Goal: Information Seeking & Learning: Learn about a topic

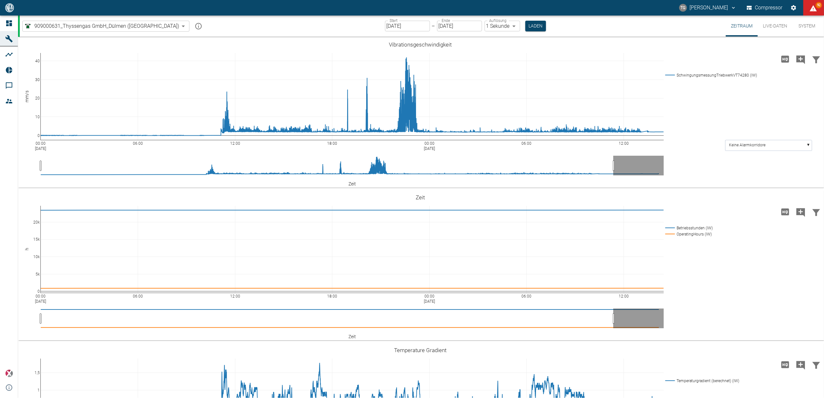
scroll to position [302, 0]
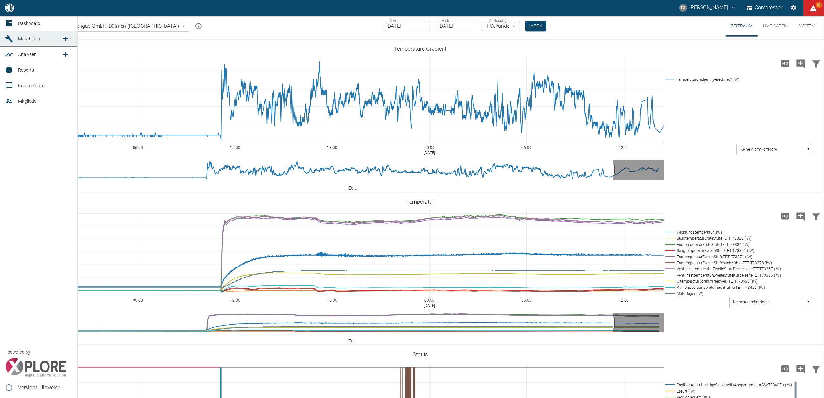
click at [8, 24] on icon at bounding box center [9, 23] width 8 height 8
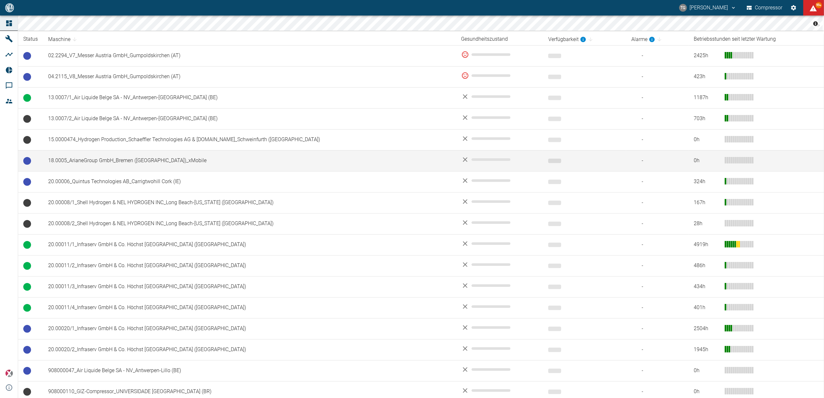
scroll to position [129, 0]
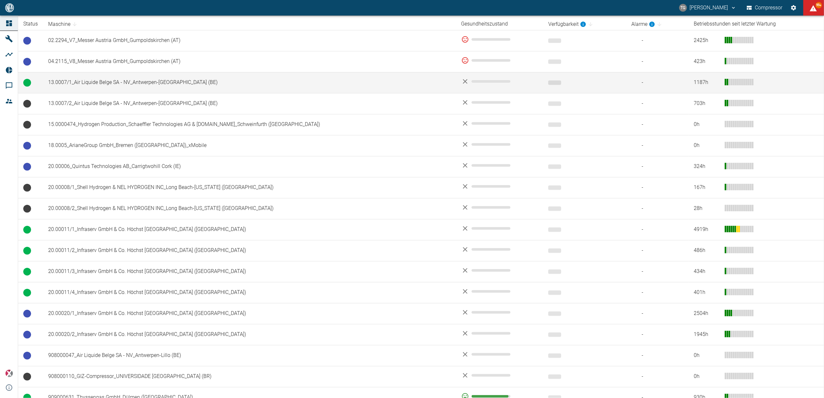
click at [91, 85] on td "13.0007/1_Air Liquide Belge SA - NV_Antwerpen-Lillo (BE)" at bounding box center [249, 82] width 413 height 21
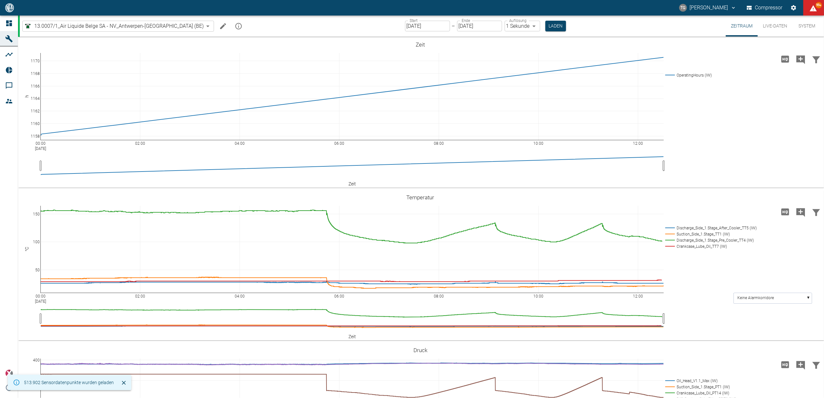
drag, startPoint x: 13, startPoint y: 15, endPoint x: 13, endPoint y: 26, distance: 11.6
click at [13, 15] on div "TG Thomas Gregoir Compressor 99+" at bounding box center [412, 8] width 824 height 16
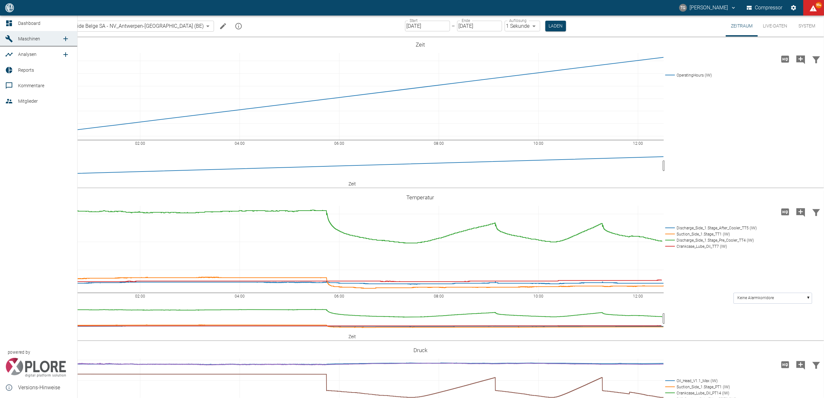
click at [13, 26] on div at bounding box center [10, 23] width 10 height 8
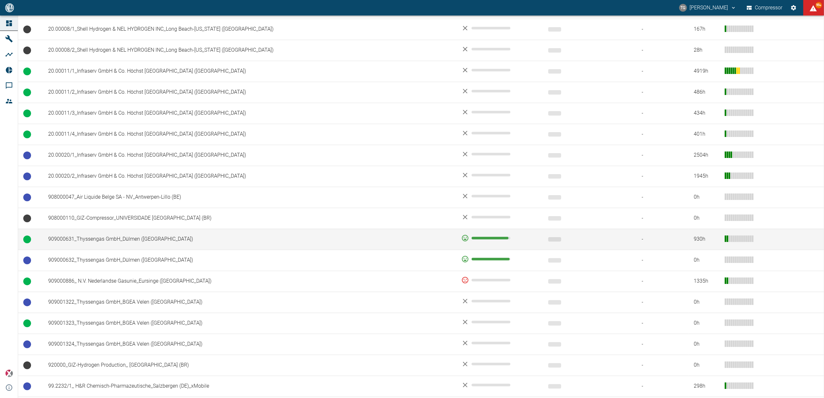
scroll to position [374, 0]
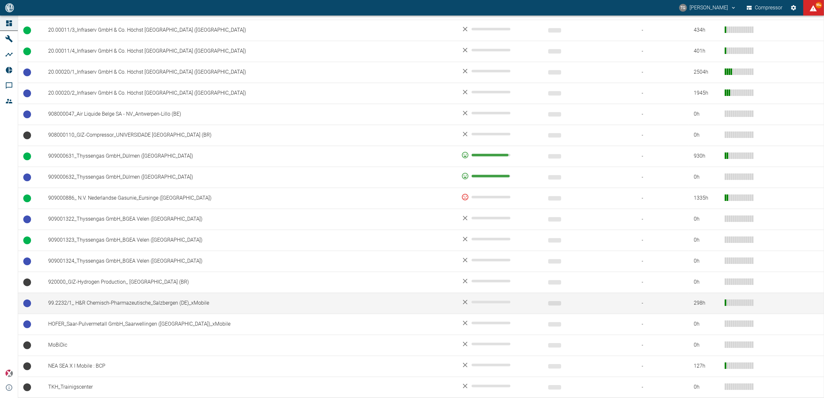
click at [100, 304] on td "99.2232/1_ H&R Chemisch-Pharmazeutische_Salzbergen (DE)_xMobile" at bounding box center [249, 303] width 413 height 21
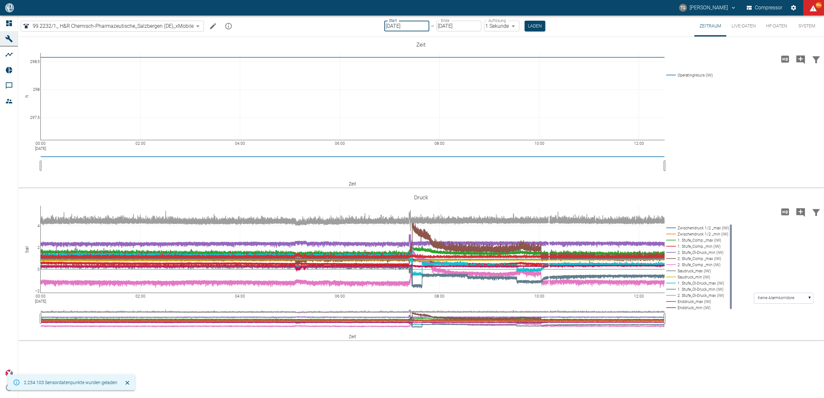
click at [396, 25] on input "[DATE]" at bounding box center [406, 26] width 45 height 11
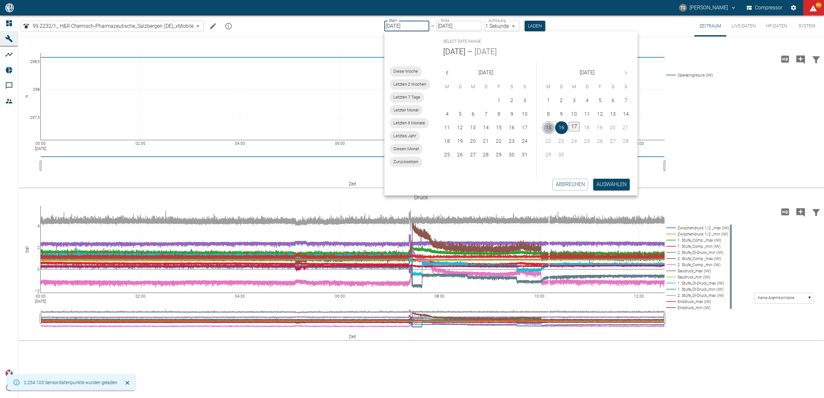
click at [551, 127] on button "15" at bounding box center [548, 127] width 13 height 13
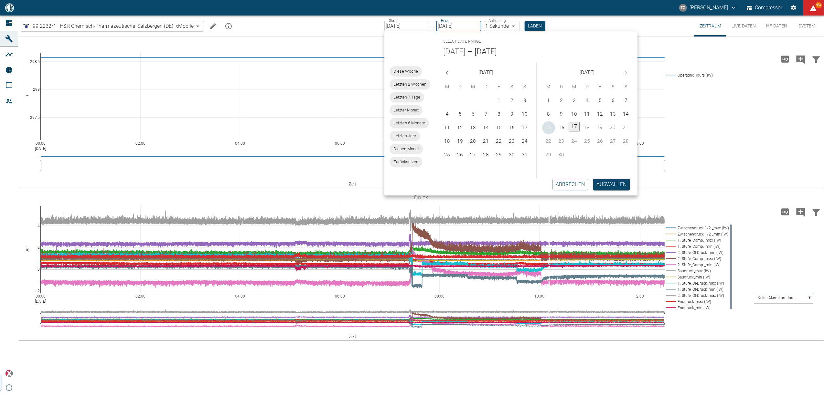
type input "15.09.2025"
click at [599, 184] on button "Auswählen" at bounding box center [611, 185] width 37 height 12
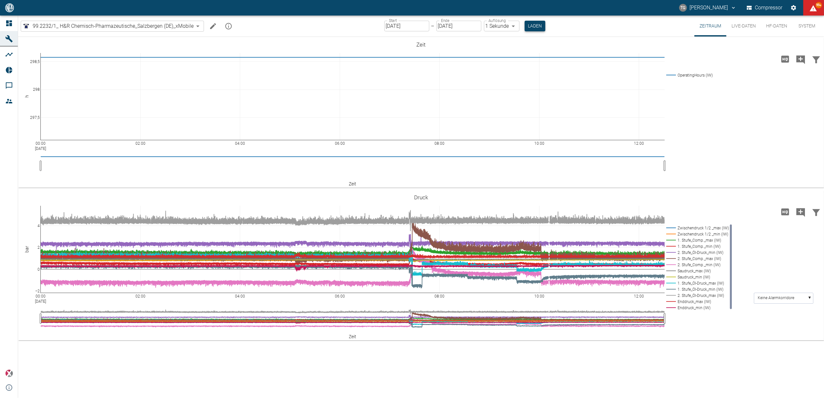
click at [527, 26] on button "Laden" at bounding box center [534, 26] width 21 height 11
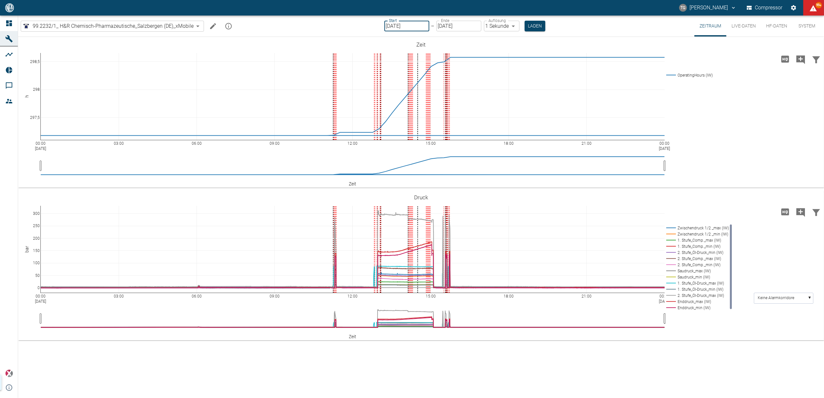
click at [414, 28] on input "15.09.2025" at bounding box center [406, 26] width 45 height 11
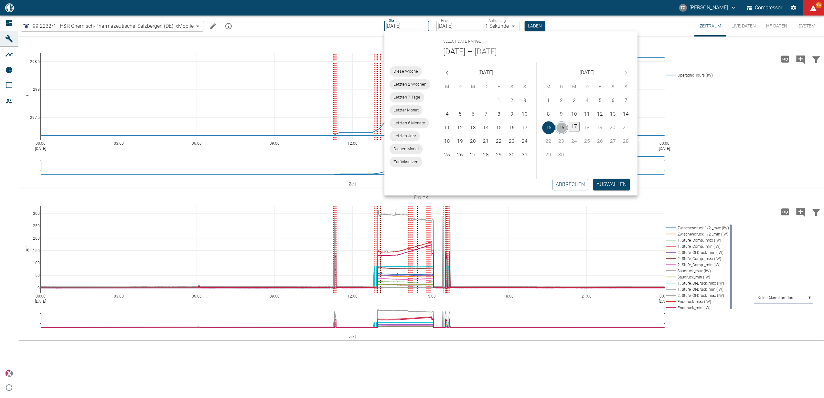
click at [561, 127] on button "16" at bounding box center [561, 127] width 13 height 13
type input "[DATE]"
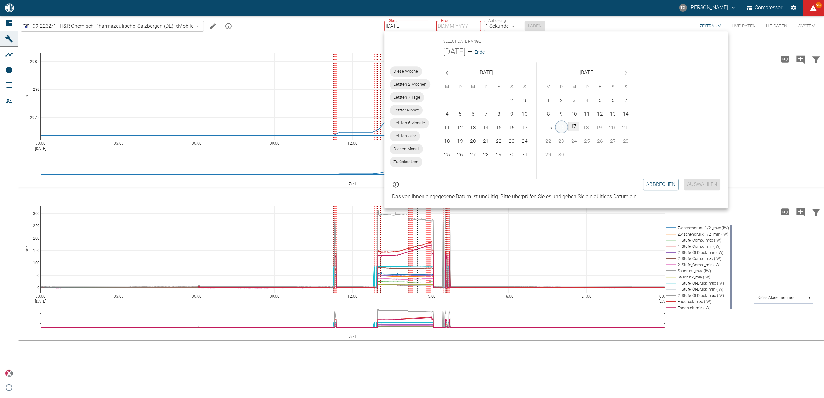
click at [561, 127] on button "16" at bounding box center [561, 127] width 13 height 13
type input "[DATE]"
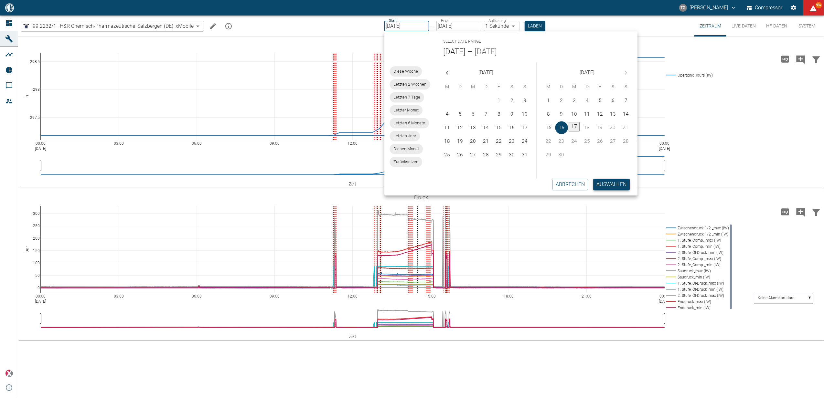
click at [612, 184] on button "Auswählen" at bounding box center [611, 185] width 37 height 12
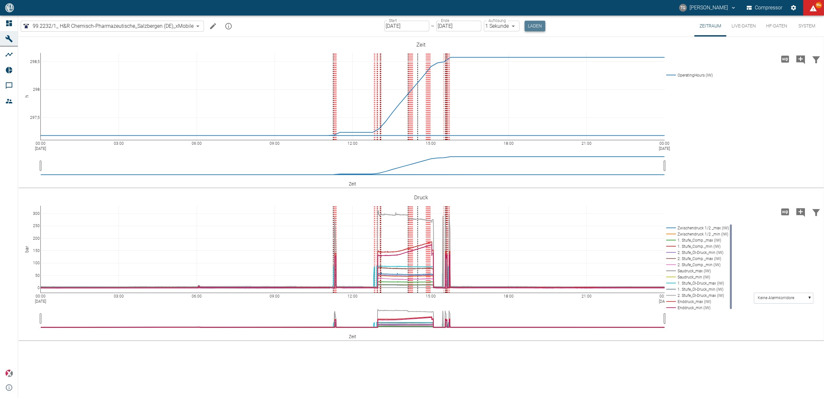
click at [536, 25] on button "Laden" at bounding box center [534, 26] width 21 height 11
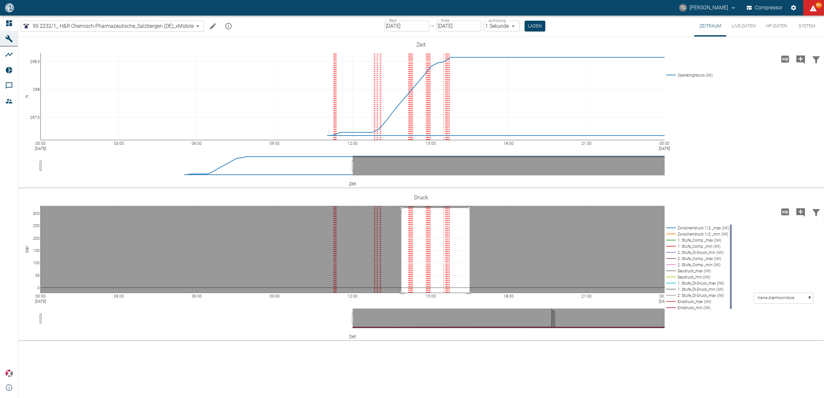
drag, startPoint x: 401, startPoint y: 208, endPoint x: 470, endPoint y: 305, distance: 118.5
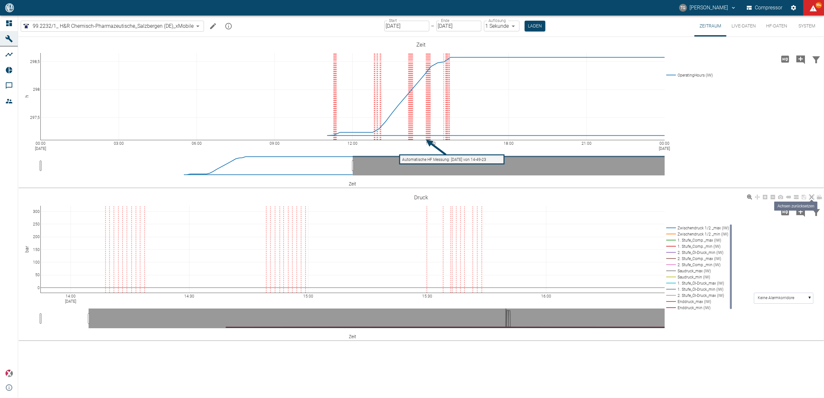
click at [810, 196] on icon at bounding box center [811, 197] width 5 height 5
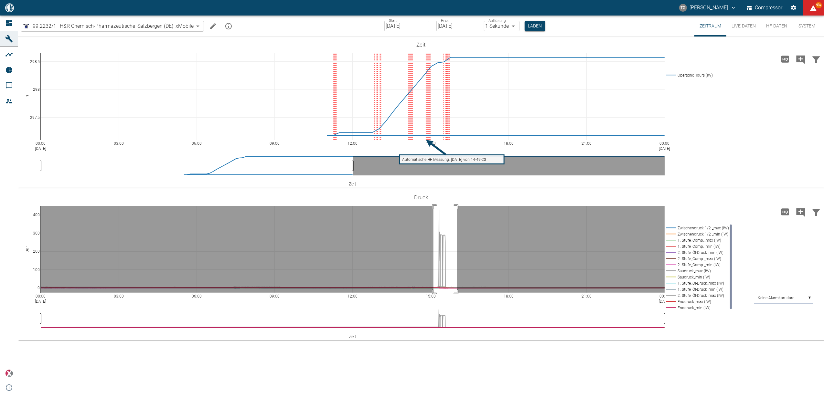
drag, startPoint x: 433, startPoint y: 206, endPoint x: 457, endPoint y: 297, distance: 94.4
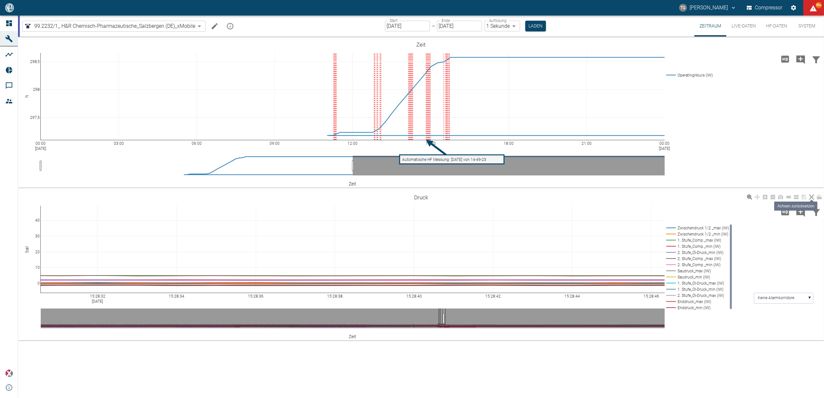
click at [810, 196] on icon at bounding box center [811, 197] width 5 height 5
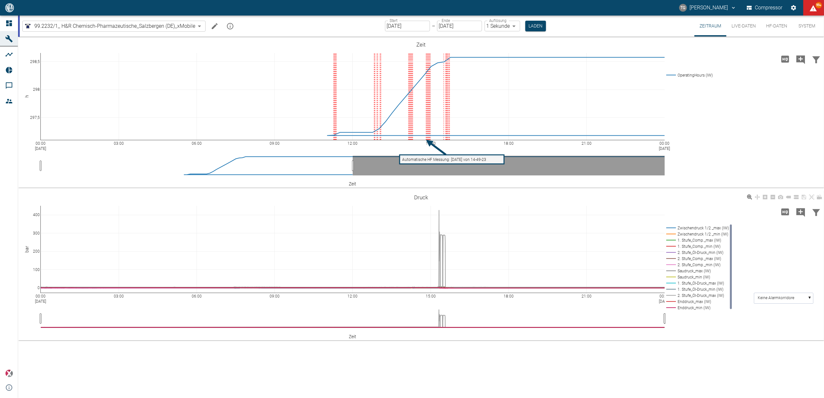
click at [688, 200] on div "00:00 Sep 16, 2025 03:00 06:00 09:00 12:00 15:00 18:00 21:00 00:00 Sep 17, 2025…" at bounding box center [421, 265] width 806 height 145
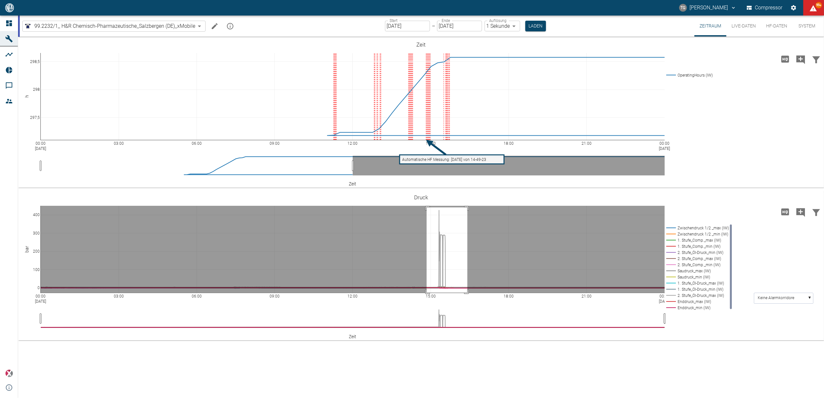
drag, startPoint x: 427, startPoint y: 207, endPoint x: 467, endPoint y: 313, distance: 113.5
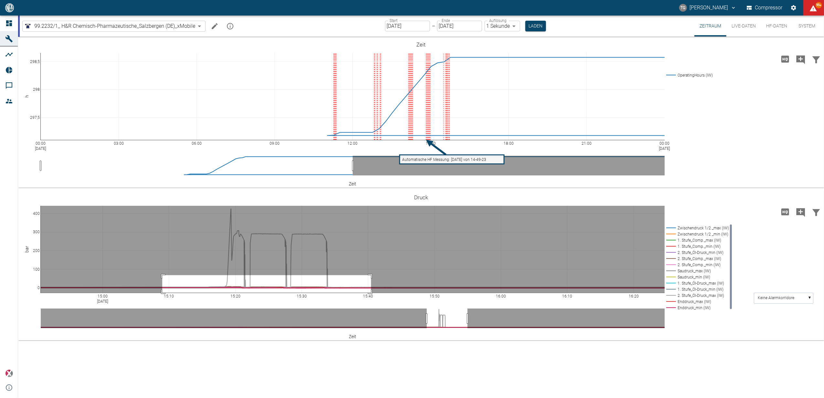
drag, startPoint x: 162, startPoint y: 275, endPoint x: 370, endPoint y: 301, distance: 209.4
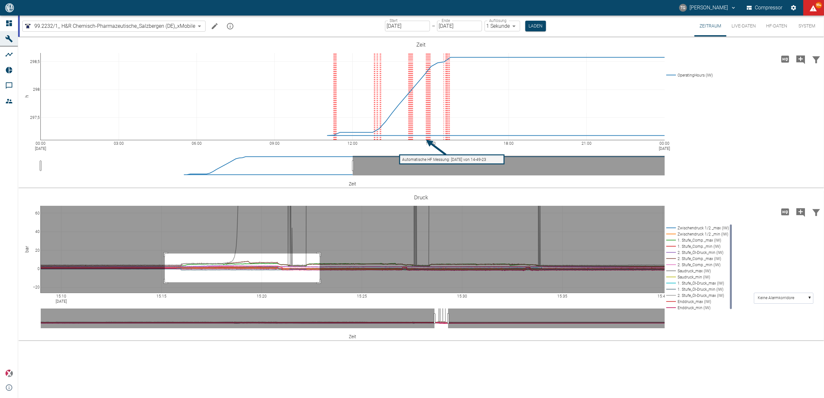
drag, startPoint x: 165, startPoint y: 254, endPoint x: 325, endPoint y: 282, distance: 162.5
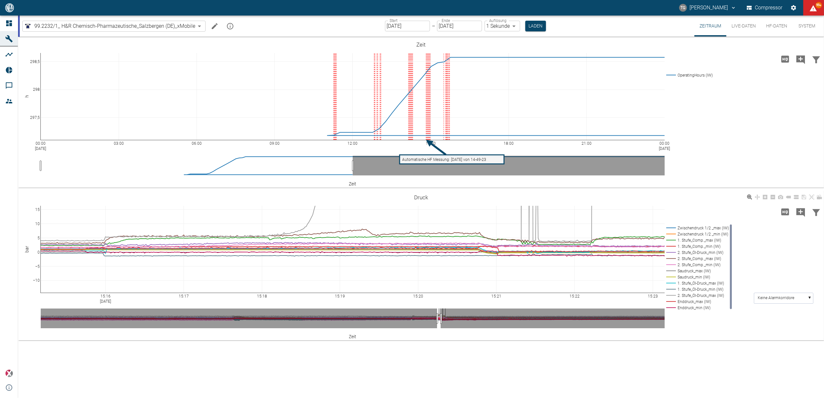
click at [688, 251] on rect at bounding box center [696, 252] width 64 height 6
click at [688, 258] on rect at bounding box center [696, 259] width 64 height 6
click at [688, 263] on rect at bounding box center [696, 265] width 64 height 6
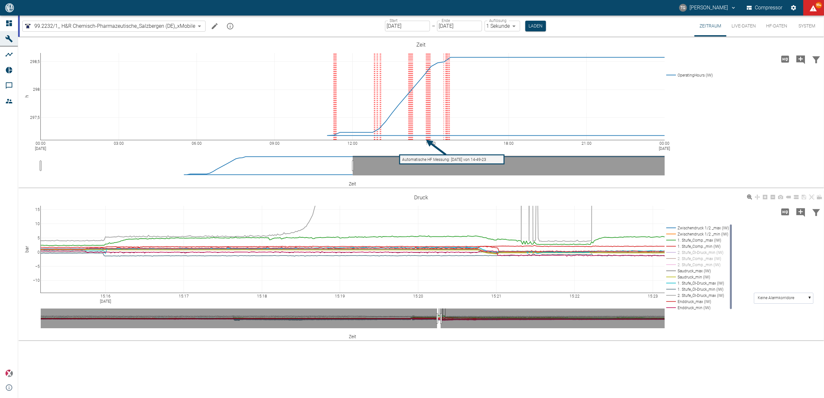
click at [684, 283] on rect at bounding box center [696, 283] width 64 height 6
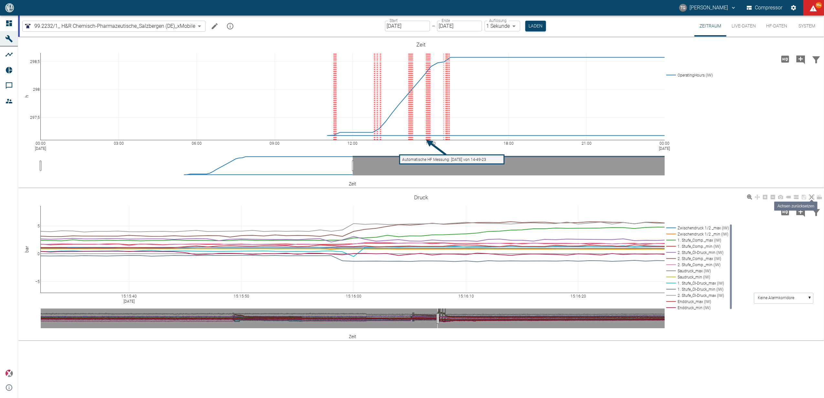
click at [813, 195] on icon at bounding box center [811, 197] width 5 height 5
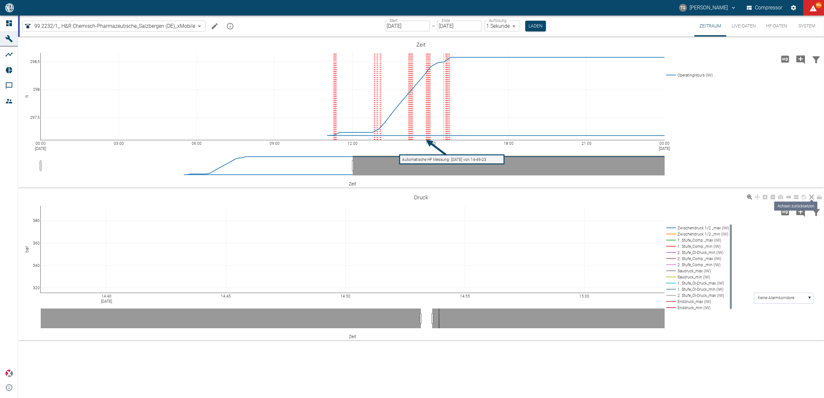
click at [811, 197] on icon at bounding box center [811, 197] width 5 height 5
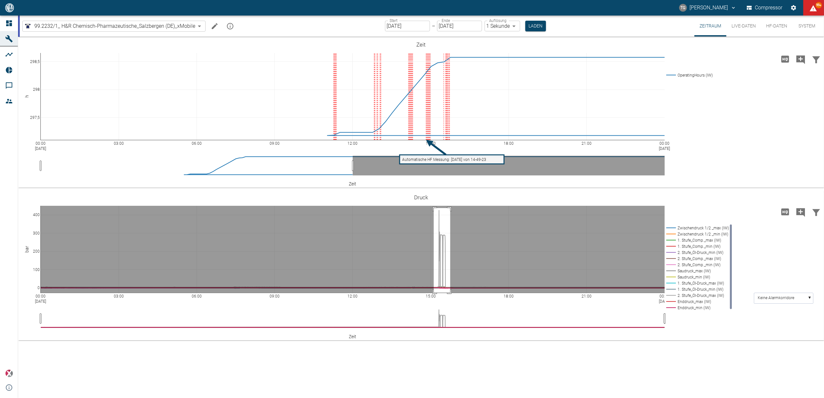
drag, startPoint x: 434, startPoint y: 208, endPoint x: 450, endPoint y: 302, distance: 94.8
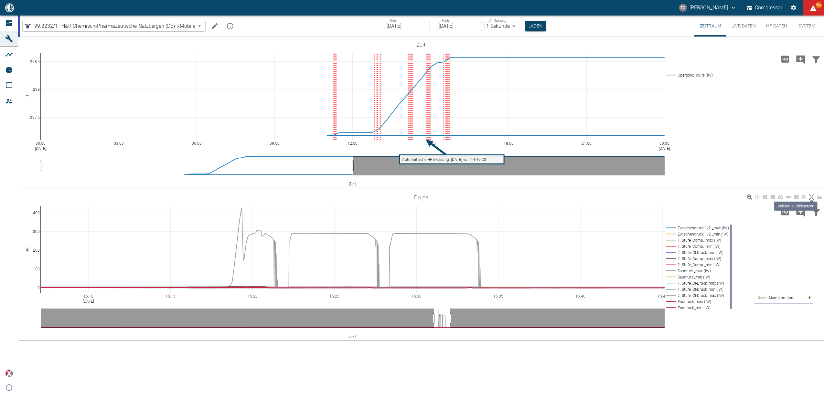
click at [810, 196] on icon at bounding box center [811, 197] width 5 height 5
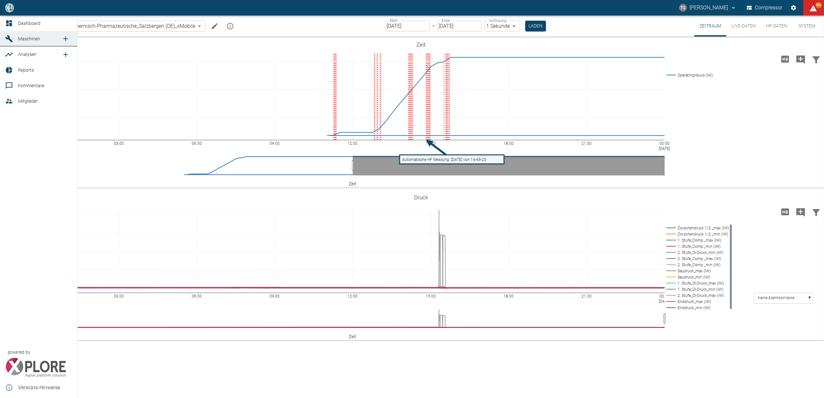
click at [9, 22] on icon at bounding box center [9, 23] width 8 height 8
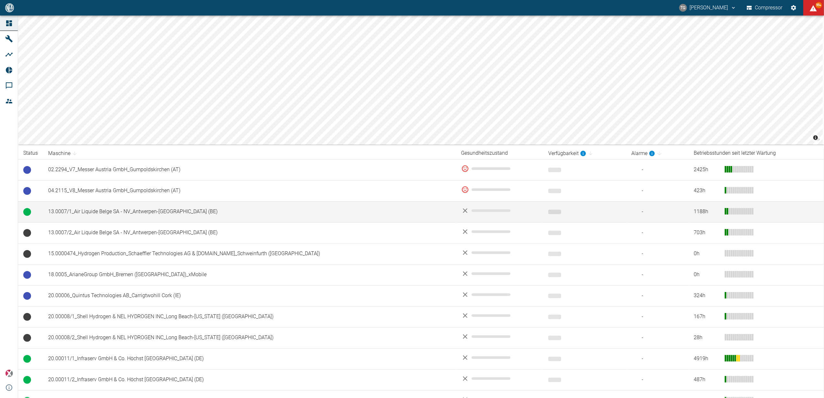
click at [87, 215] on td "13.0007/1_Air Liquide Belge SA - NV_Antwerpen-[GEOGRAPHIC_DATA] (BE)" at bounding box center [249, 211] width 413 height 21
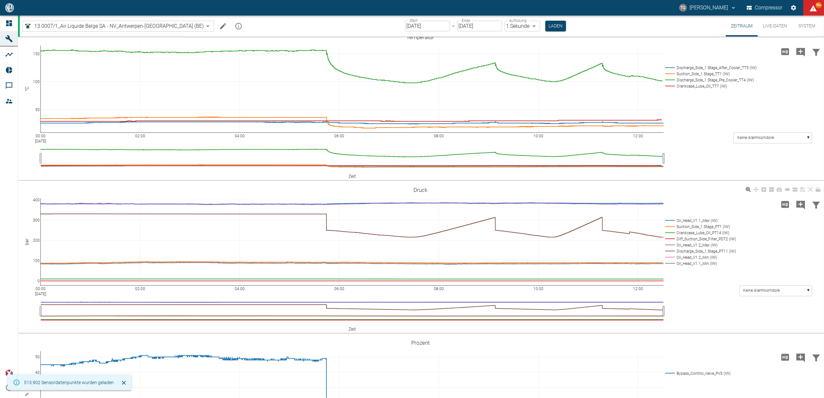
scroll to position [172, 0]
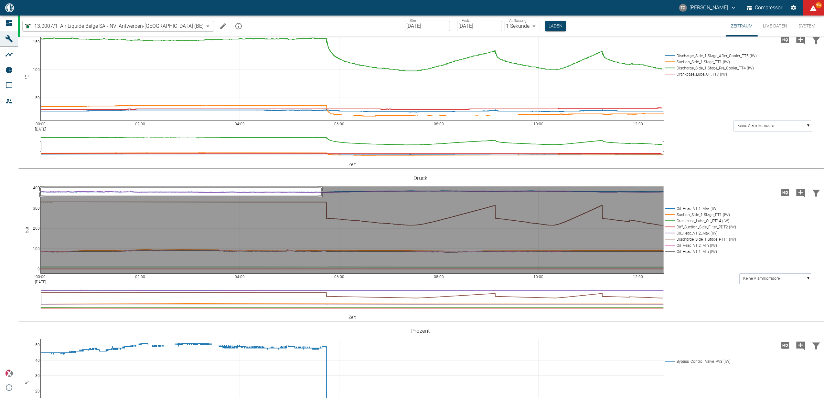
drag, startPoint x: 321, startPoint y: 188, endPoint x: 37, endPoint y: 196, distance: 284.8
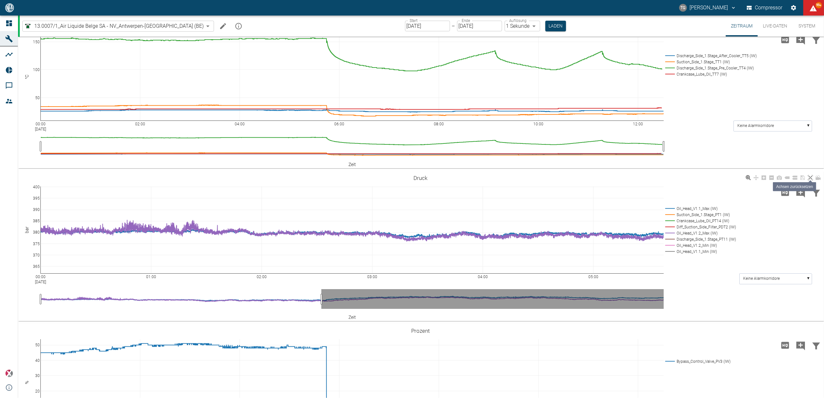
click at [812, 180] on link at bounding box center [810, 177] width 8 height 7
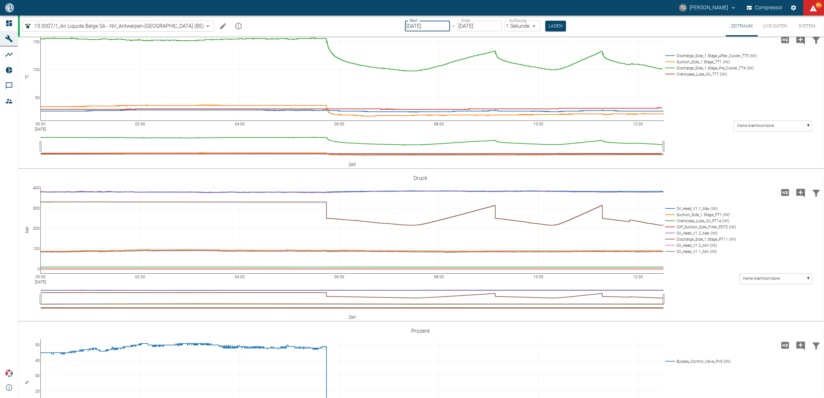
click at [406, 29] on input "[DATE]" at bounding box center [427, 26] width 45 height 11
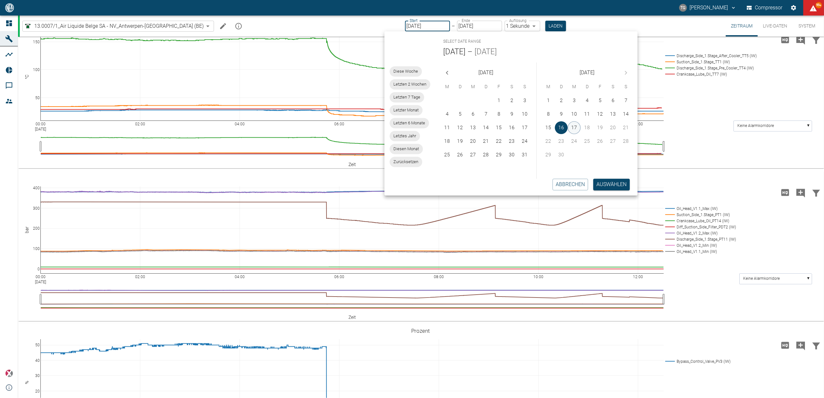
click at [575, 123] on button "17" at bounding box center [574, 127] width 13 height 13
type input "17.09.2025"
type input "DD.MM.YYYY"
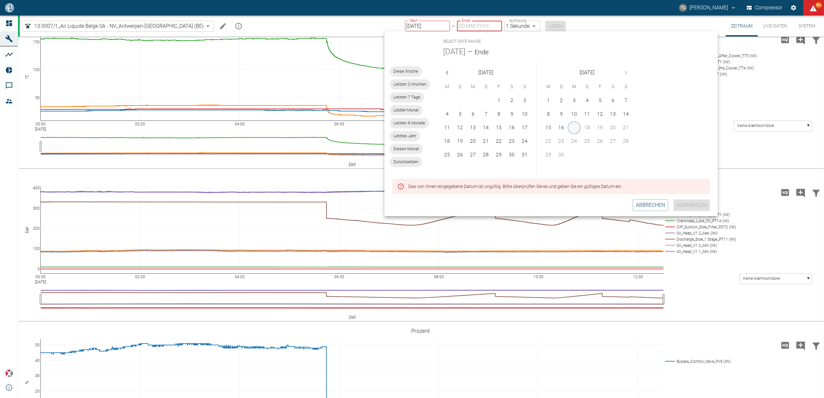
click at [578, 125] on button "17" at bounding box center [574, 127] width 13 height 13
type input "17.09.2025"
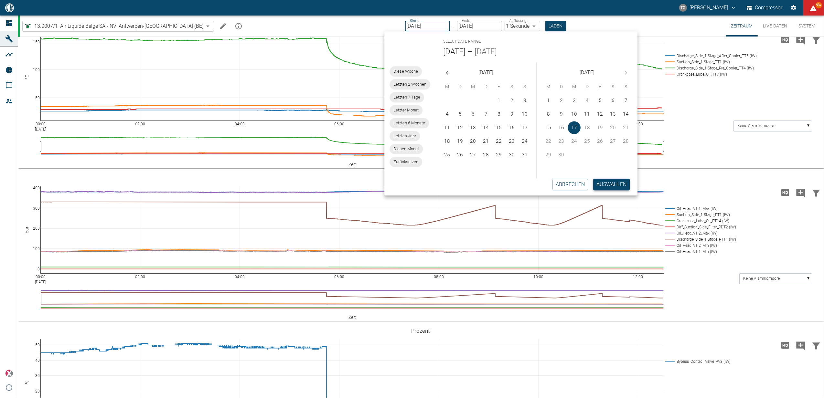
click at [601, 183] on button "Auswählen" at bounding box center [611, 185] width 37 height 12
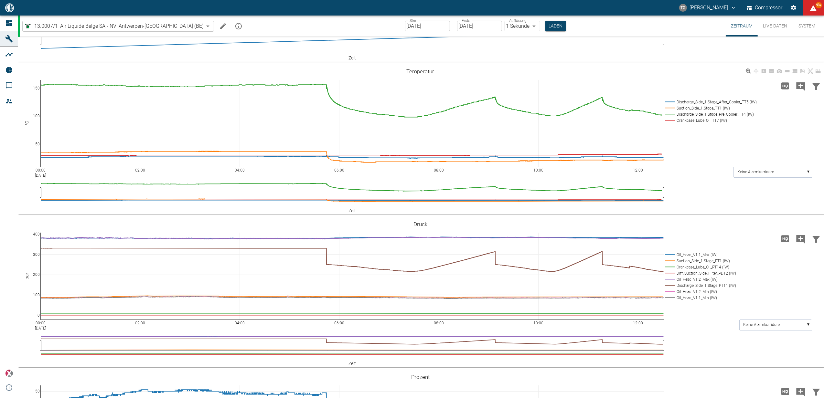
scroll to position [129, 0]
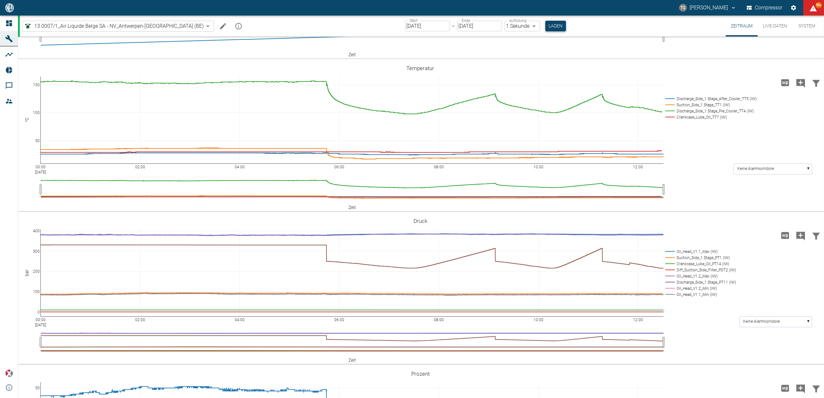
click at [545, 27] on button "Laden" at bounding box center [555, 26] width 21 height 11
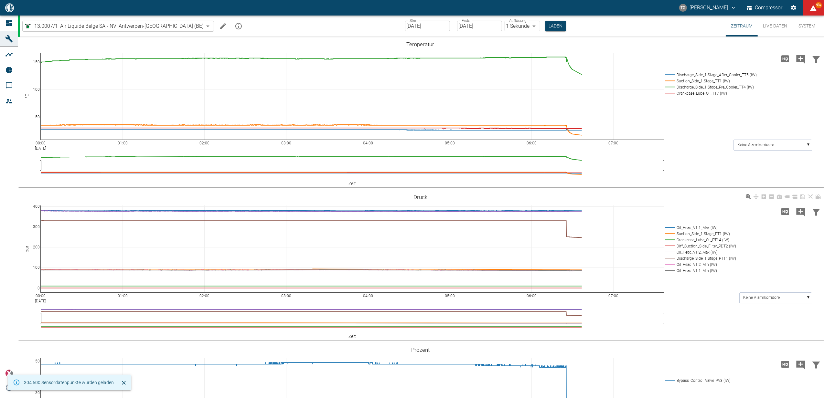
scroll to position [172, 0]
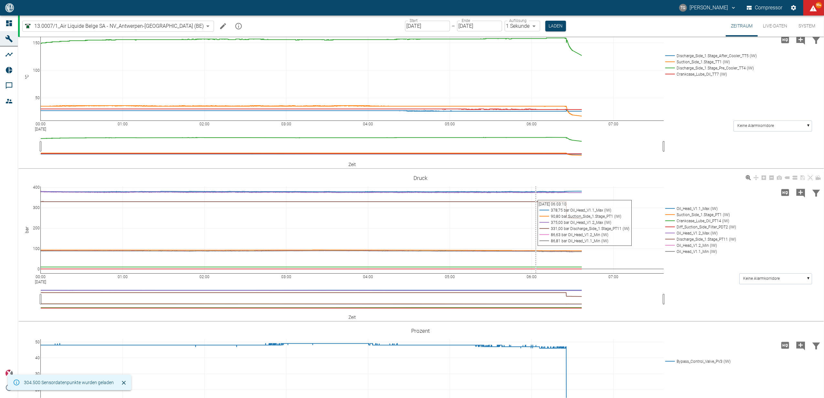
drag, startPoint x: 548, startPoint y: 183, endPoint x: 536, endPoint y: 193, distance: 15.8
click at [536, 193] on div "00:00 Sep 17, 2025 01:00 02:00 03:00 04:00 05:00 06:00 07:00 0 100 200 300 400 …" at bounding box center [420, 246] width 804 height 145
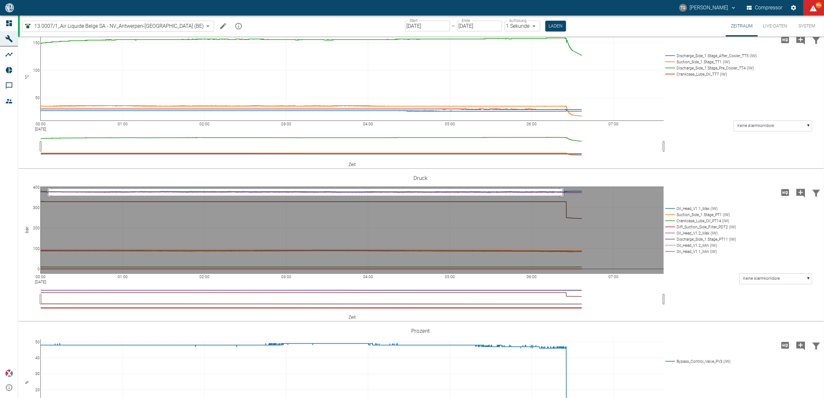
drag, startPoint x: 563, startPoint y: 189, endPoint x: 48, endPoint y: 196, distance: 514.2
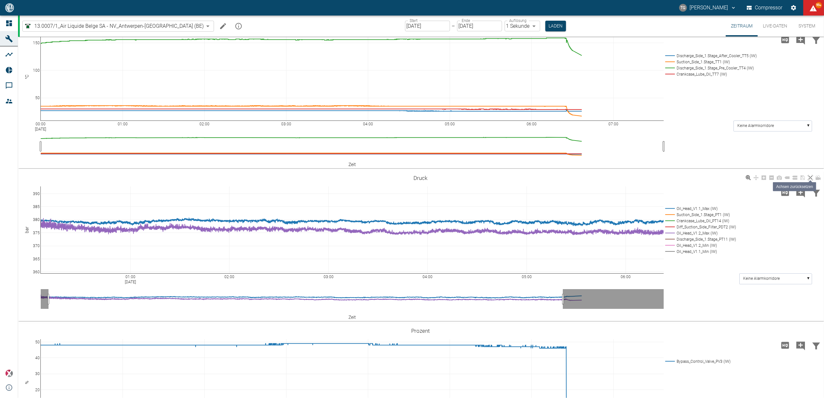
drag, startPoint x: 809, startPoint y: 177, endPoint x: 808, endPoint y: 182, distance: 4.7
click at [810, 177] on icon at bounding box center [810, 177] width 5 height 5
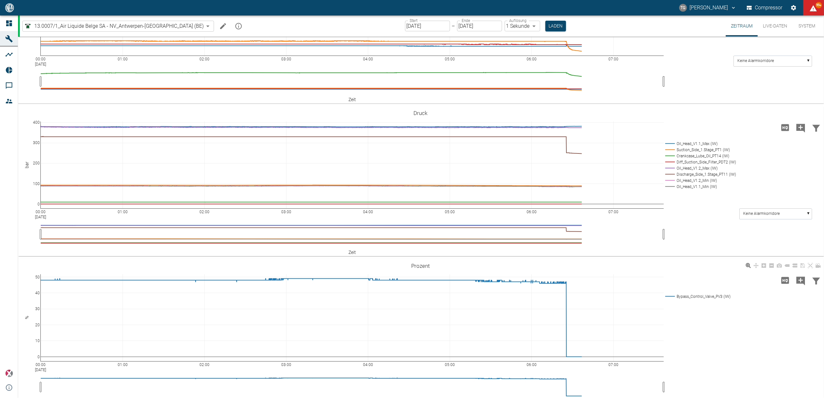
scroll to position [250, 0]
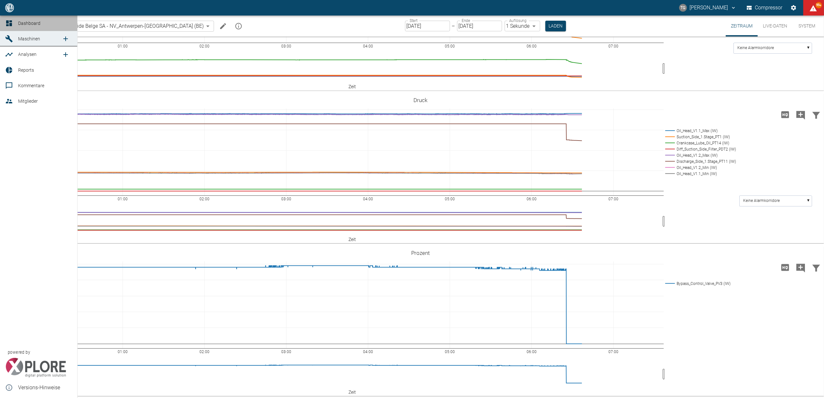
click at [13, 26] on div at bounding box center [10, 23] width 10 height 8
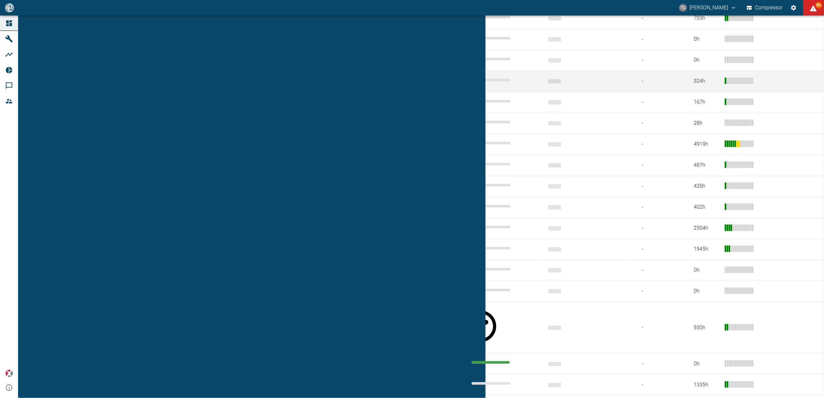
scroll to position [215, 0]
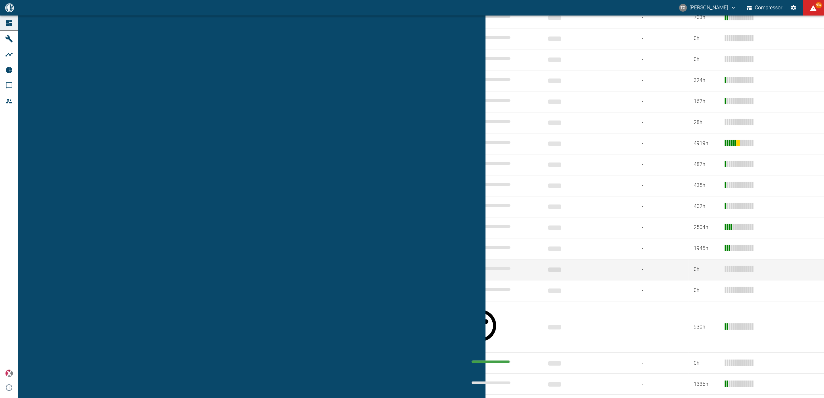
click at [136, 273] on td "908000047_Air Liquide Belge SA - NV_Antwerpen-Lillo (BE)" at bounding box center [249, 269] width 413 height 21
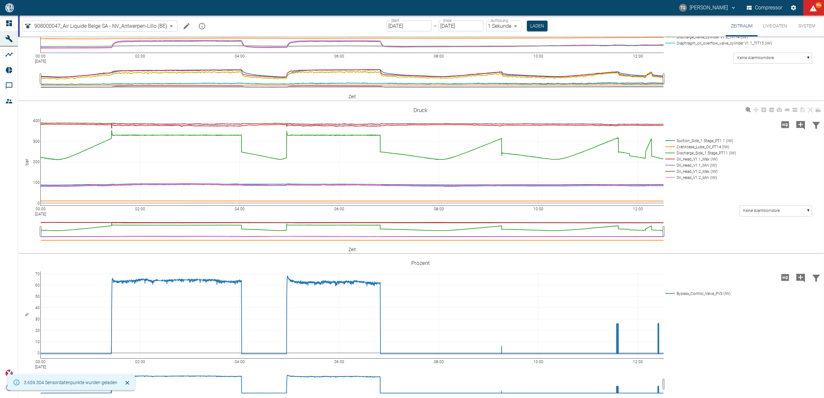
scroll to position [344, 0]
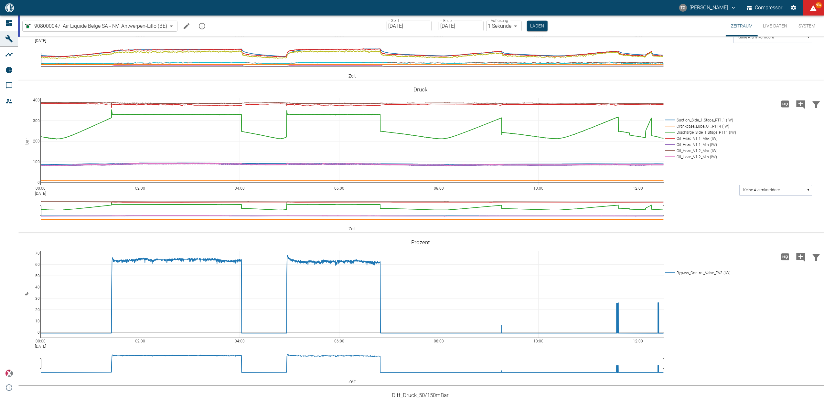
click at [410, 27] on input "[DATE]" at bounding box center [408, 26] width 45 height 11
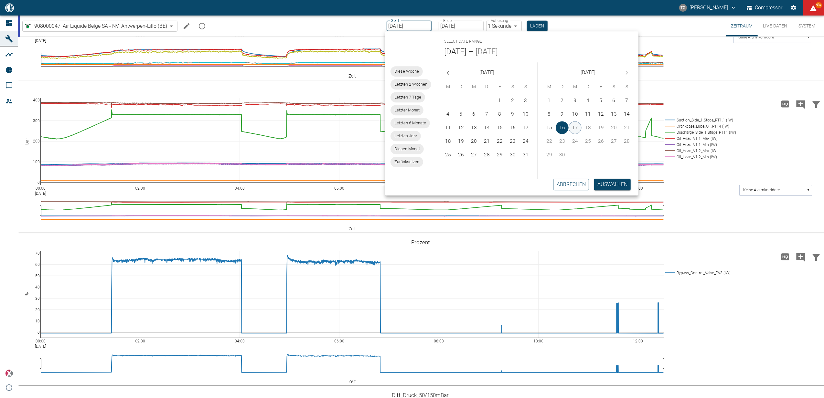
click at [574, 128] on button "17" at bounding box center [574, 127] width 13 height 13
type input "[DATE]"
type input "DD.MM.YYYY"
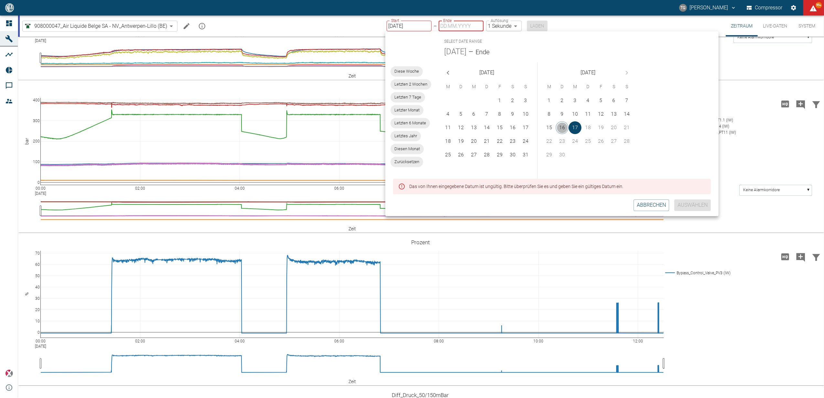
click at [563, 130] on button "16" at bounding box center [562, 127] width 13 height 13
type input "[DATE]"
type input "2min"
click at [576, 123] on button "17" at bounding box center [575, 127] width 13 height 13
type input "17.09.2025"
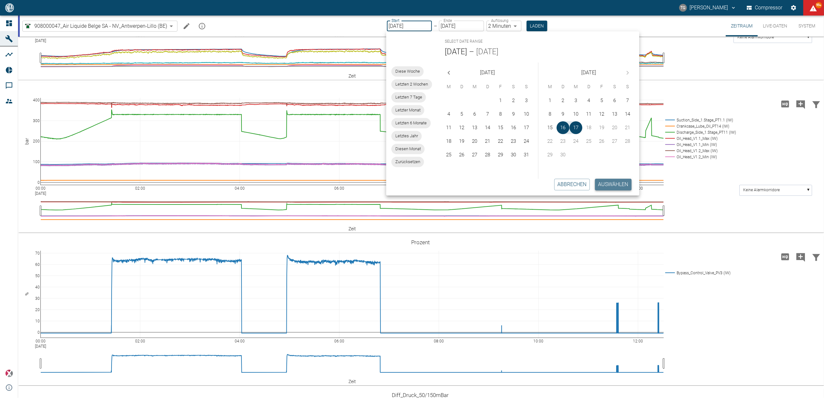
click at [613, 180] on button "Auswählen" at bounding box center [613, 185] width 37 height 12
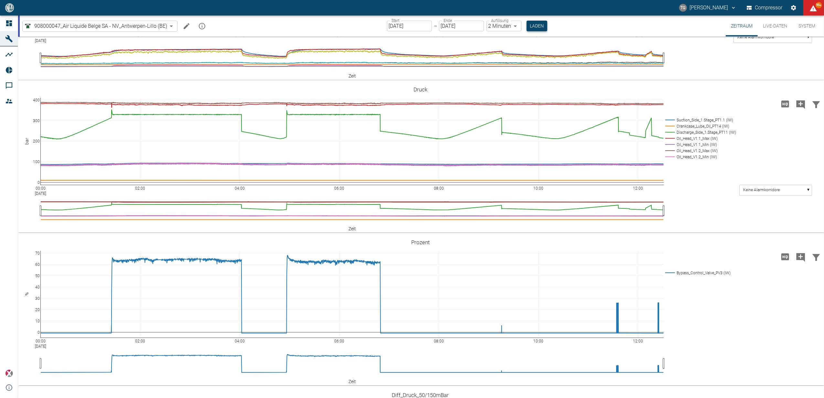
click at [539, 26] on button "Laden" at bounding box center [536, 26] width 21 height 11
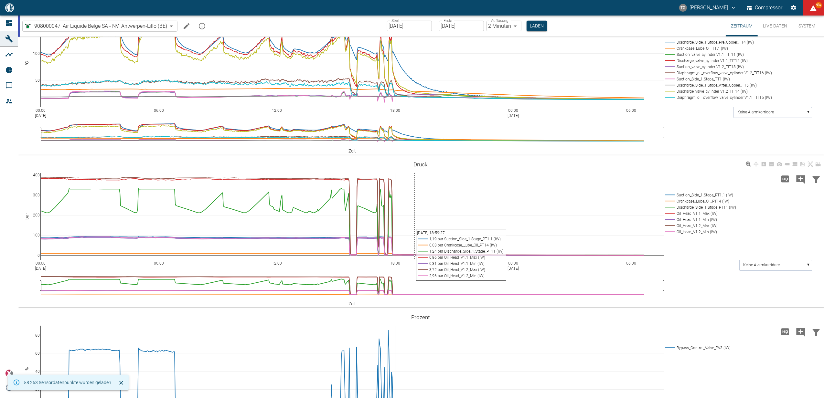
scroll to position [431, 0]
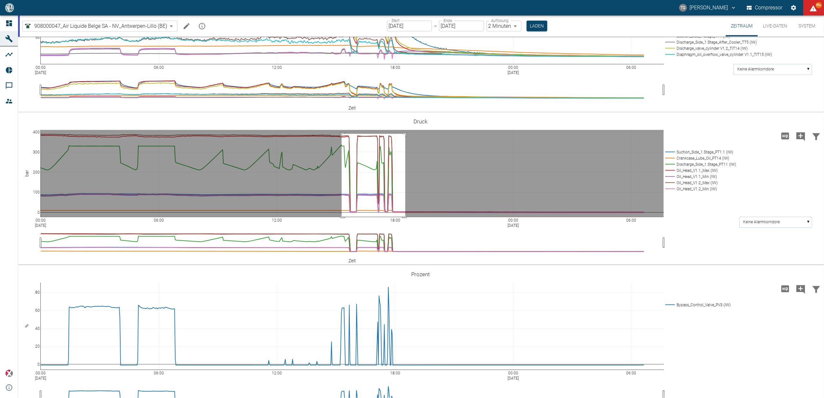
drag, startPoint x: 342, startPoint y: 237, endPoint x: 405, endPoint y: 323, distance: 107.0
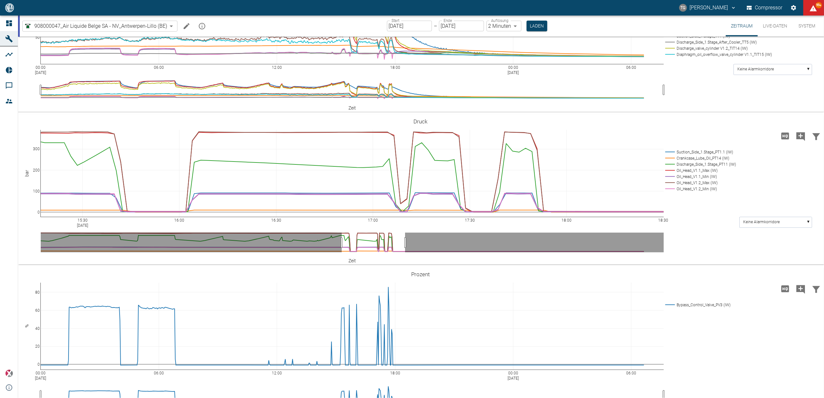
click at [496, 21] on label "Auflösung" at bounding box center [499, 20] width 17 height 5
click at [497, 25] on body "TG Thomas Gregoir Compressor 99+ Dashboard Maschinen Analysen Reports Kommentar…" at bounding box center [412, 199] width 824 height 398
click at [500, 39] on li "1 Sekunde" at bounding box center [503, 40] width 36 height 12
type input "1sec"
click at [531, 29] on button "Laden" at bounding box center [537, 26] width 21 height 11
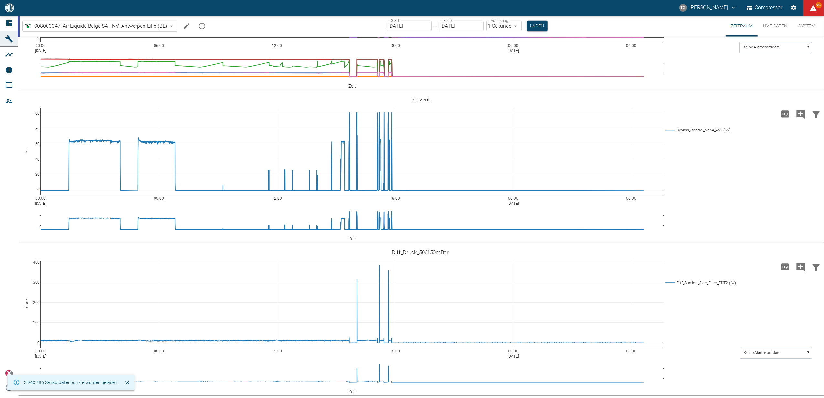
scroll to position [560, 0]
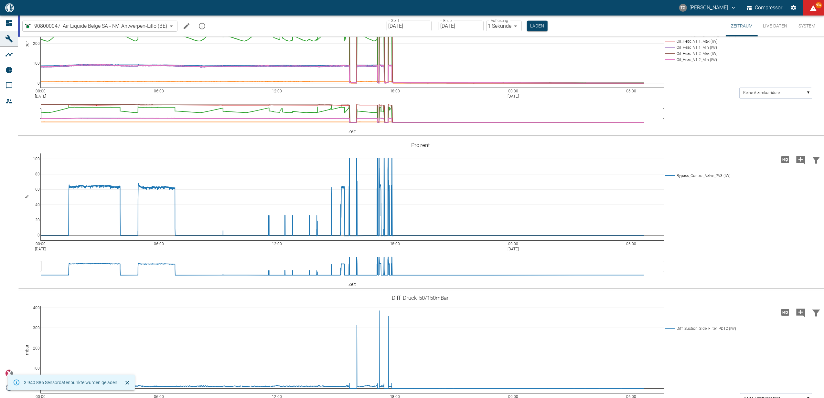
click at [312, 103] on div "00:00 Sep 16, 2025 06:00 12:00 18:00 00:00 Sep 17, 2025 06:00 0 100 200 300 400…" at bounding box center [420, 60] width 804 height 145
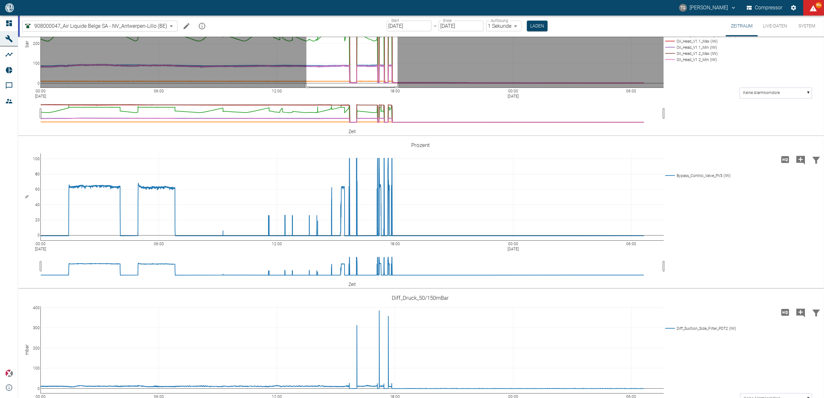
drag, startPoint x: 306, startPoint y: 107, endPoint x: 397, endPoint y: 190, distance: 123.1
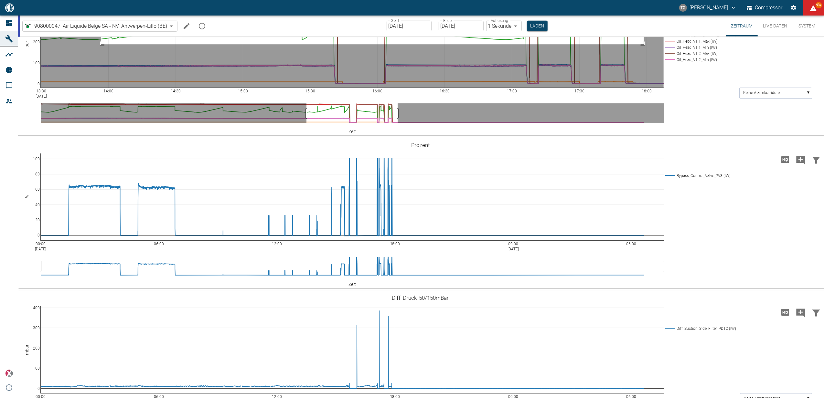
drag, startPoint x: 101, startPoint y: 104, endPoint x: 644, endPoint y: 148, distance: 544.3
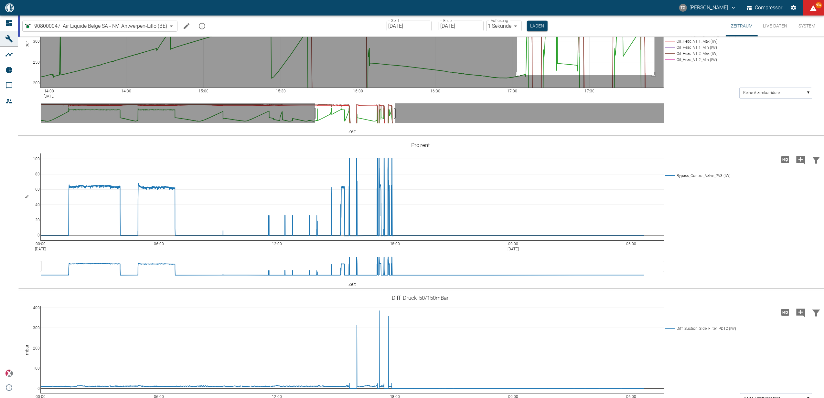
drag, startPoint x: 517, startPoint y: 107, endPoint x: 654, endPoint y: 178, distance: 154.9
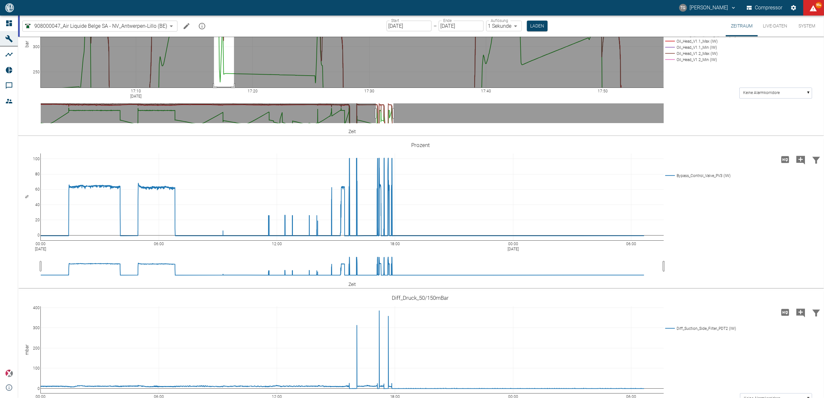
drag, startPoint x: 214, startPoint y: 105, endPoint x: 234, endPoint y: 190, distance: 87.3
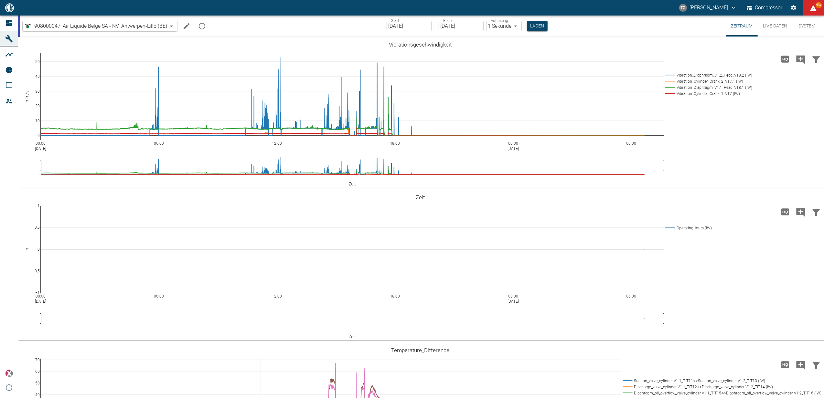
scroll to position [560, 0]
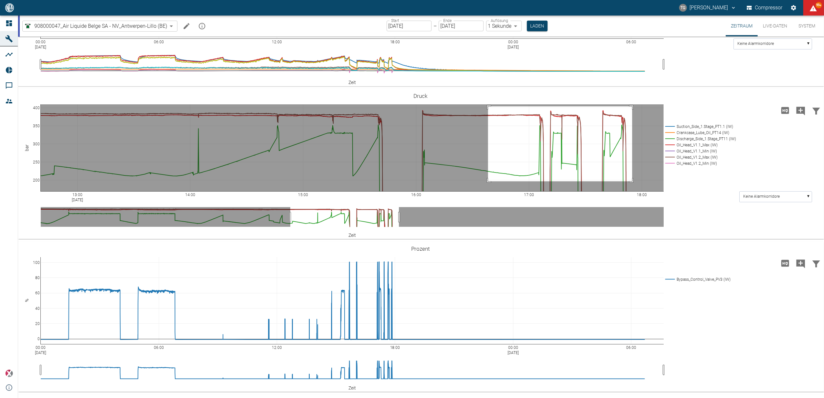
drag, startPoint x: 488, startPoint y: 106, endPoint x: 632, endPoint y: 181, distance: 162.5
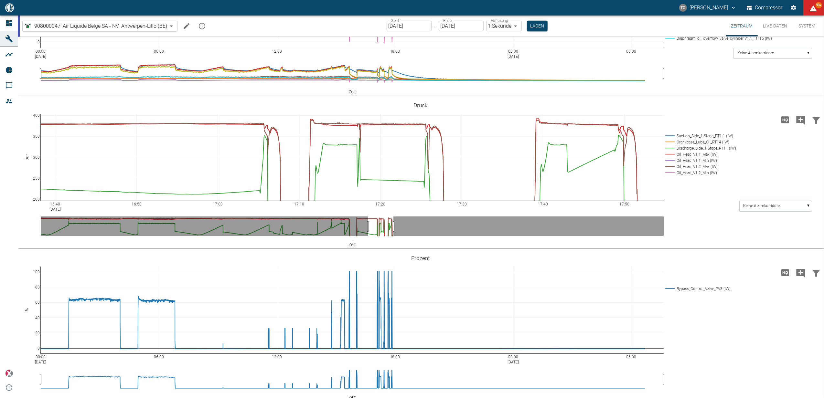
scroll to position [536, 0]
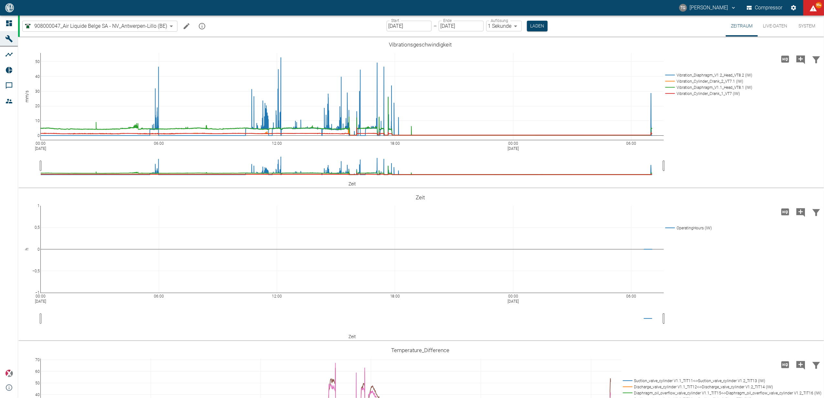
scroll to position [536, 0]
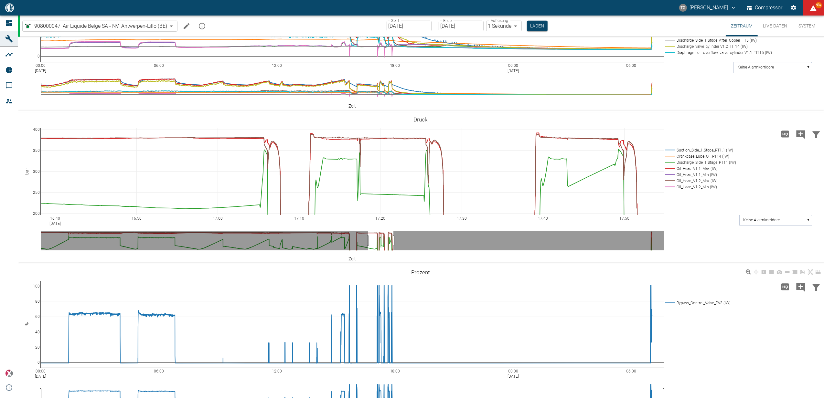
click at [7, 25] on icon at bounding box center [9, 23] width 6 height 6
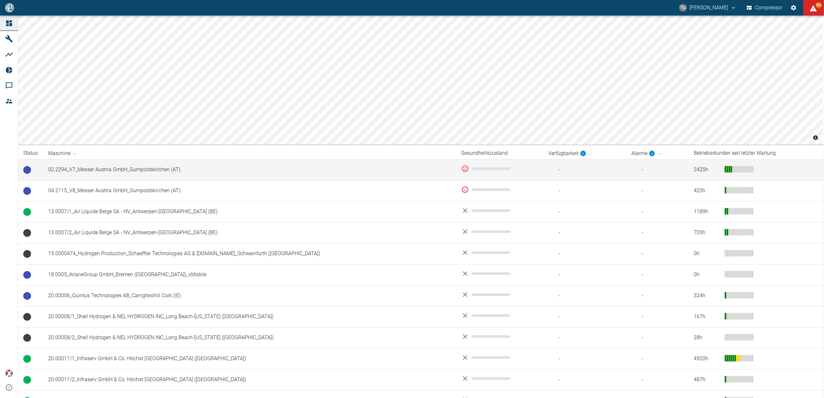
click at [83, 167] on td "02.2294_V7_Messer Austria GmbH_Gumpoldskirchen (AT)" at bounding box center [249, 169] width 413 height 21
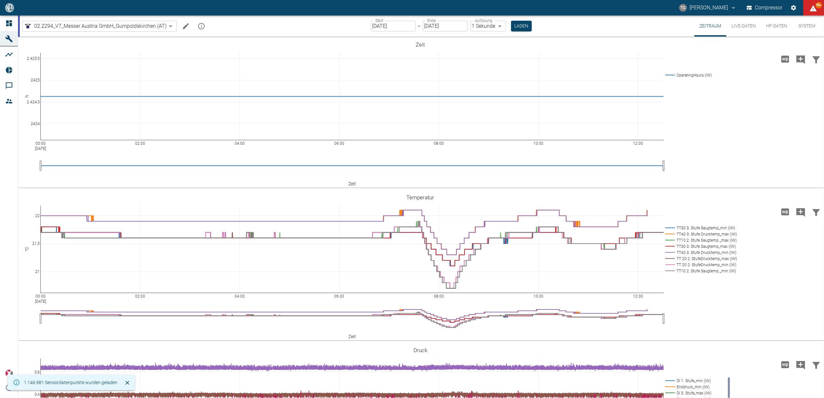
click at [400, 26] on input "[DATE]" at bounding box center [393, 26] width 45 height 11
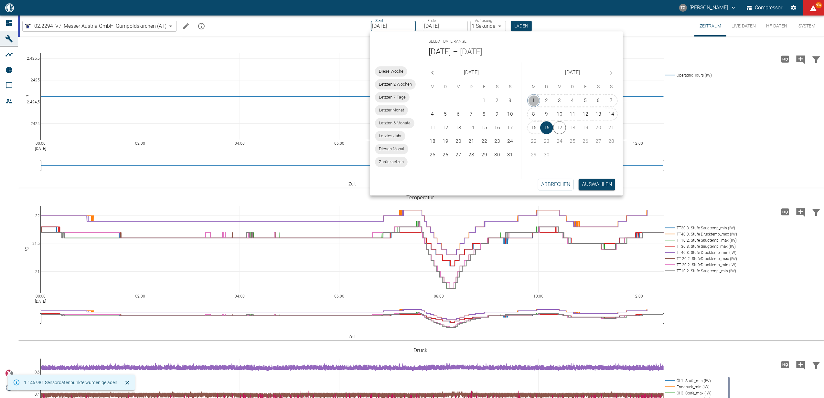
click at [531, 99] on button "1" at bounding box center [533, 100] width 13 height 13
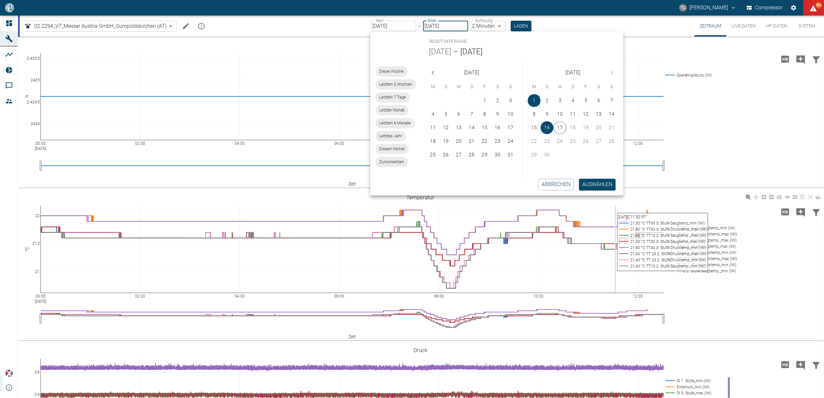
type input "[DATE]"
type input "2min"
click at [597, 185] on button "Auswählen" at bounding box center [597, 185] width 37 height 12
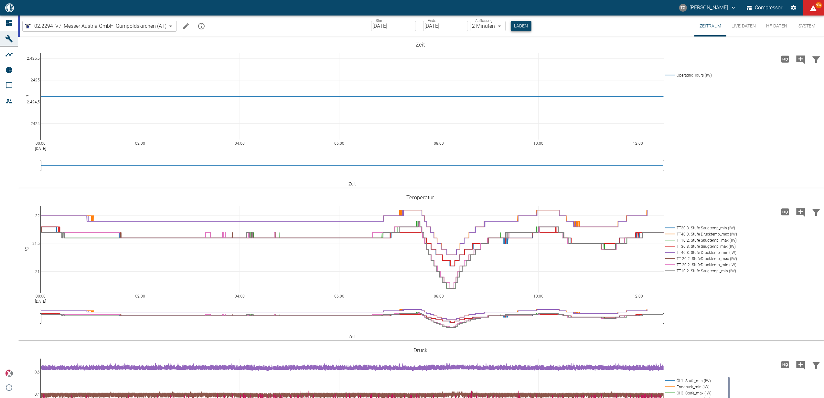
click at [514, 26] on button "Laden" at bounding box center [521, 26] width 21 height 11
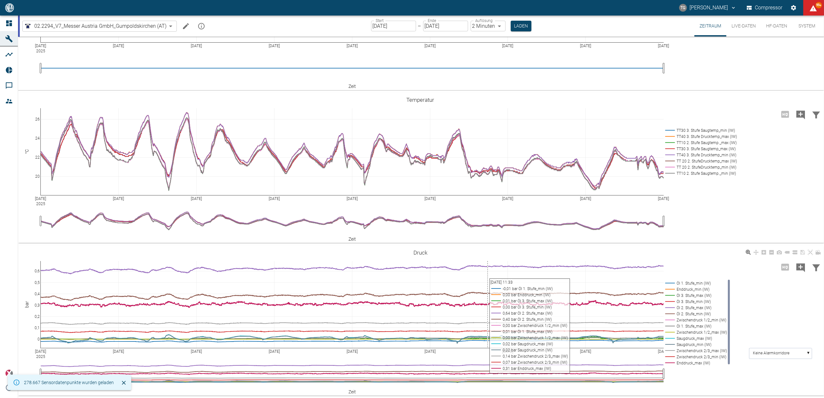
scroll to position [12, 0]
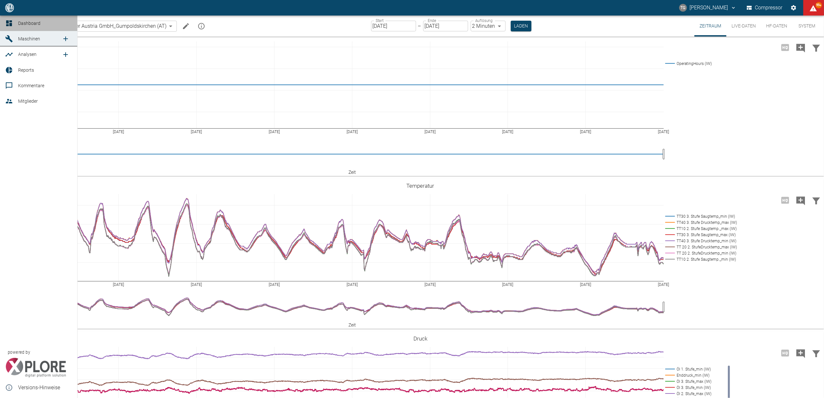
click at [16, 22] on link "Dashboard" at bounding box center [38, 24] width 77 height 16
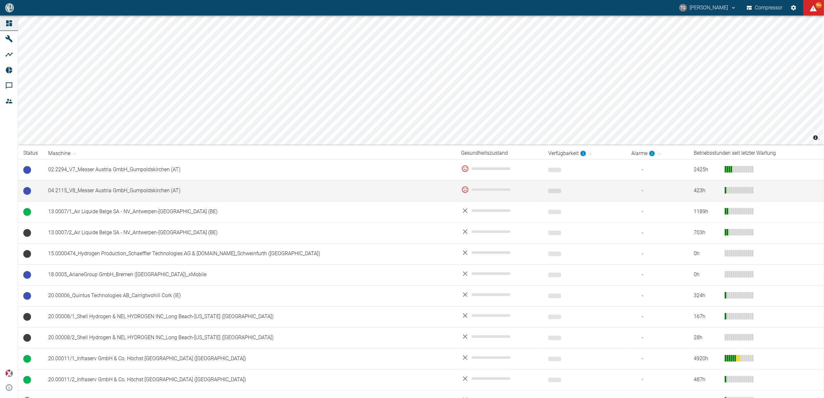
click at [74, 194] on td "04.2115_V8_Messer Austria GmbH_Gumpoldskirchen (AT)" at bounding box center [249, 190] width 413 height 21
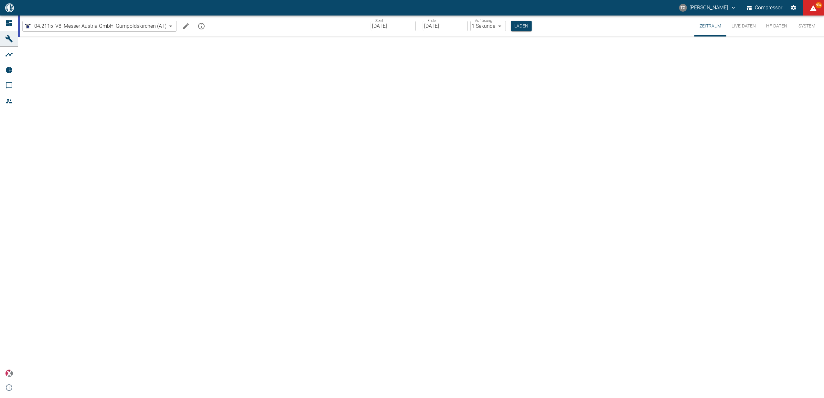
click at [399, 26] on input "[DATE]" at bounding box center [393, 26] width 45 height 11
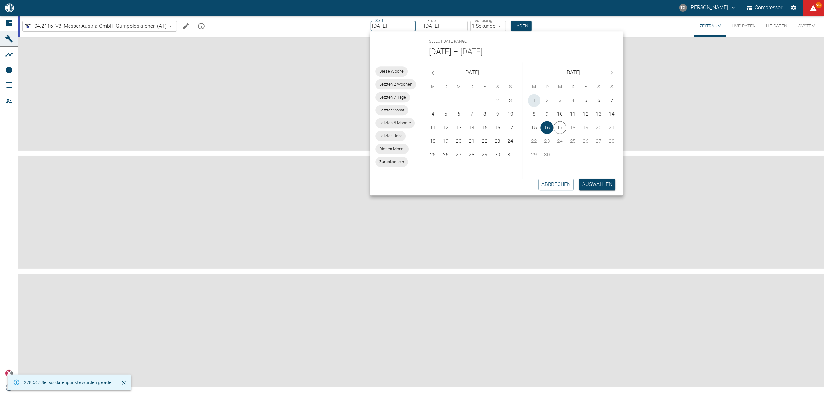
click at [532, 99] on button "1" at bounding box center [534, 100] width 13 height 13
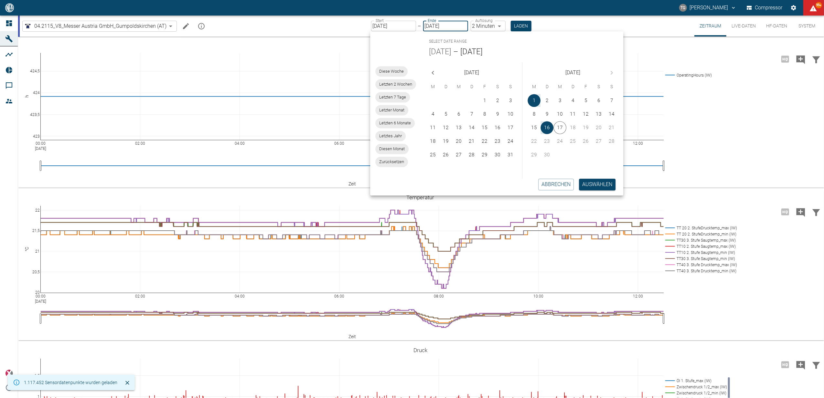
type input "[DATE]"
type input "2min"
click at [597, 184] on button "Auswählen" at bounding box center [597, 185] width 37 height 12
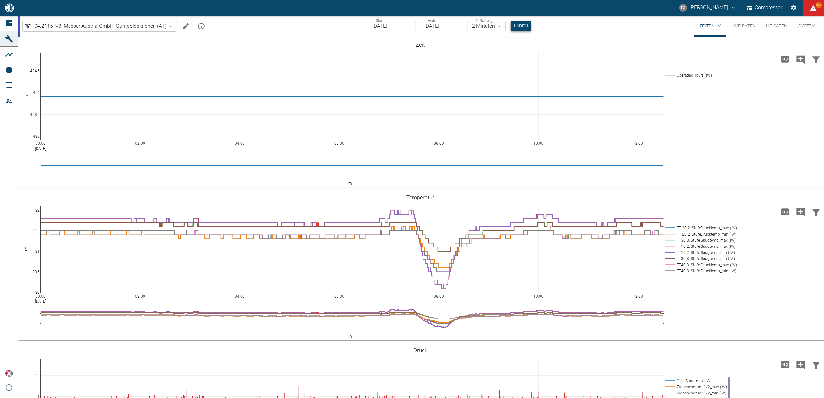
click at [521, 26] on button "Laden" at bounding box center [521, 26] width 21 height 11
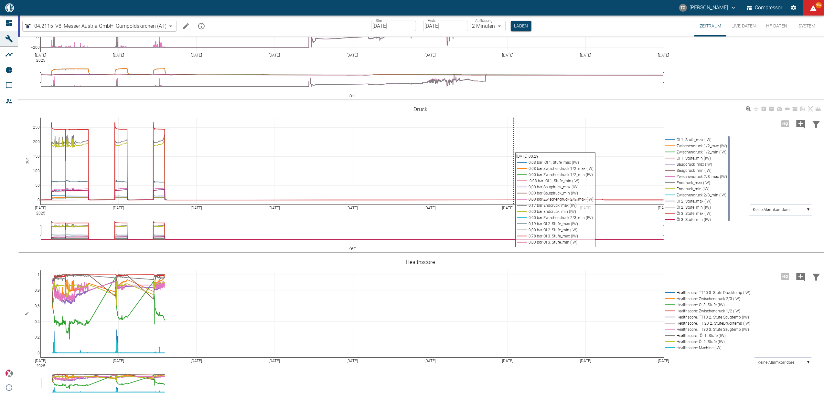
scroll to position [250, 0]
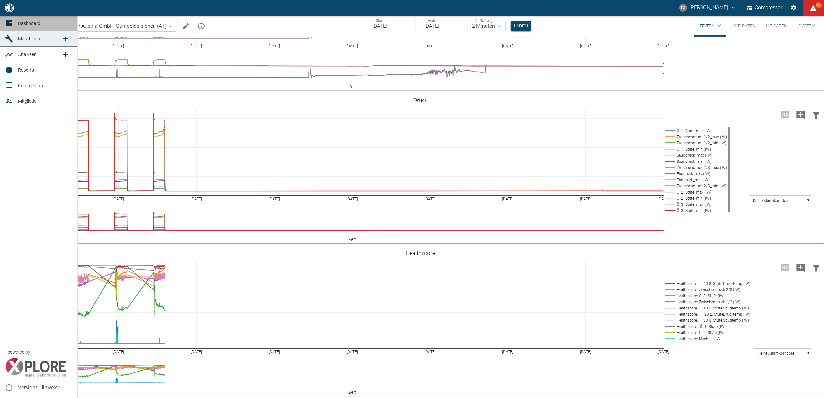
click at [9, 21] on icon at bounding box center [9, 23] width 8 height 8
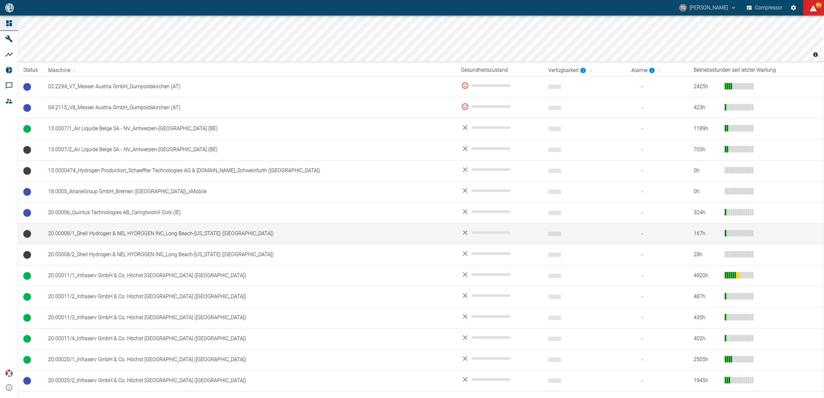
scroll to position [86, 0]
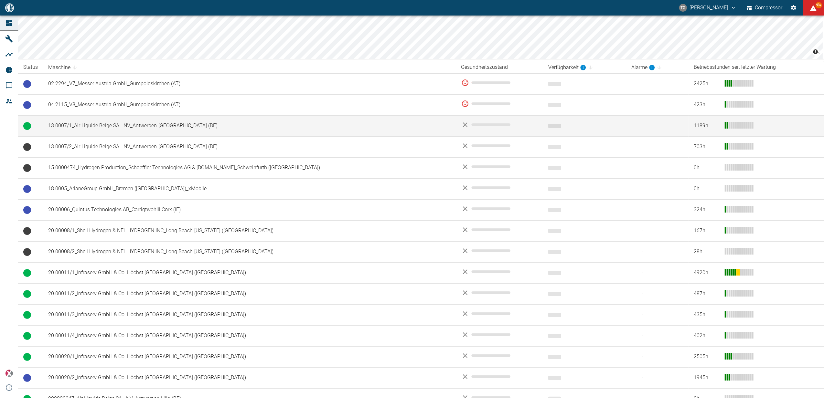
click at [126, 128] on td "13.0007/1_Air Liquide Belge SA - NV_Antwerpen-[GEOGRAPHIC_DATA] (BE)" at bounding box center [249, 125] width 413 height 21
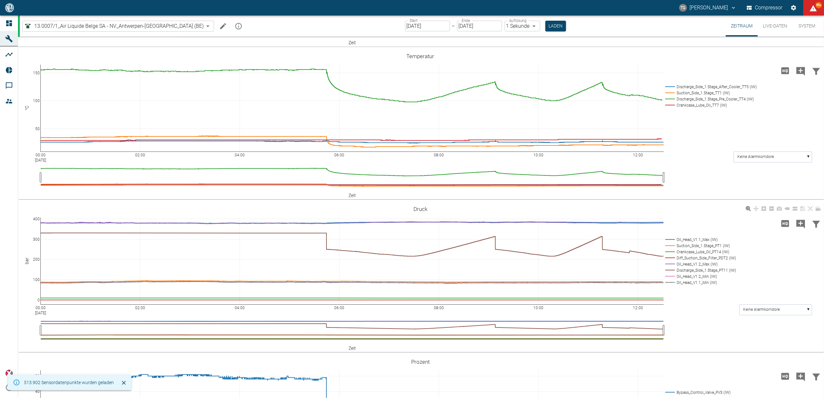
scroll to position [121, 0]
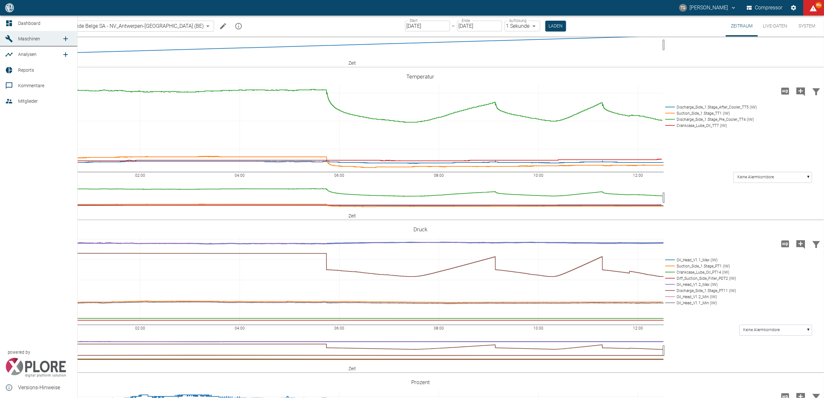
click at [14, 21] on div at bounding box center [10, 23] width 10 height 8
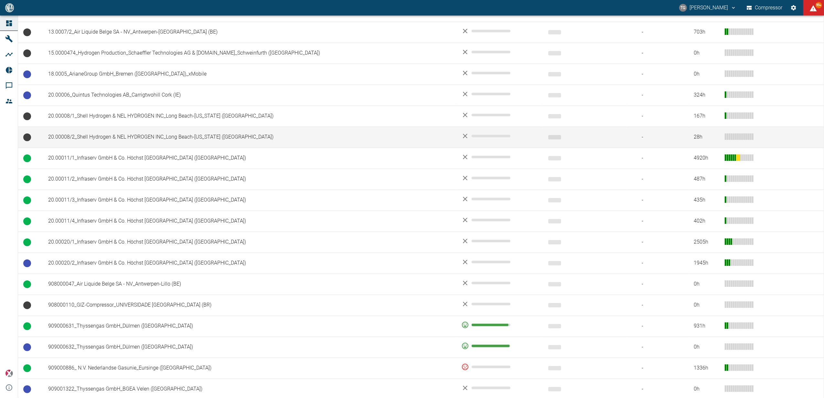
scroll to position [215, 0]
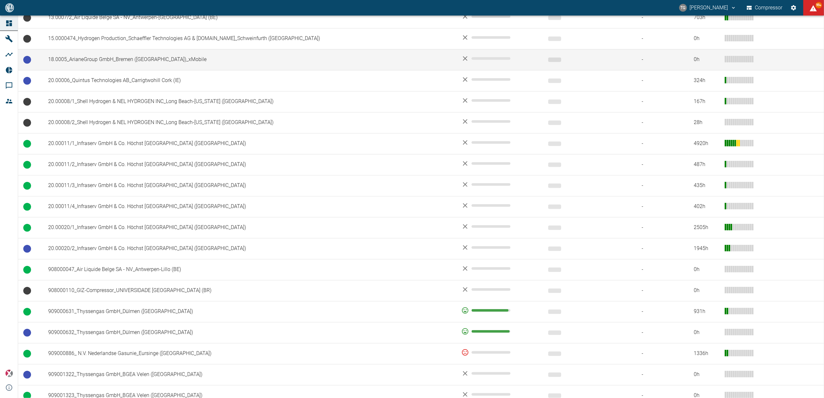
click at [94, 59] on td "18.0005_ArianeGroup GmbH_Bremen ([GEOGRAPHIC_DATA])_xMobile" at bounding box center [249, 59] width 413 height 21
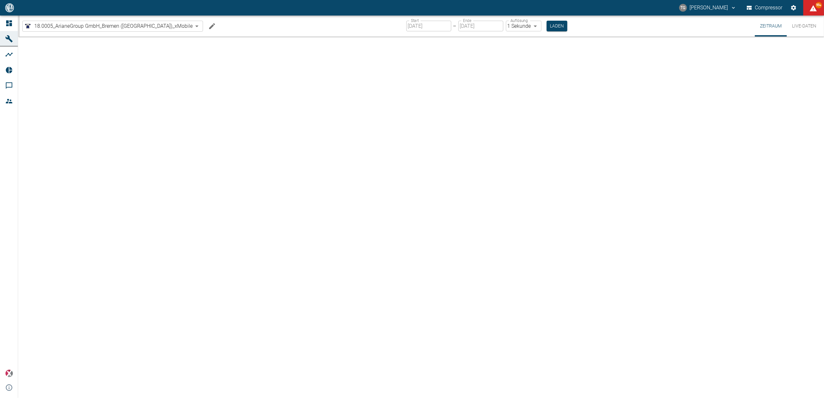
click at [800, 27] on button "Live-Daten" at bounding box center [804, 26] width 35 height 21
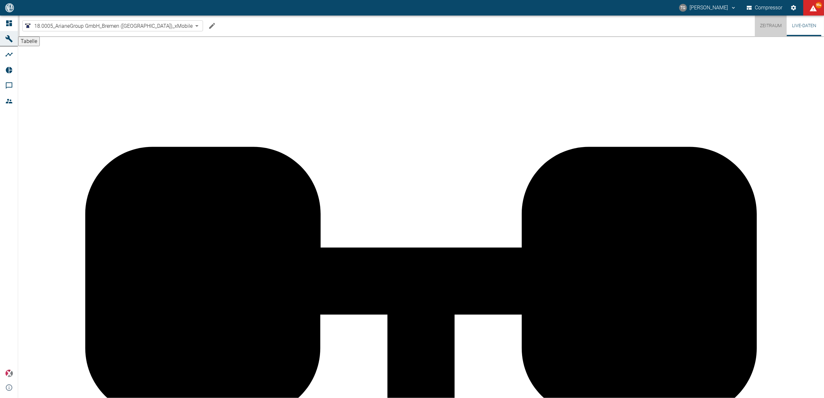
click at [773, 25] on button "Zeitraum" at bounding box center [771, 26] width 32 height 21
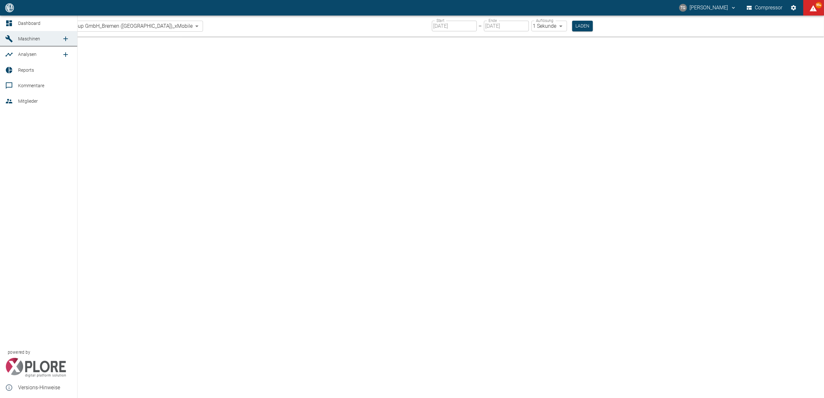
drag, startPoint x: 29, startPoint y: 26, endPoint x: 32, endPoint y: 29, distance: 3.7
click at [29, 26] on span "Dashboard" at bounding box center [45, 23] width 54 height 8
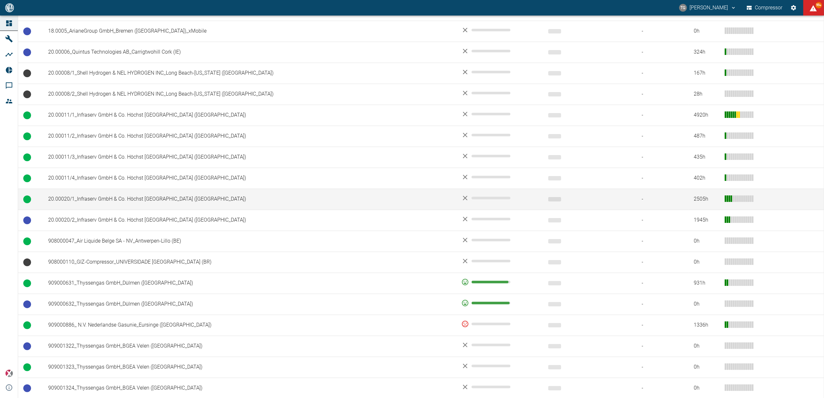
scroll to position [302, 0]
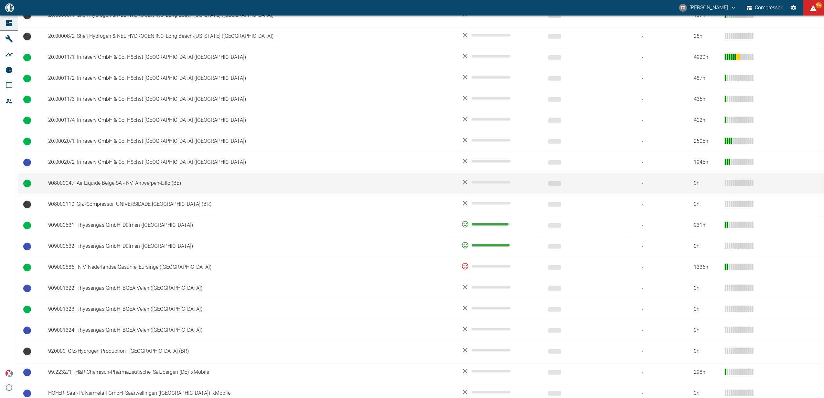
click at [82, 185] on td "908000047_Air Liquide Belge SA - NV_Antwerpen-Lillo (BE)" at bounding box center [249, 183] width 413 height 21
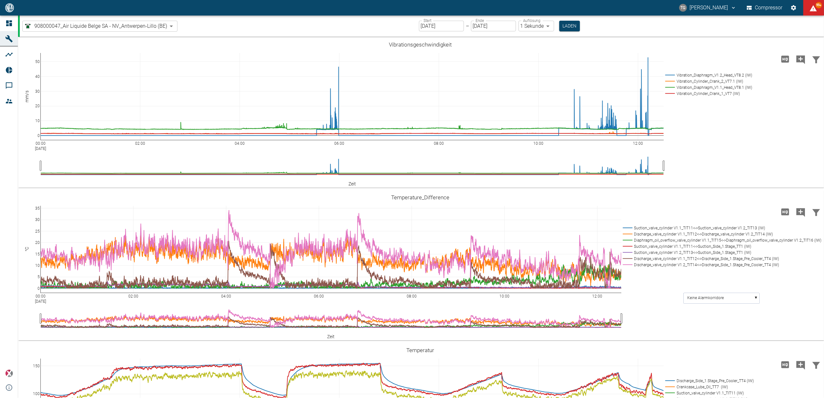
scroll to position [172, 0]
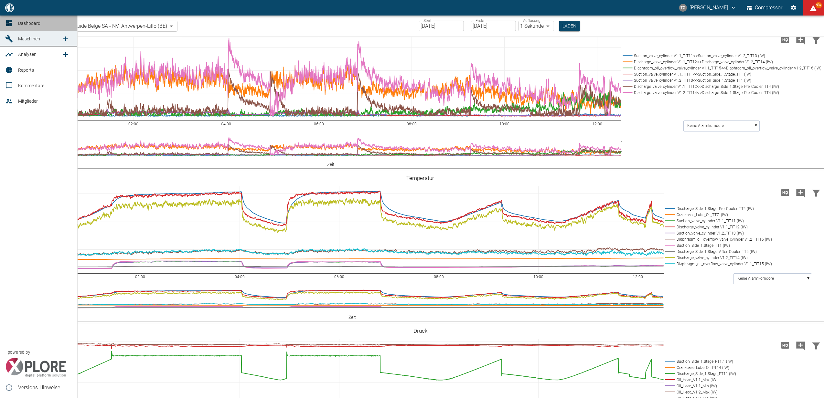
click at [10, 17] on link "Dashboard" at bounding box center [38, 24] width 77 height 16
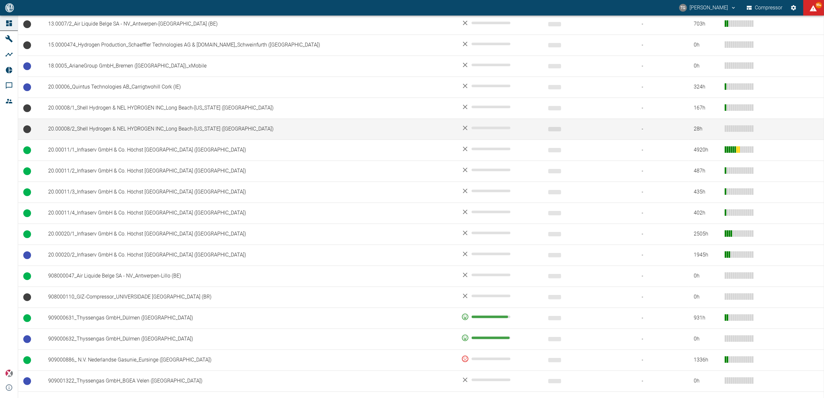
scroll to position [215, 0]
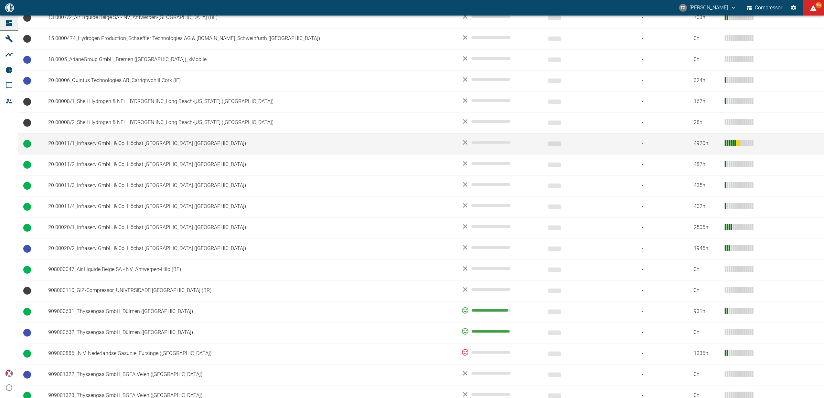
click at [141, 145] on td "20.00011/1_Infraserv GmbH & Co. Höchst [GEOGRAPHIC_DATA] ([GEOGRAPHIC_DATA])" at bounding box center [249, 143] width 413 height 21
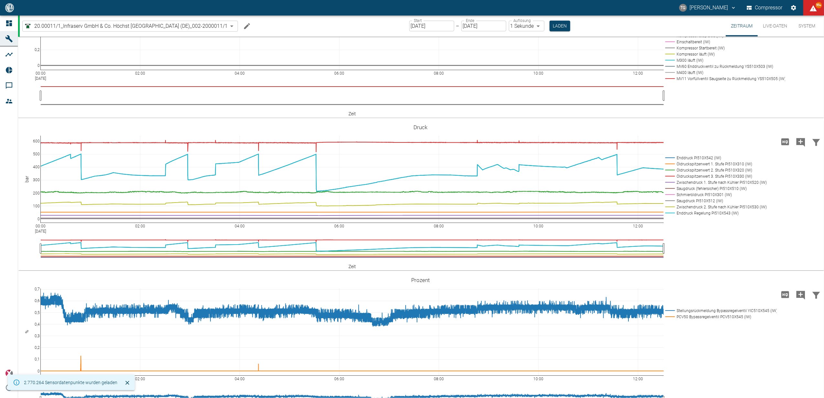
scroll to position [344, 0]
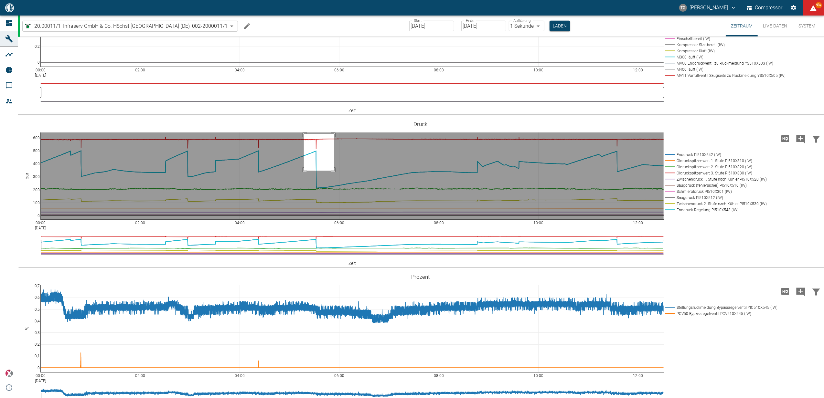
drag, startPoint x: 334, startPoint y: 168, endPoint x: 304, endPoint y: 205, distance: 47.7
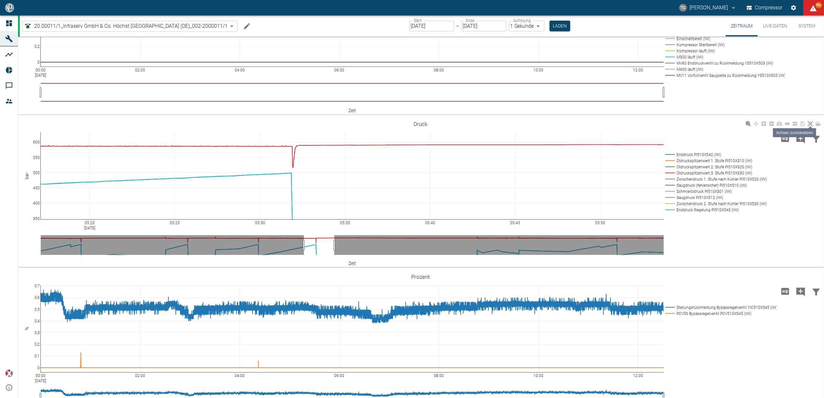
click at [810, 126] on icon at bounding box center [810, 123] width 5 height 5
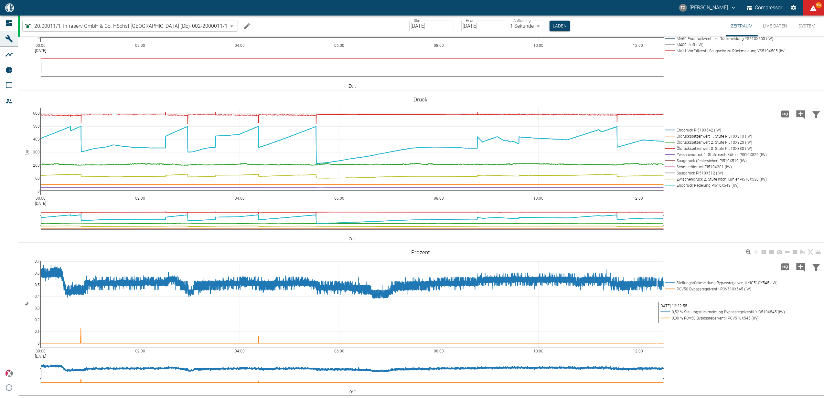
scroll to position [403, 0]
drag, startPoint x: 771, startPoint y: 24, endPoint x: 768, endPoint y: 64, distance: 39.9
click at [772, 24] on button "Live-Daten" at bounding box center [774, 26] width 35 height 21
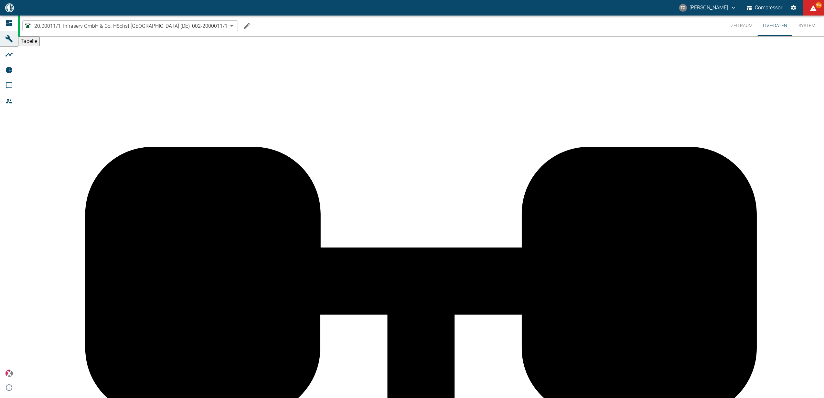
click at [742, 26] on button "Zeitraum" at bounding box center [741, 26] width 32 height 21
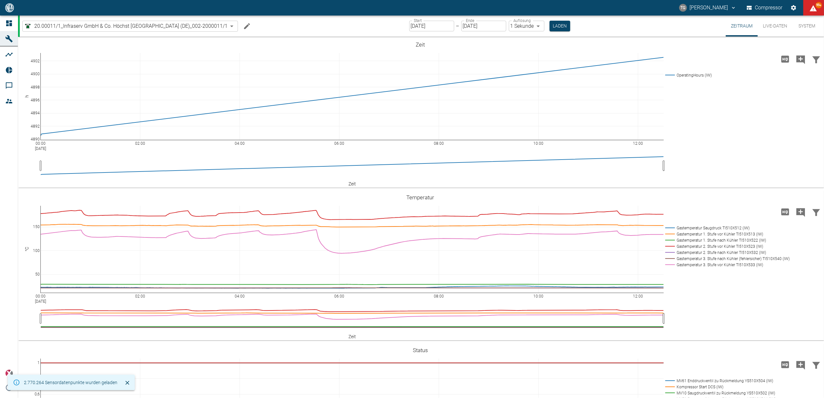
click at [429, 22] on input "[DATE]" at bounding box center [431, 26] width 45 height 11
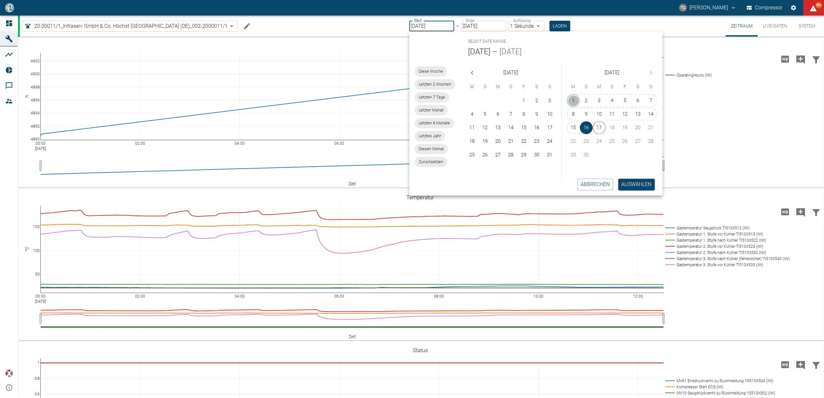
click at [570, 99] on button "1" at bounding box center [573, 100] width 13 height 13
type input "[DATE]"
type input "2min"
click at [636, 184] on button "Auswählen" at bounding box center [637, 185] width 37 height 12
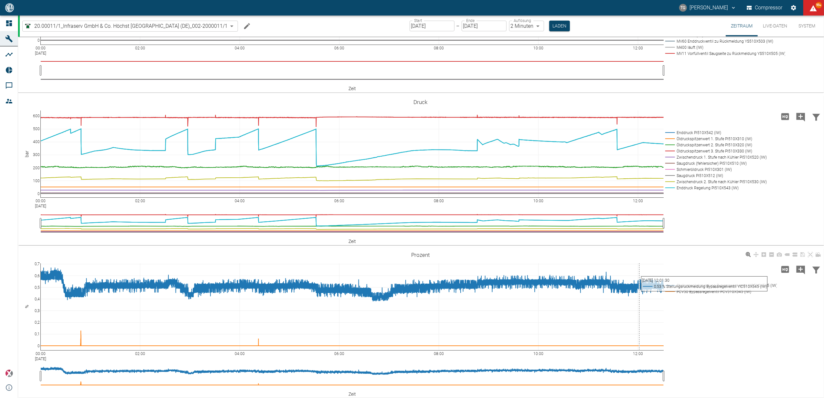
scroll to position [403, 0]
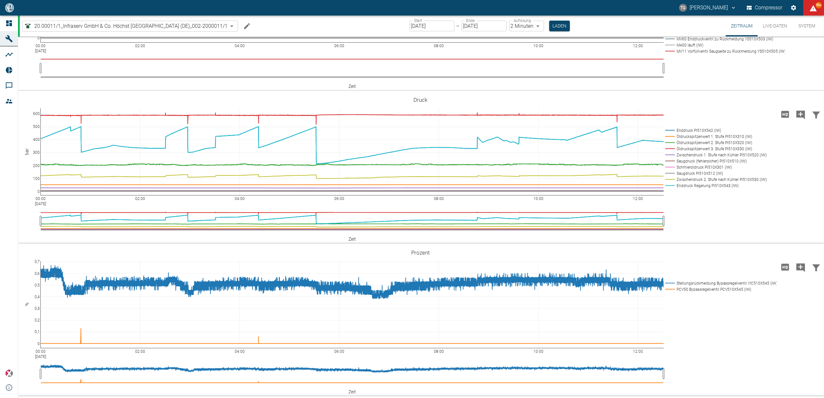
click at [0, 23] on html "TG [PERSON_NAME] Compressor 99+ Dashboard Maschinen Analysen Reports Kommentare…" at bounding box center [412, 199] width 824 height 398
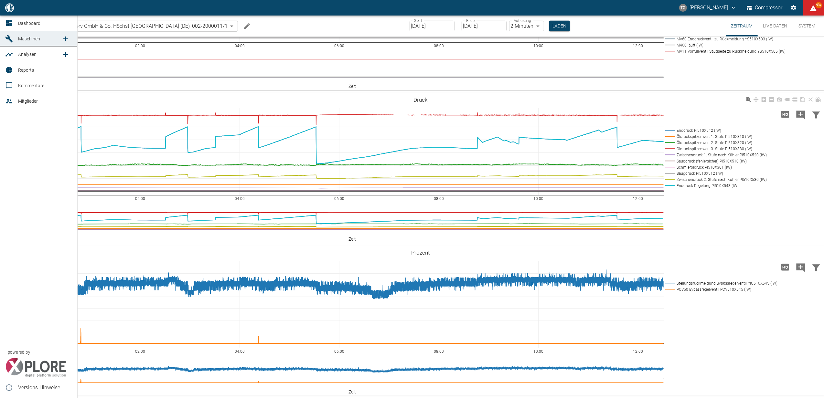
click at [7, 24] on icon at bounding box center [9, 23] width 8 height 8
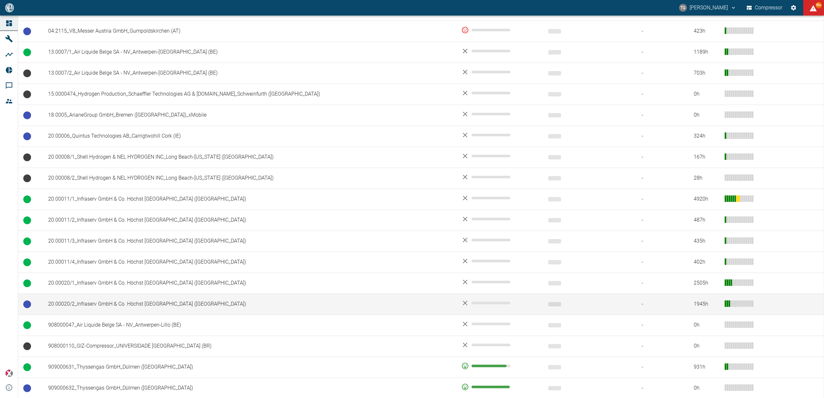
scroll to position [215, 0]
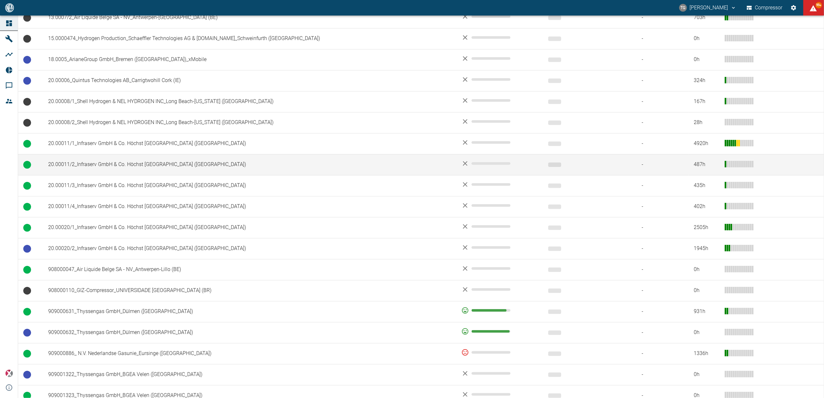
click at [128, 166] on td "20.00011/2_Infraserv GmbH & Co. Höchst [GEOGRAPHIC_DATA] ([GEOGRAPHIC_DATA])" at bounding box center [249, 164] width 413 height 21
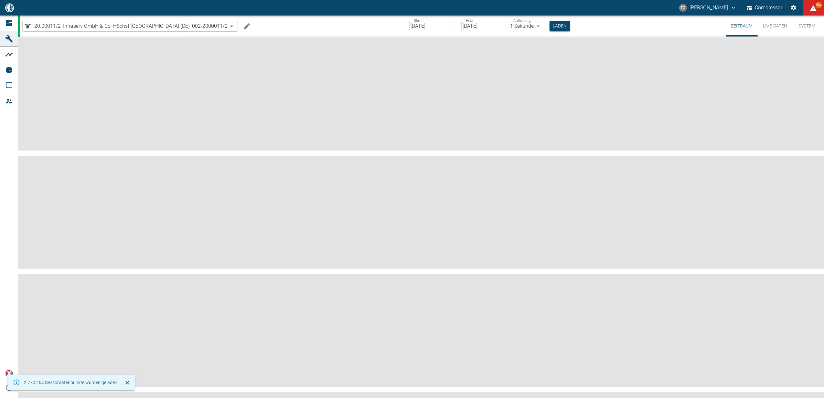
click at [438, 26] on input "[DATE]" at bounding box center [431, 26] width 45 height 11
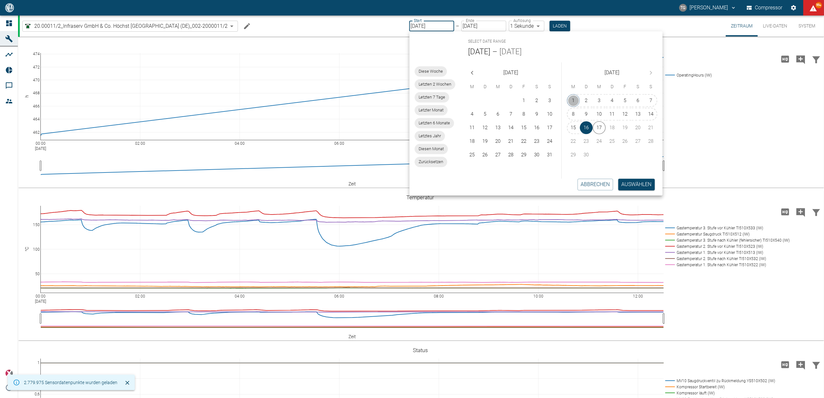
click at [573, 103] on button "1" at bounding box center [573, 100] width 13 height 13
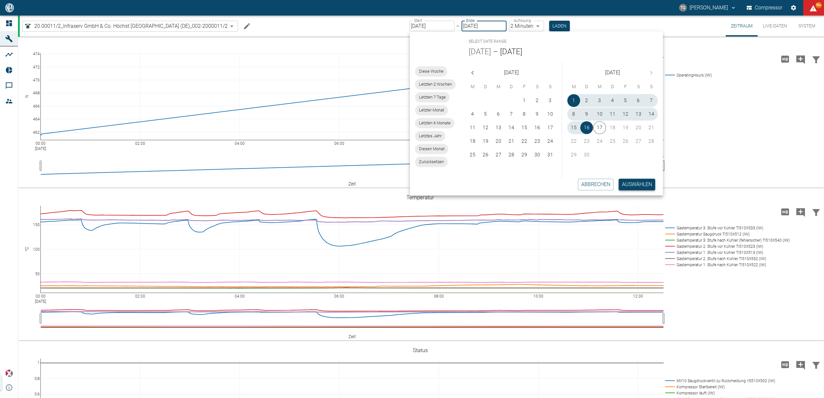
type input "[DATE]"
type input "2min"
click at [636, 184] on button "Auswählen" at bounding box center [637, 185] width 37 height 12
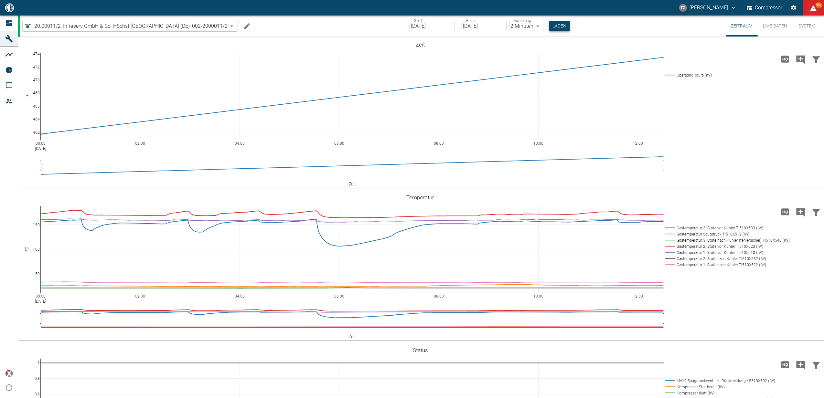
click at [555, 29] on button "Laden" at bounding box center [559, 26] width 21 height 11
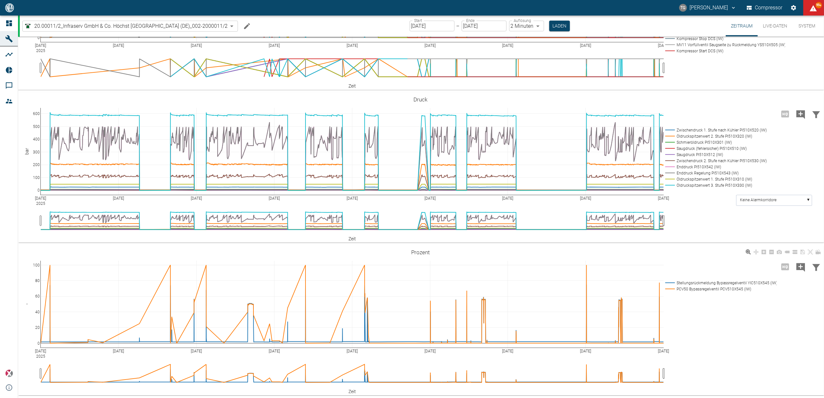
scroll to position [403, 0]
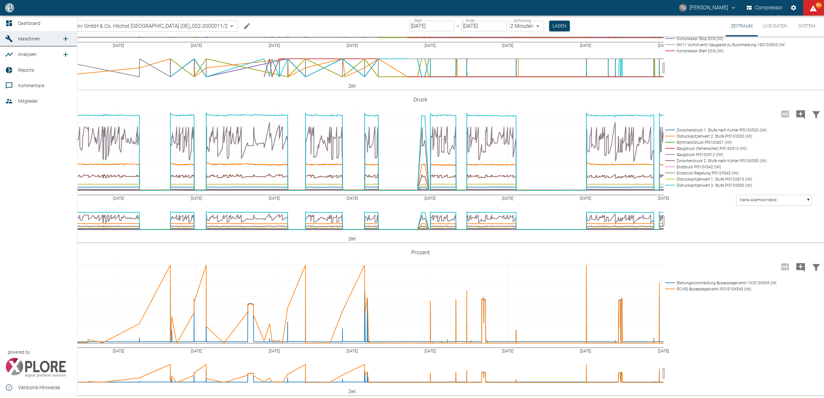
click at [9, 25] on icon at bounding box center [9, 23] width 8 height 8
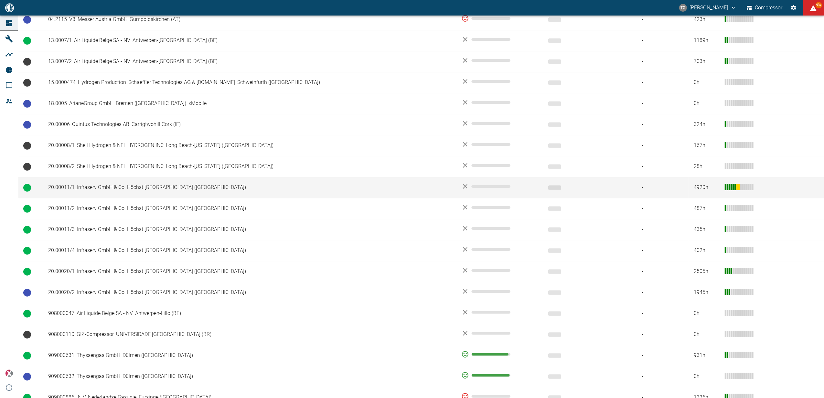
scroll to position [172, 0]
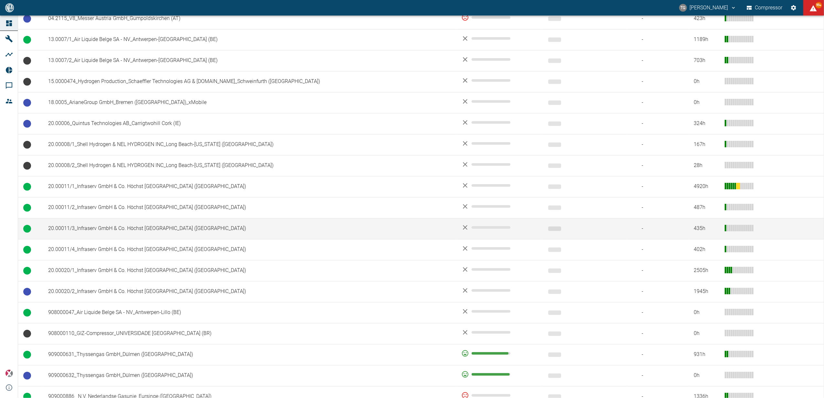
click at [85, 229] on td "20.00011/3_Infraserv GmbH & Co. Höchst [GEOGRAPHIC_DATA] ([GEOGRAPHIC_DATA])" at bounding box center [249, 228] width 413 height 21
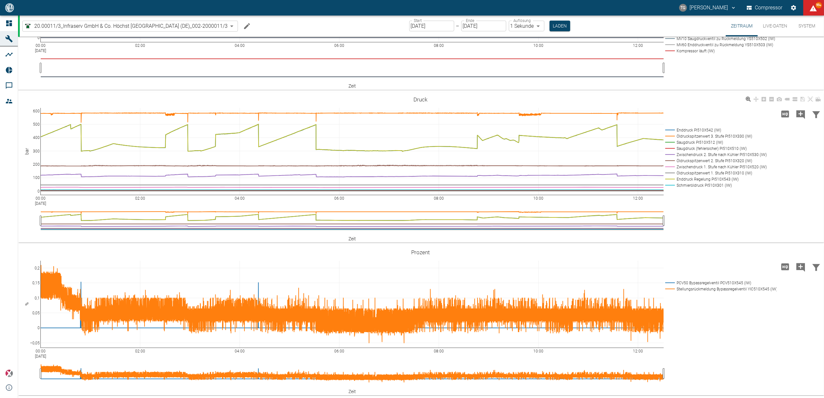
scroll to position [188, 0]
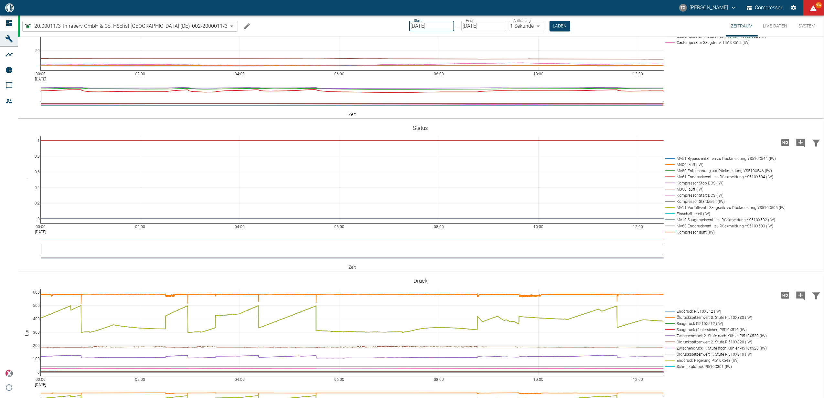
click at [429, 30] on input "[DATE]" at bounding box center [431, 26] width 45 height 11
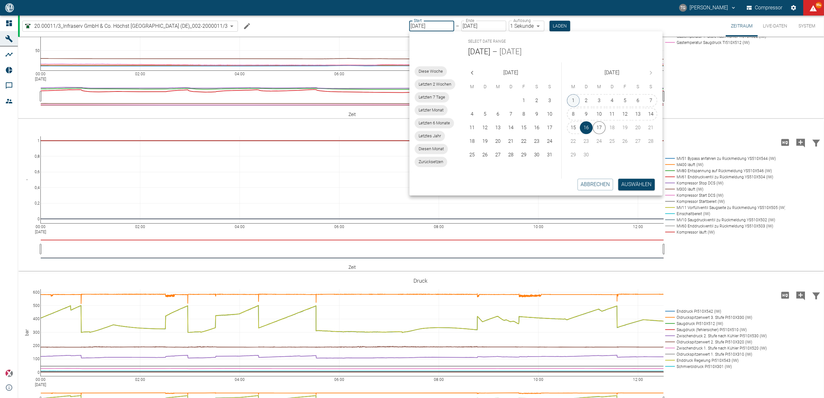
click at [572, 101] on button "1" at bounding box center [573, 100] width 13 height 13
type input "[DATE]"
type input "2min"
click at [630, 184] on button "Auswählen" at bounding box center [637, 185] width 37 height 12
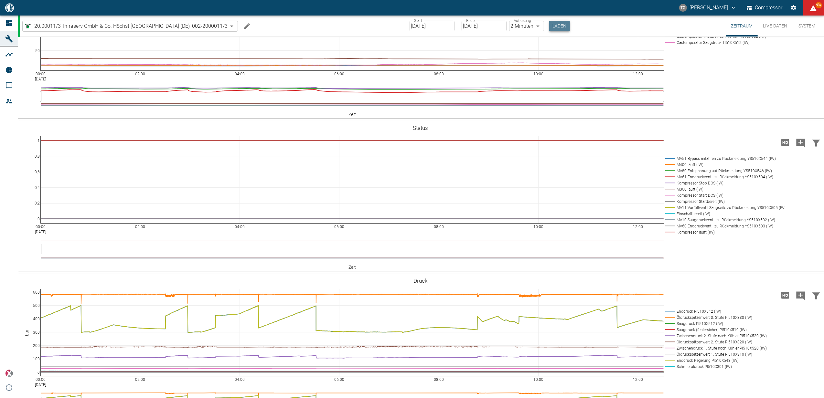
click at [558, 23] on button "Laden" at bounding box center [559, 26] width 21 height 11
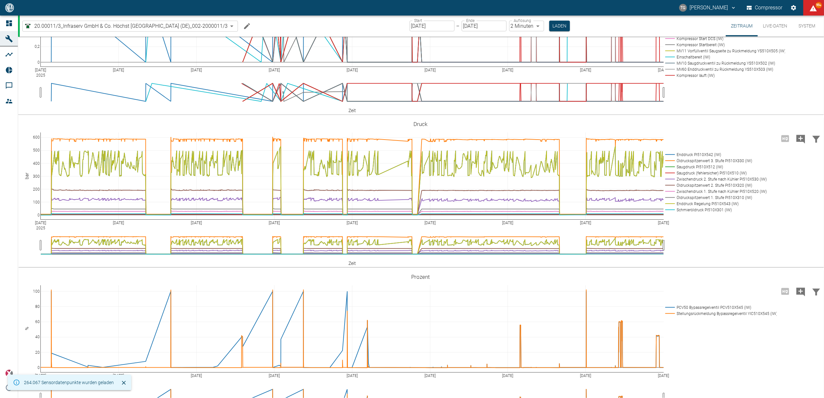
scroll to position [388, 0]
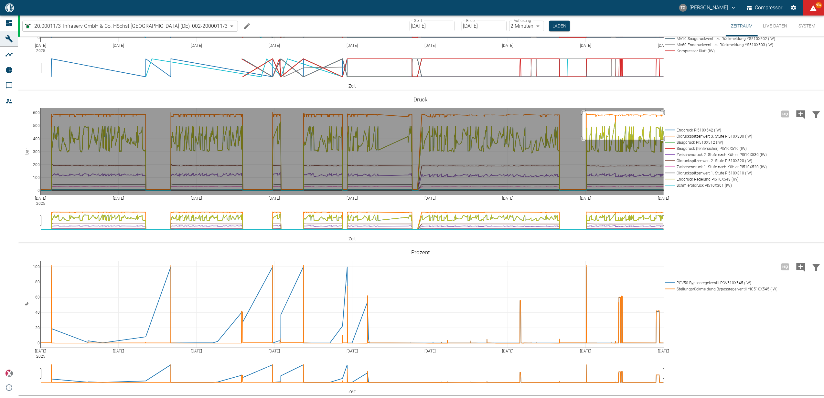
drag, startPoint x: 582, startPoint y: 127, endPoint x: 674, endPoint y: 155, distance: 95.8
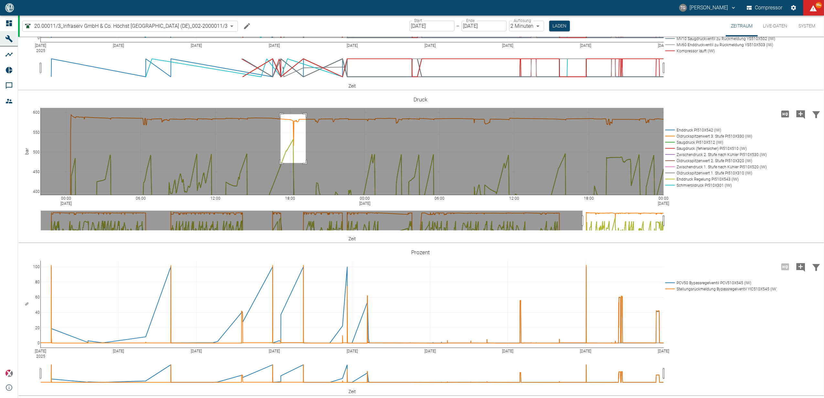
drag, startPoint x: 281, startPoint y: 130, endPoint x: 306, endPoint y: 179, distance: 54.9
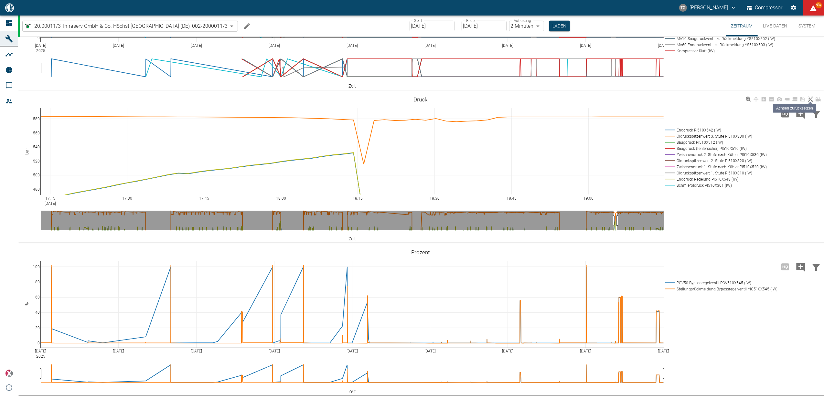
click at [811, 102] on icon at bounding box center [810, 99] width 5 height 5
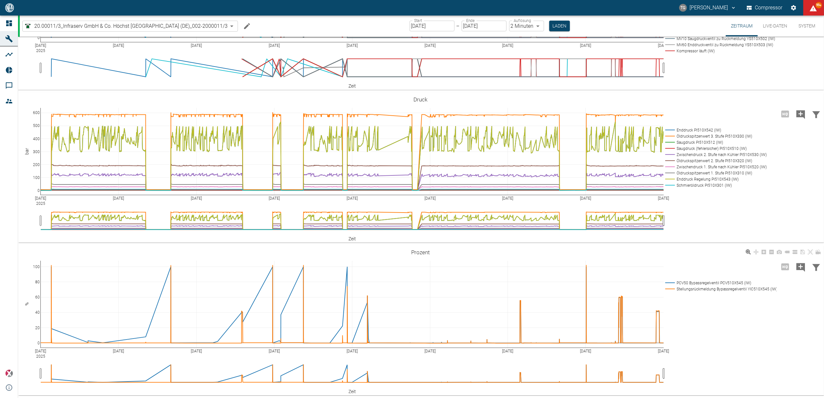
scroll to position [403, 0]
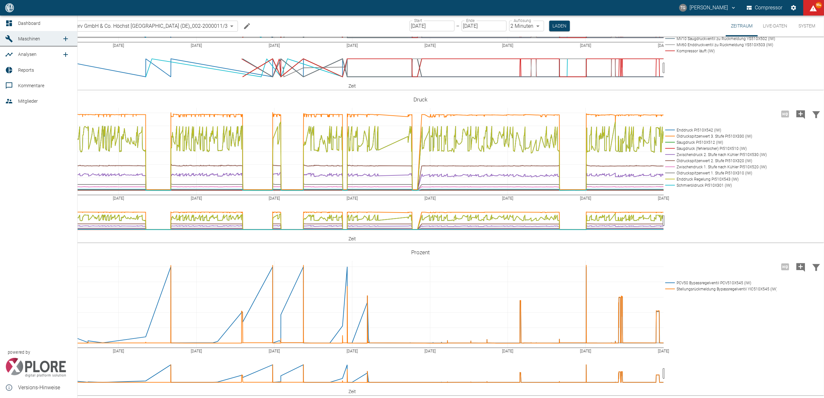
click at [11, 22] on icon at bounding box center [9, 23] width 8 height 8
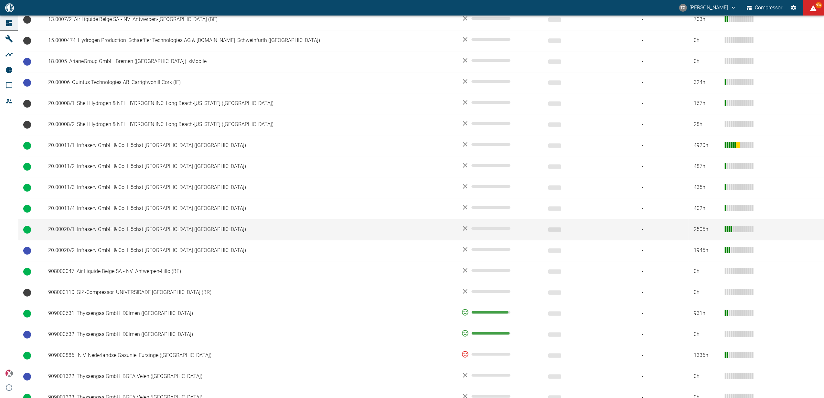
scroll to position [215, 0]
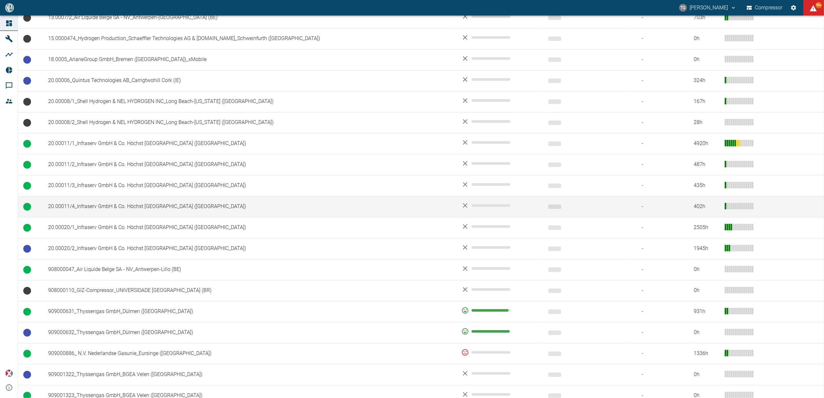
click at [94, 209] on td "20.00011/4_Infraserv GmbH & Co. Höchst [GEOGRAPHIC_DATA] ([GEOGRAPHIC_DATA])" at bounding box center [249, 206] width 413 height 21
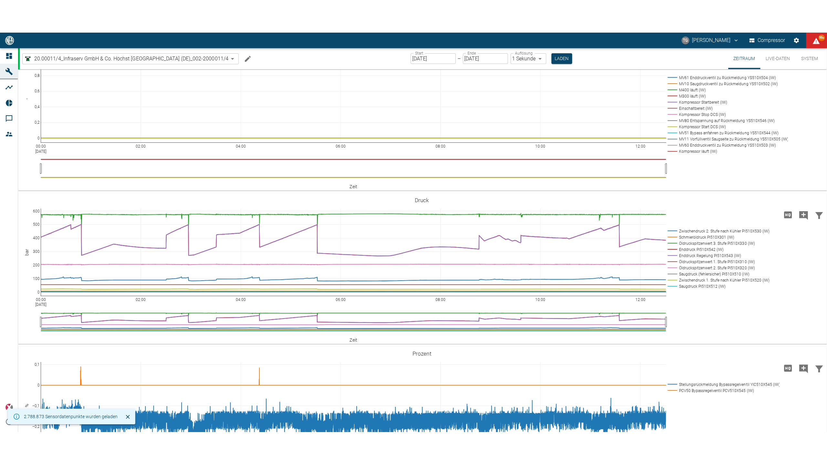
scroll to position [344, 0]
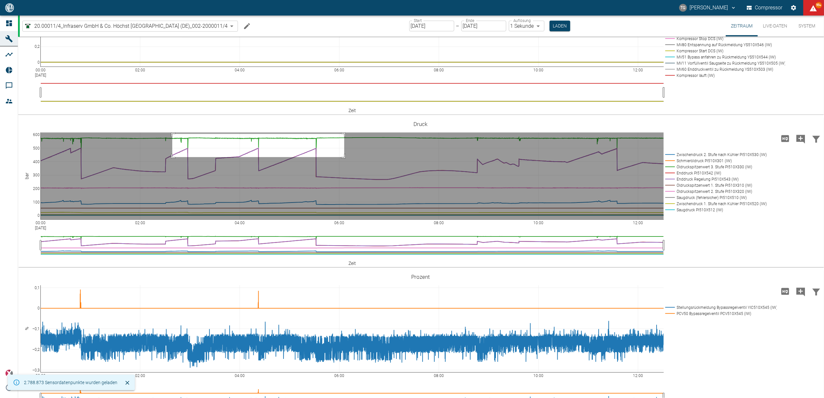
drag, startPoint x: 172, startPoint y: 168, endPoint x: 346, endPoint y: 192, distance: 175.2
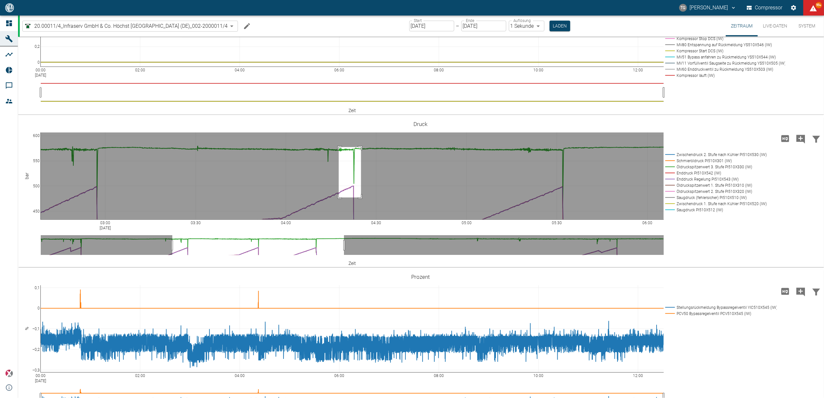
drag, startPoint x: 339, startPoint y: 181, endPoint x: 361, endPoint y: 232, distance: 55.1
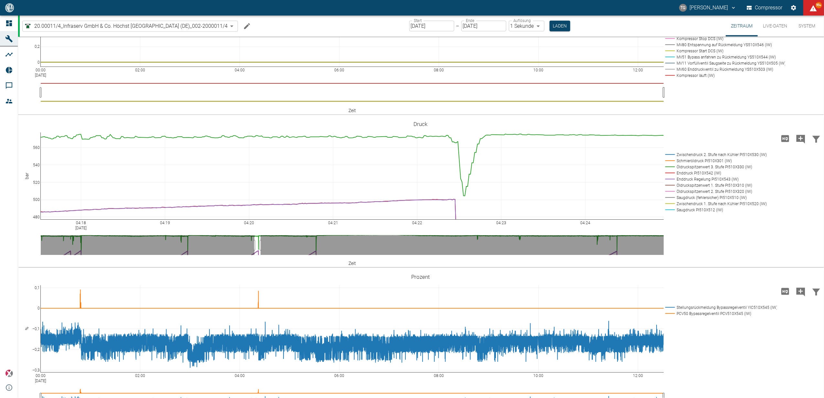
drag, startPoint x: 806, startPoint y: 154, endPoint x: 804, endPoint y: 167, distance: 13.3
click at [807, 128] on link at bounding box center [810, 123] width 8 height 7
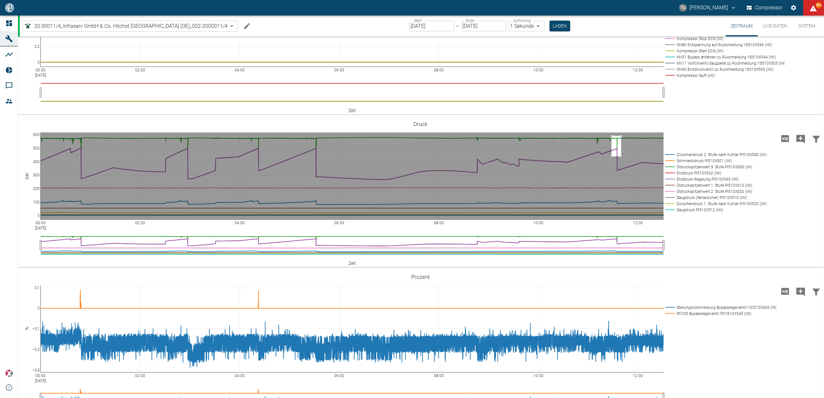
drag, startPoint x: 621, startPoint y: 170, endPoint x: 611, endPoint y: 191, distance: 22.8
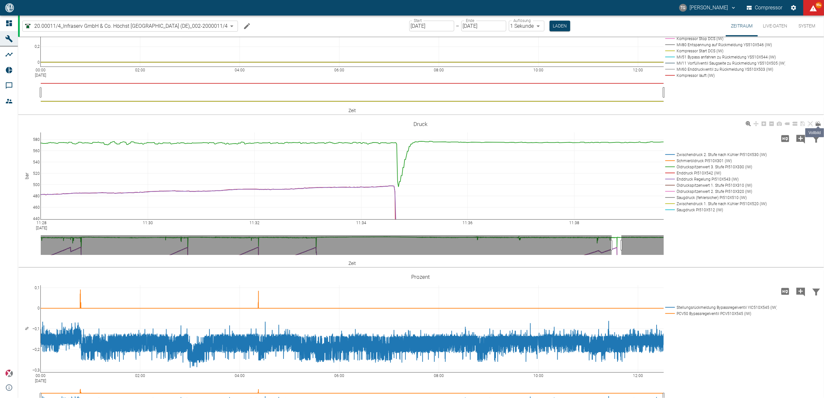
click at [814, 128] on link at bounding box center [818, 123] width 8 height 7
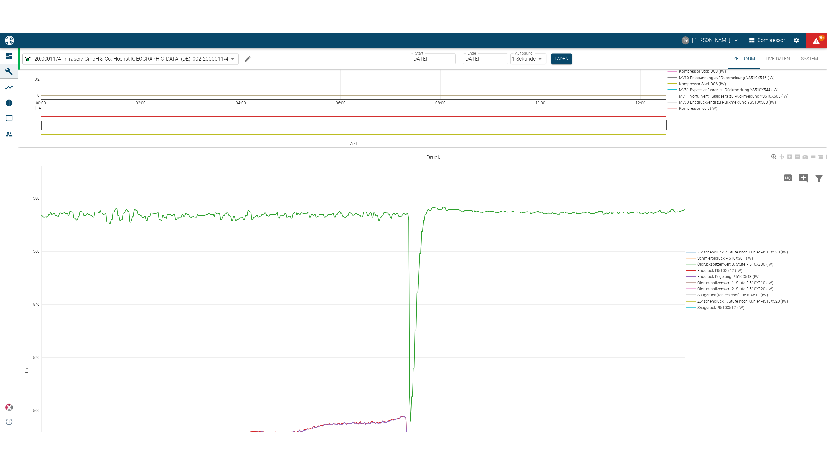
scroll to position [188, 0]
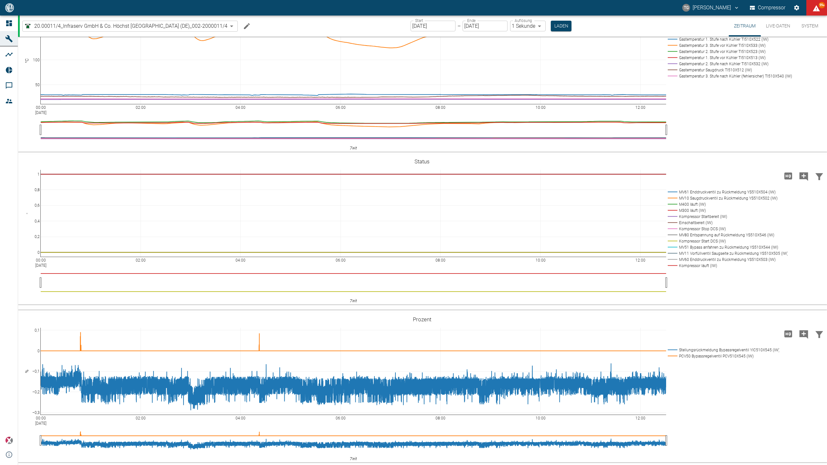
drag, startPoint x: 821, startPoint y: 1, endPoint x: 813, endPoint y: 30, distance: 29.8
click at [823, 311] on link at bounding box center [841, 314] width 8 height 7
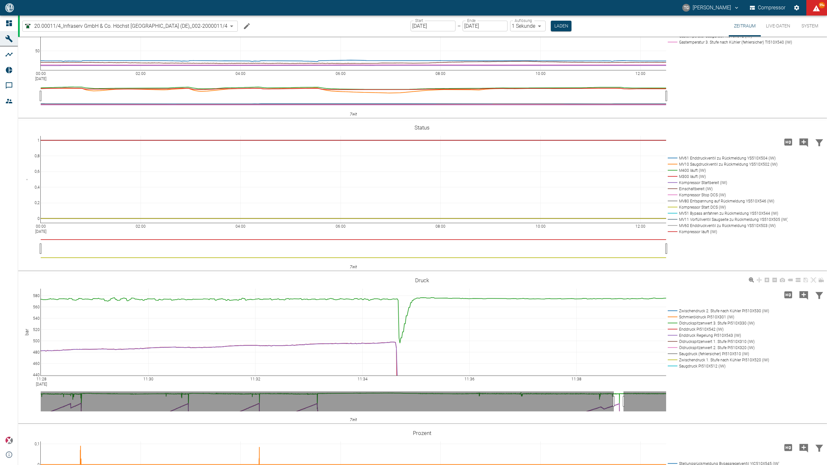
scroll to position [302, 0]
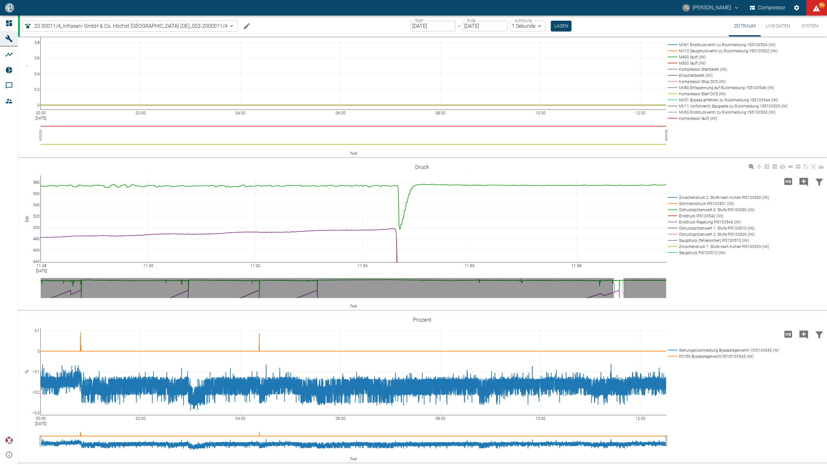
drag, startPoint x: 814, startPoint y: 200, endPoint x: 712, endPoint y: 277, distance: 128.2
click at [814, 169] on icon at bounding box center [813, 166] width 5 height 5
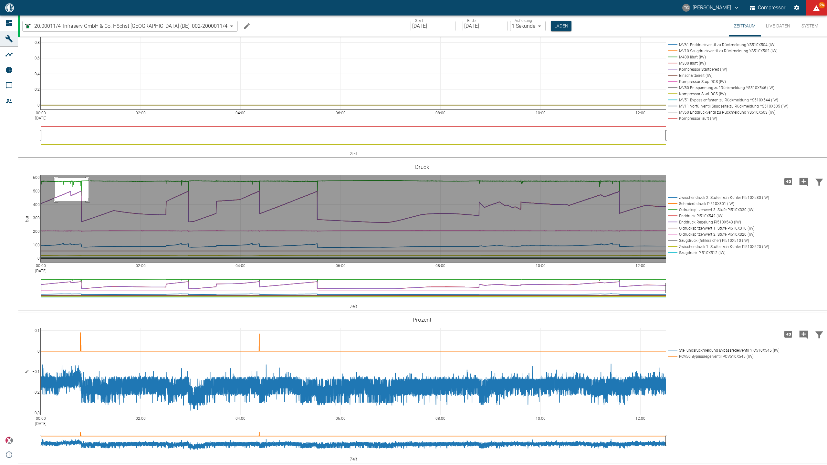
drag, startPoint x: 55, startPoint y: 212, endPoint x: 89, endPoint y: 236, distance: 40.9
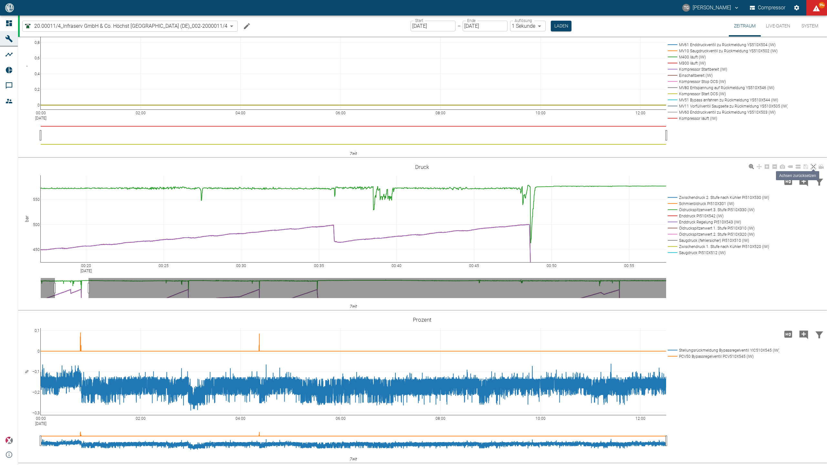
click at [811, 169] on icon at bounding box center [813, 166] width 5 height 5
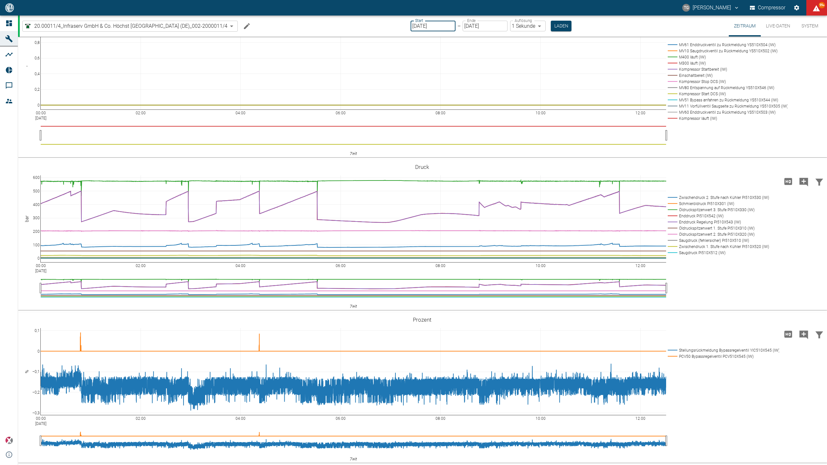
click at [435, 24] on input "16.09.2025" at bounding box center [433, 26] width 45 height 11
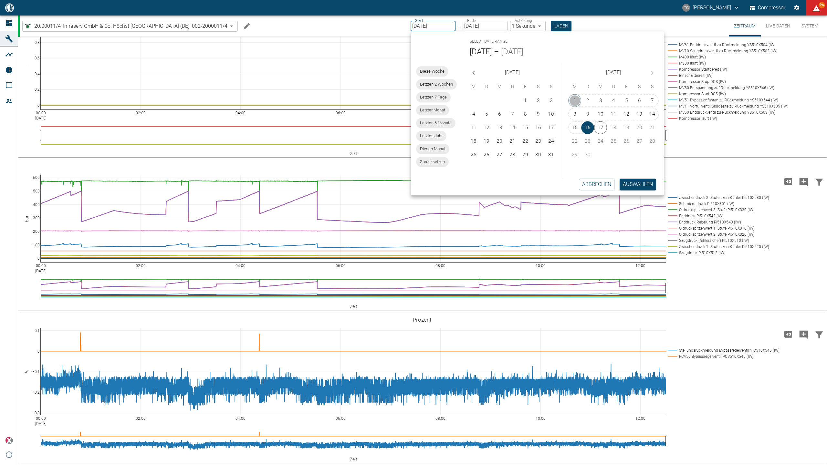
click at [574, 101] on button "1" at bounding box center [574, 100] width 13 height 13
type input "[DATE]"
type input "2min"
click at [636, 182] on button "Auswählen" at bounding box center [638, 185] width 37 height 12
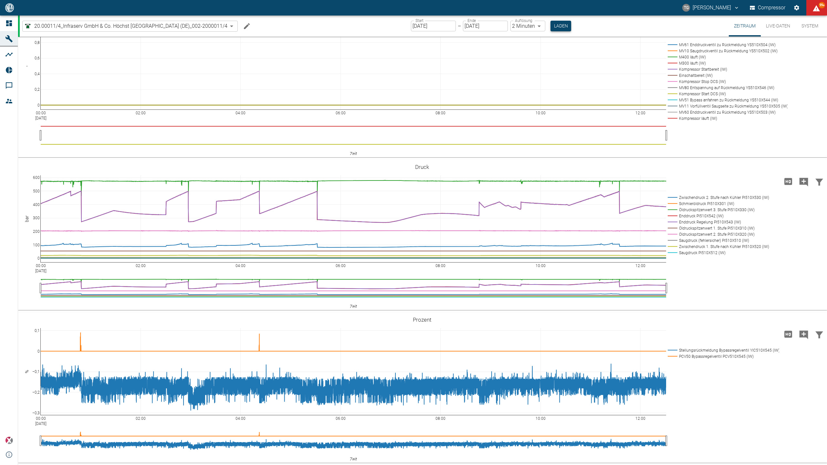
click at [557, 25] on button "Laden" at bounding box center [561, 26] width 21 height 11
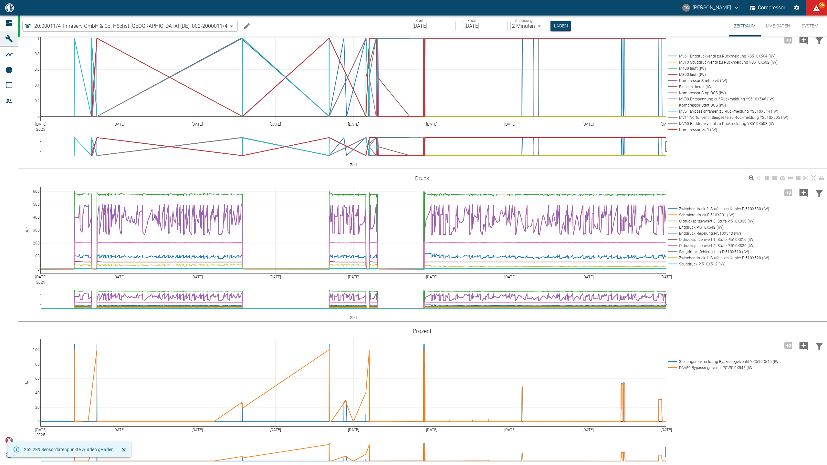
scroll to position [250, 0]
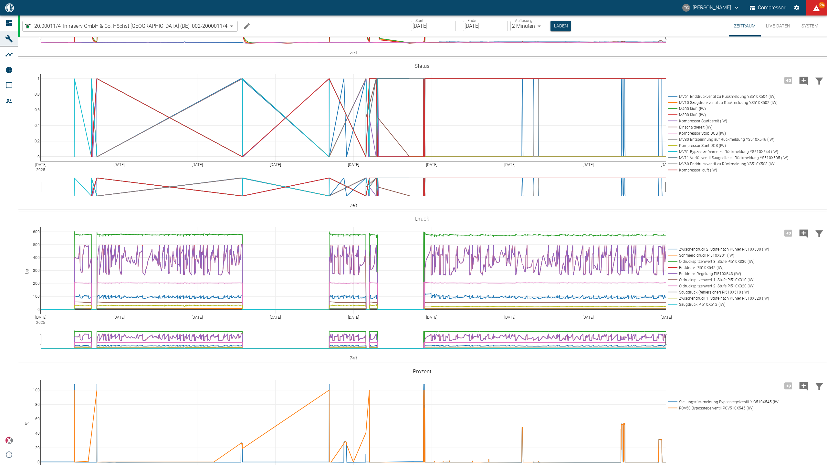
click at [270, 21] on div "20.00011/4_Infraserv GmbH & Co. Höchst KG_Frankfurt am Main (DE)_002-2000011/4 …" at bounding box center [424, 26] width 808 height 21
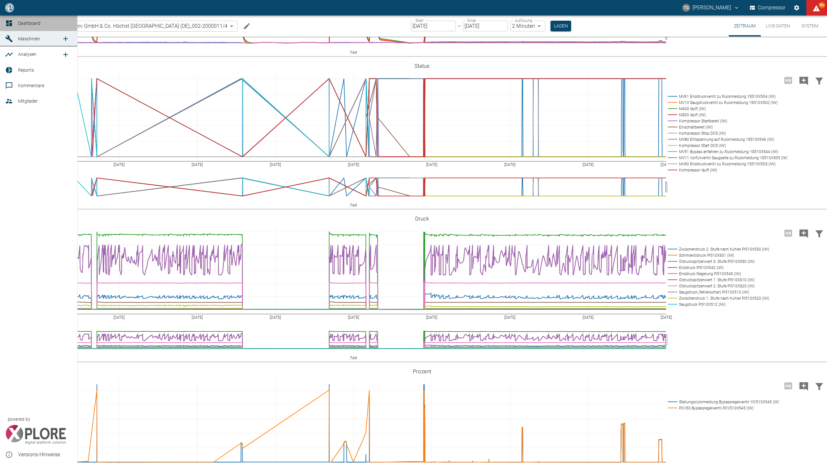
click at [16, 20] on link "Dashboard" at bounding box center [38, 24] width 77 height 16
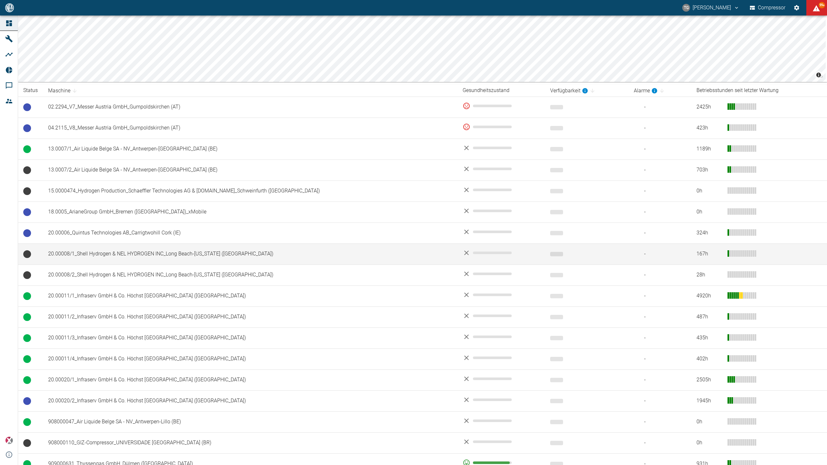
scroll to position [215, 0]
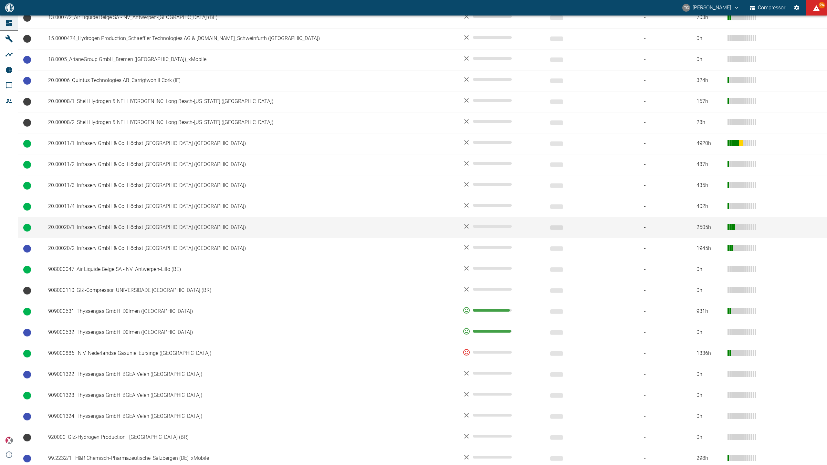
click at [91, 228] on td "20.00020/1_Infraserv GmbH & Co. Höchst [GEOGRAPHIC_DATA] ([GEOGRAPHIC_DATA])" at bounding box center [250, 227] width 415 height 21
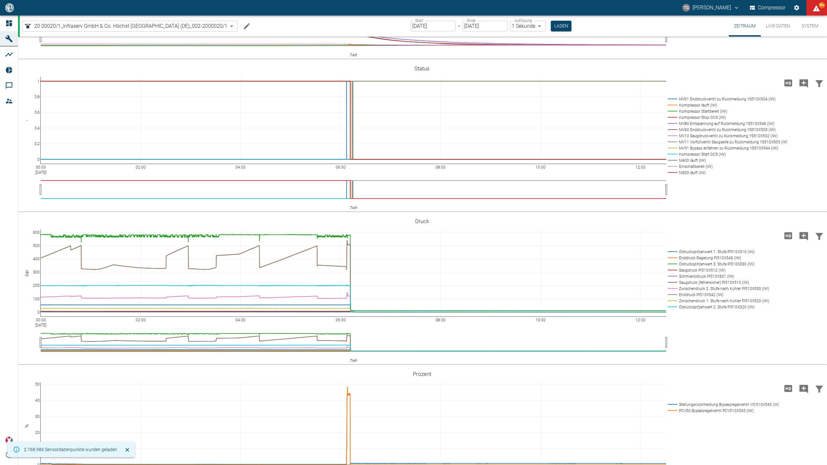
scroll to position [259, 0]
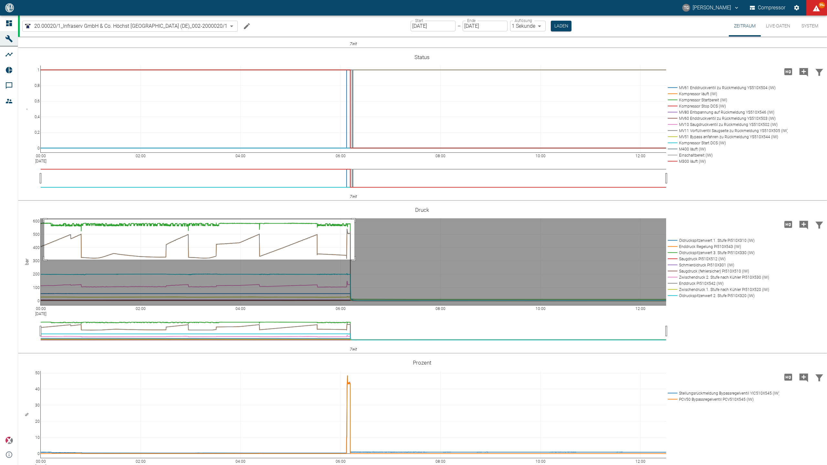
drag, startPoint x: 44, startPoint y: 254, endPoint x: 355, endPoint y: 294, distance: 312.8
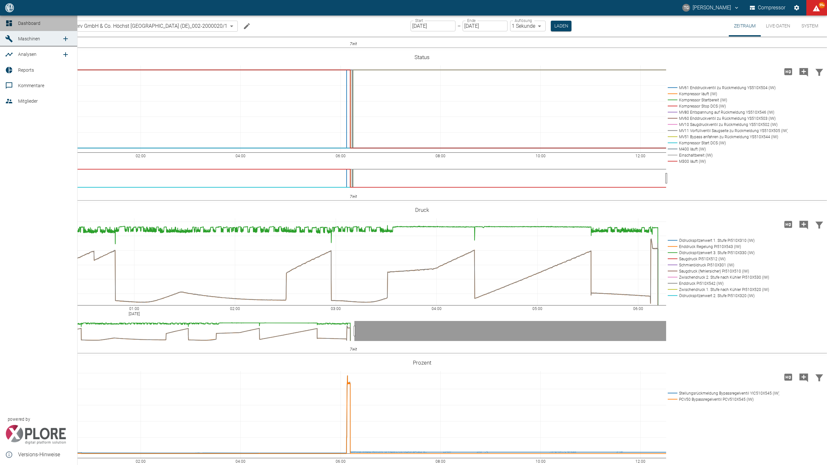
click at [8, 21] on icon at bounding box center [9, 23] width 6 height 6
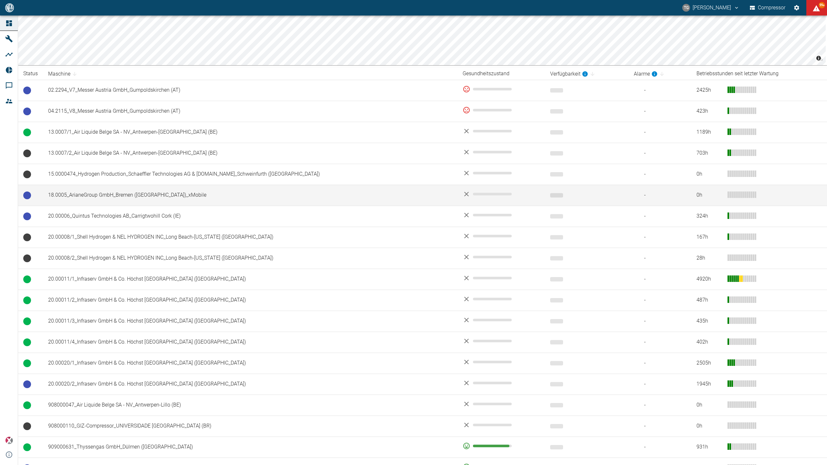
scroll to position [86, 0]
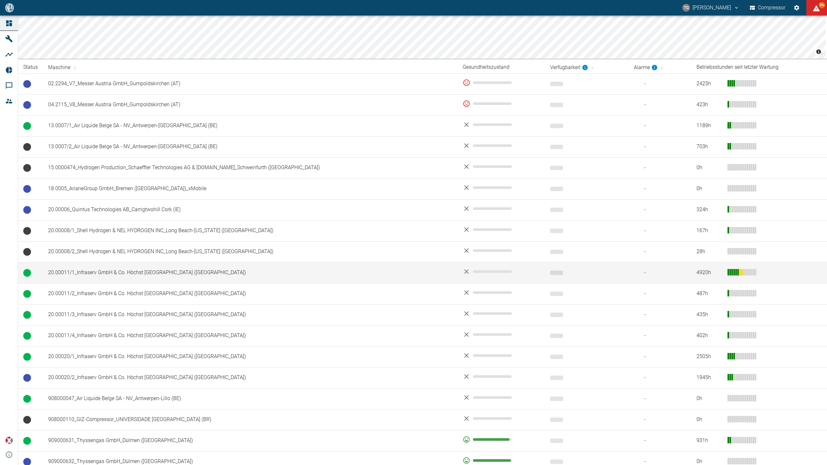
click at [87, 274] on td "20.00011/1_Infraserv GmbH & Co. Höchst [GEOGRAPHIC_DATA] ([GEOGRAPHIC_DATA])" at bounding box center [250, 272] width 415 height 21
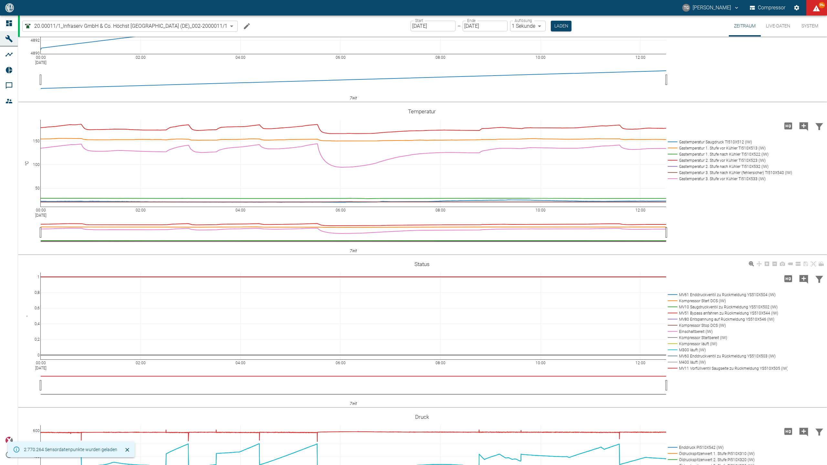
scroll to position [172, 0]
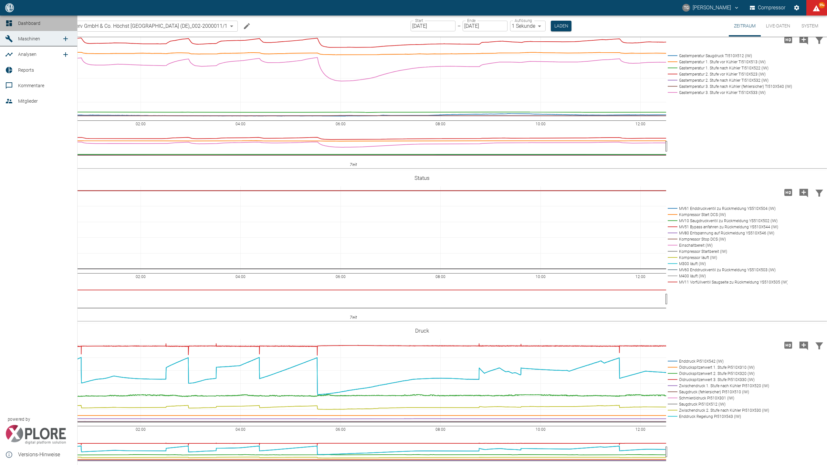
click at [7, 25] on icon at bounding box center [9, 23] width 6 height 6
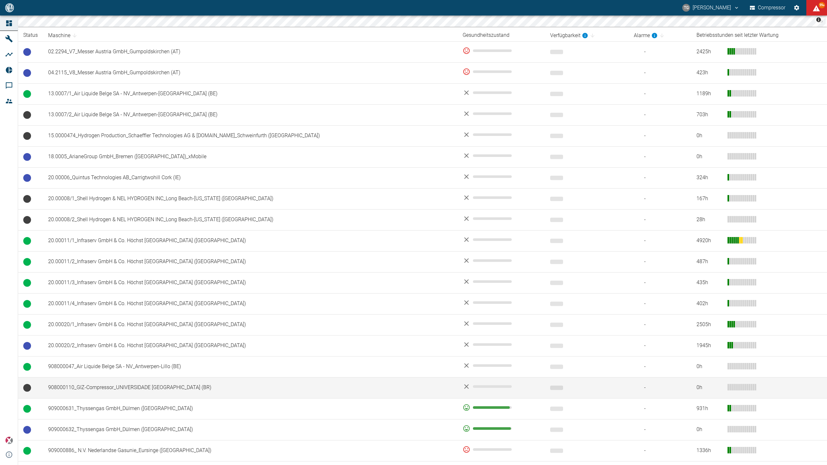
scroll to position [129, 0]
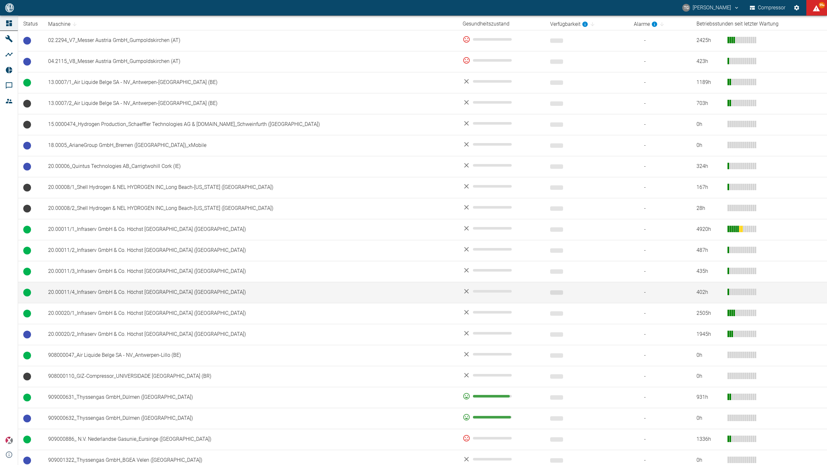
click at [94, 292] on td "20.00011/4_Infraserv GmbH & Co. Höchst [GEOGRAPHIC_DATA] ([GEOGRAPHIC_DATA])" at bounding box center [250, 292] width 415 height 21
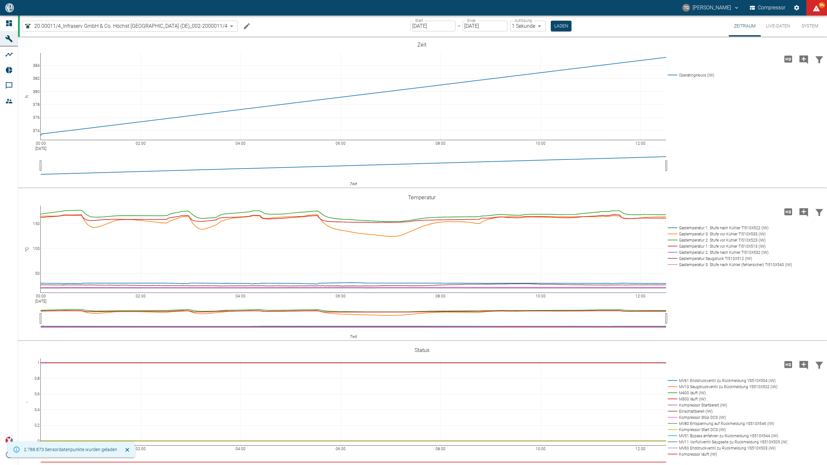
click at [420, 22] on label "Start" at bounding box center [419, 20] width 8 height 5
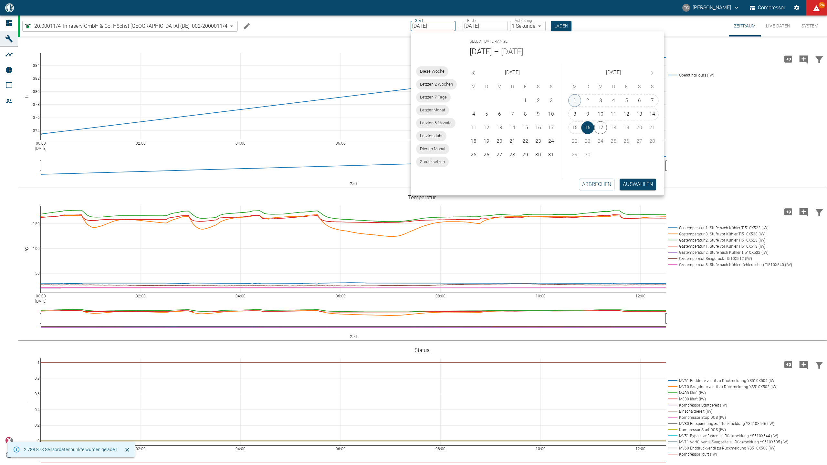
click at [579, 96] on button "1" at bounding box center [574, 100] width 13 height 13
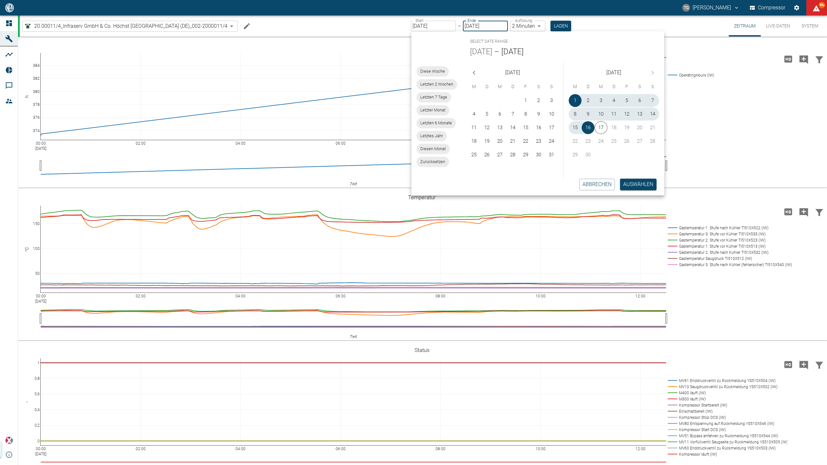
type input "[DATE]"
type input "2min"
click at [639, 185] on button "Auswählen" at bounding box center [638, 185] width 37 height 12
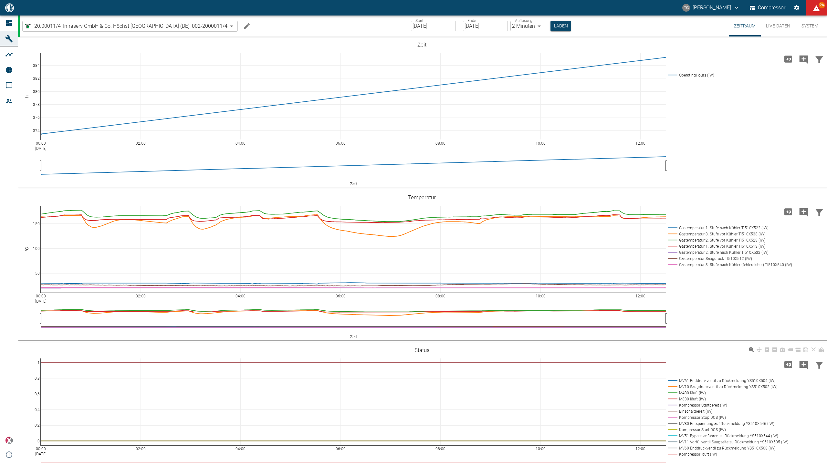
drag, startPoint x: 552, startPoint y: 23, endPoint x: 667, endPoint y: 391, distance: 385.9
click at [553, 23] on button "Laden" at bounding box center [561, 26] width 21 height 11
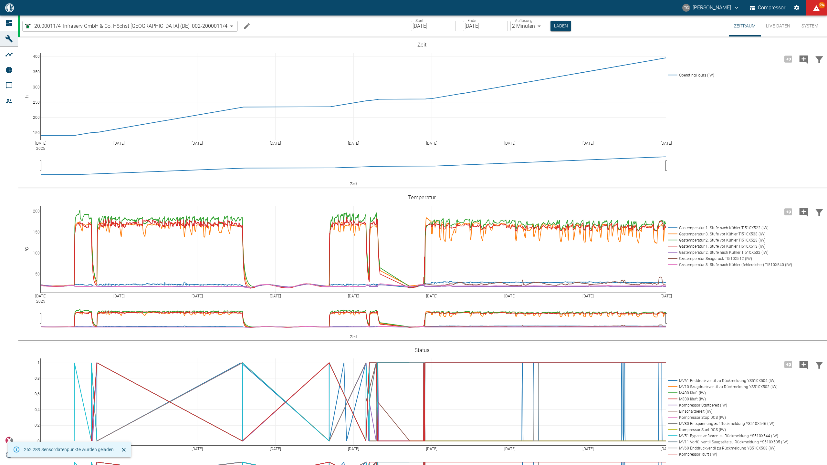
scroll to position [302, 0]
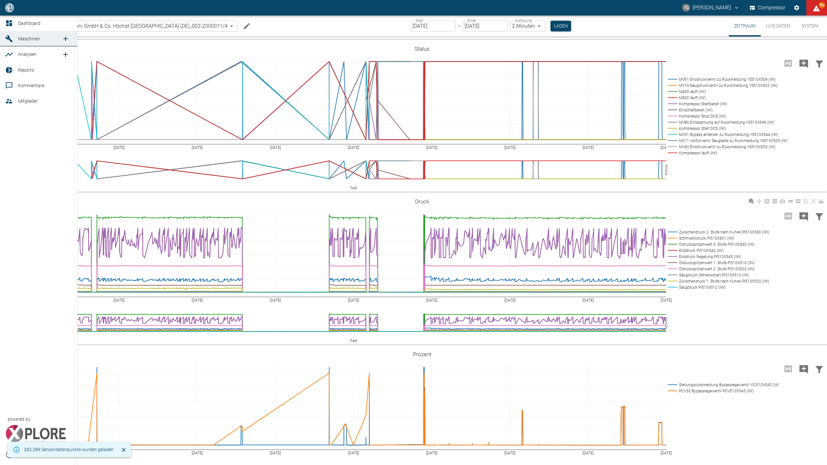
drag, startPoint x: 10, startPoint y: 24, endPoint x: 138, endPoint y: 216, distance: 231.2
click at [10, 24] on icon at bounding box center [9, 23] width 6 height 6
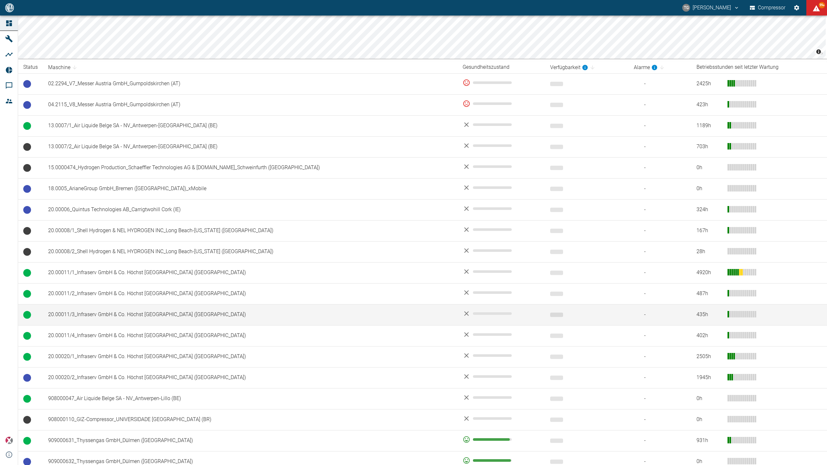
scroll to position [129, 0]
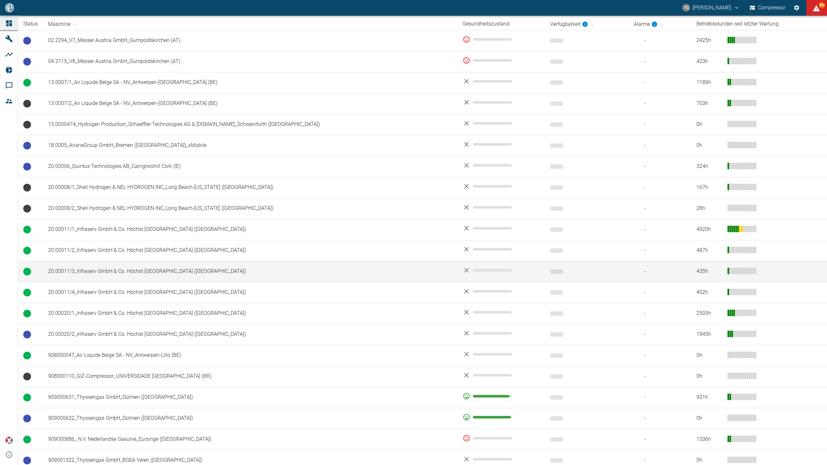
click at [108, 276] on td "20.00011/3_Infraserv GmbH & Co. Höchst [GEOGRAPHIC_DATA] ([GEOGRAPHIC_DATA])" at bounding box center [250, 271] width 415 height 21
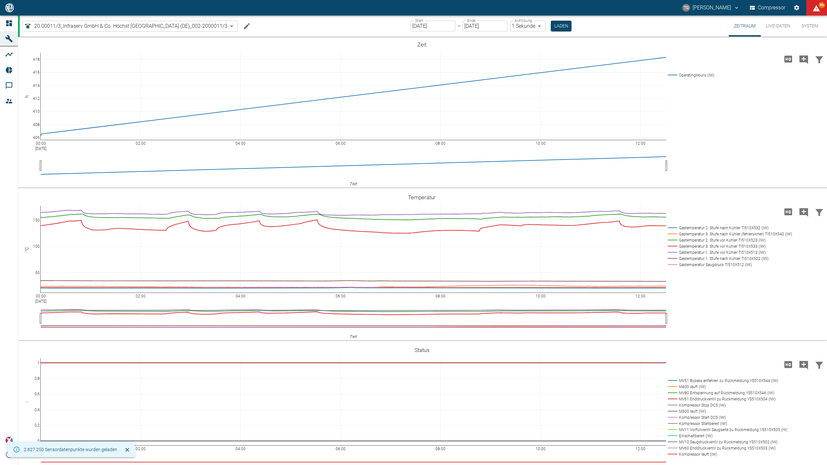
click at [439, 21] on input "16.09.2025" at bounding box center [433, 26] width 45 height 11
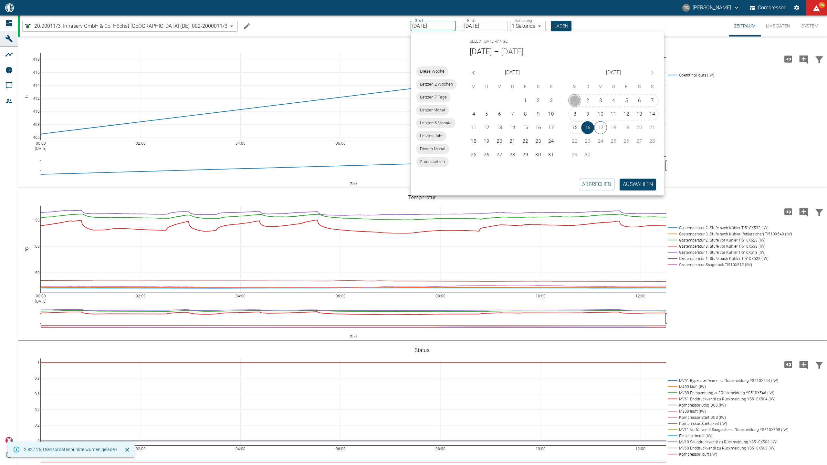
click at [578, 97] on button "1" at bounding box center [574, 100] width 13 height 13
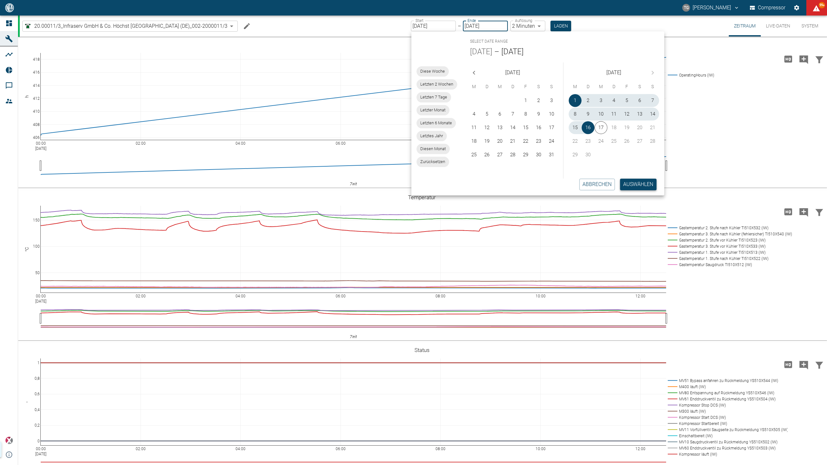
type input "[DATE]"
type input "2min"
click at [642, 185] on button "Auswählen" at bounding box center [638, 185] width 37 height 12
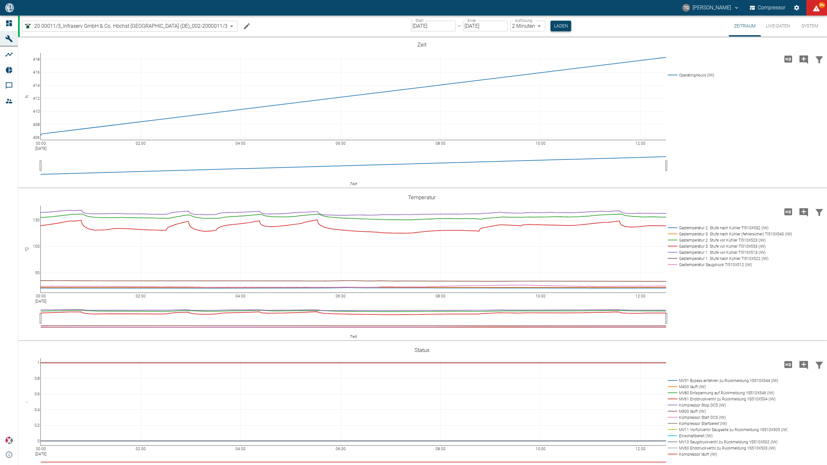
click at [566, 25] on button "Laden" at bounding box center [561, 26] width 21 height 11
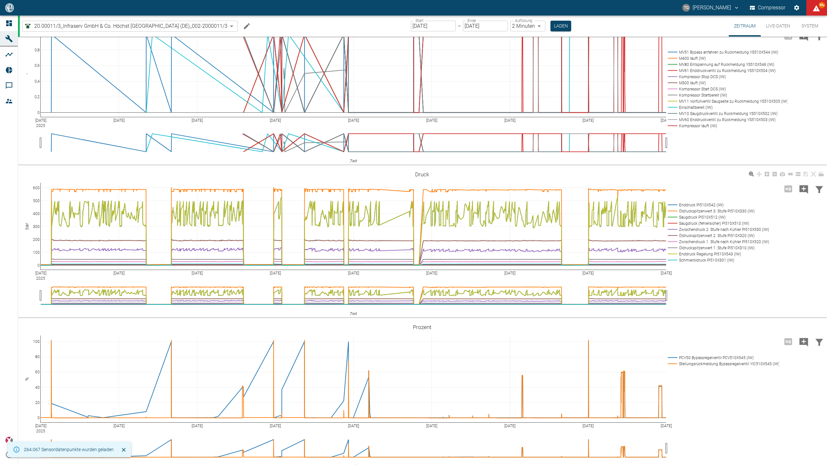
scroll to position [302, 0]
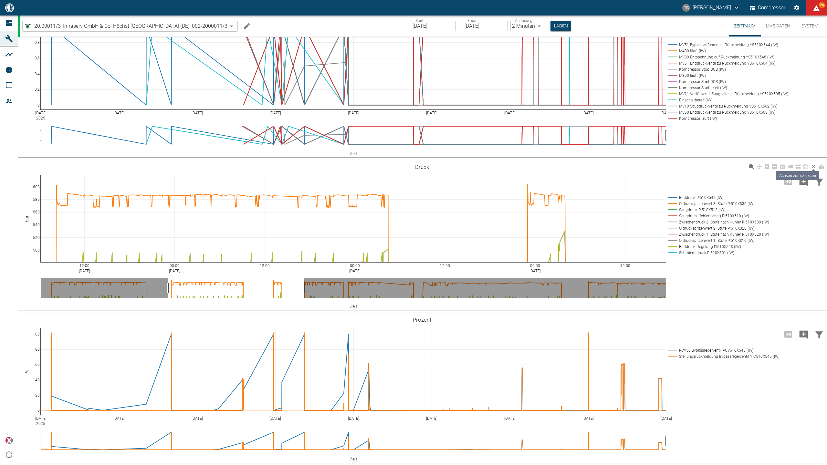
click at [813, 169] on icon at bounding box center [813, 166] width 5 height 5
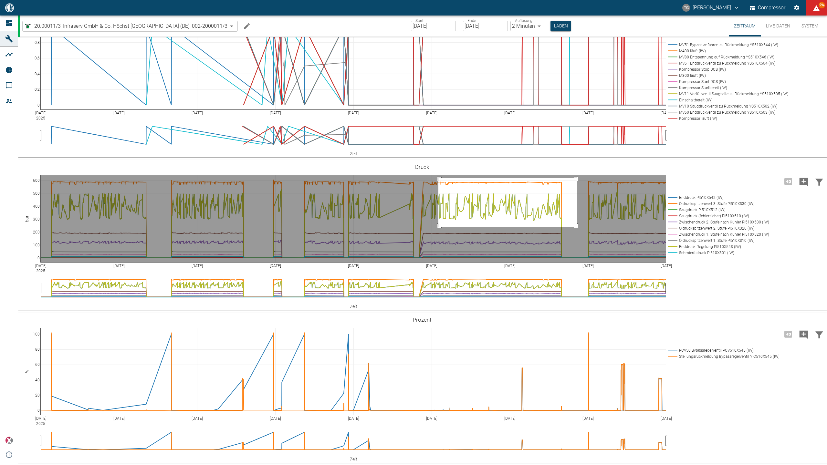
drag, startPoint x: 439, startPoint y: 212, endPoint x: 577, endPoint y: 261, distance: 147.0
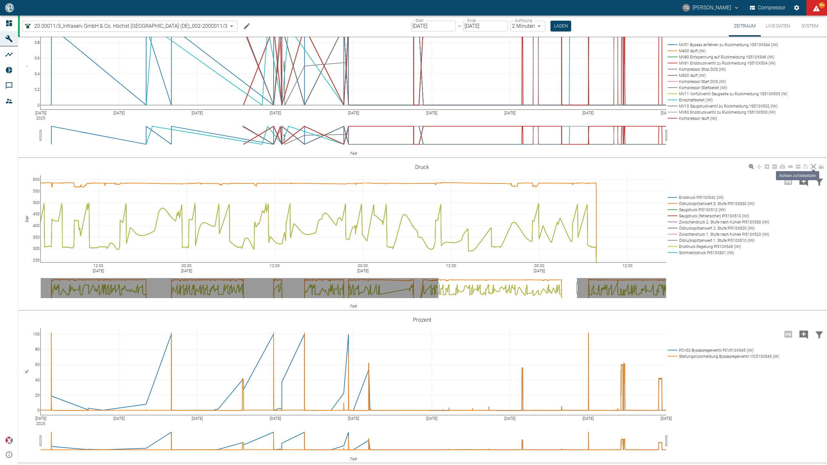
click at [814, 169] on icon at bounding box center [813, 166] width 5 height 5
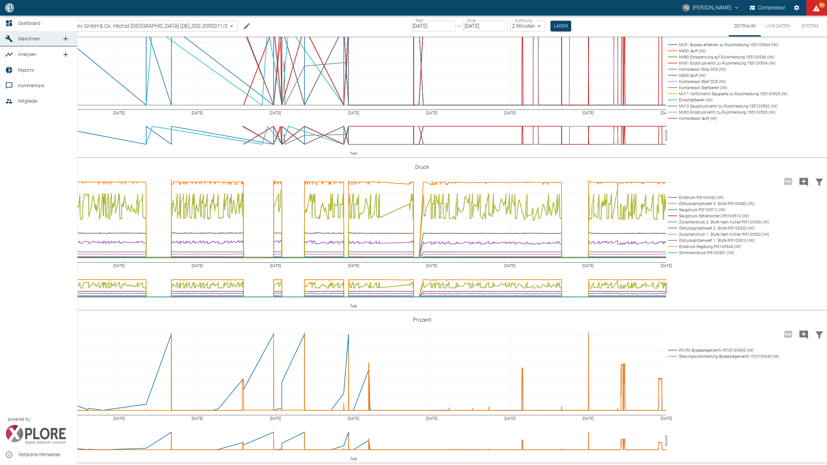
drag, startPoint x: 8, startPoint y: 21, endPoint x: 12, endPoint y: 31, distance: 10.9
click at [8, 21] on icon at bounding box center [9, 23] width 6 height 6
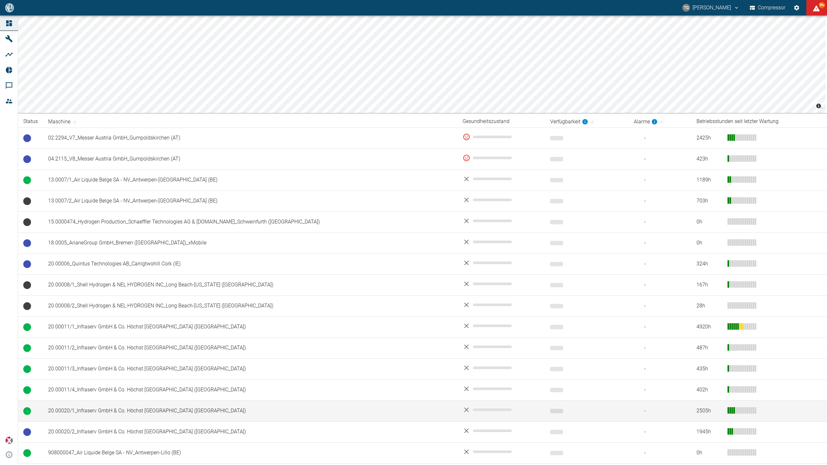
scroll to position [129, 0]
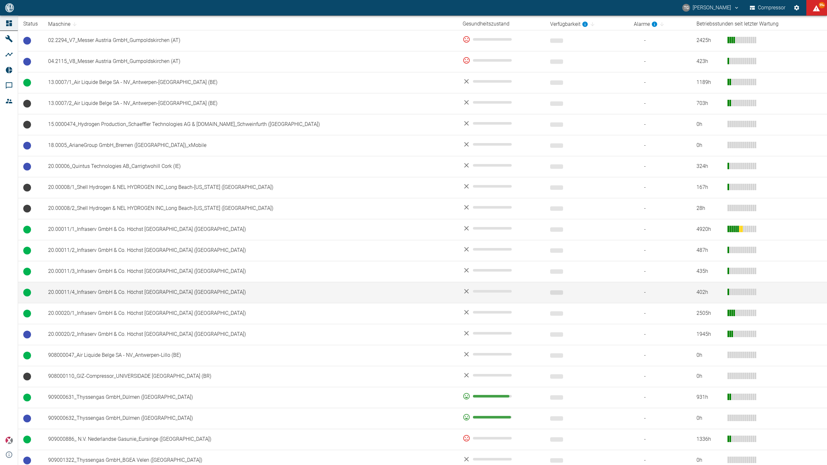
click at [76, 293] on td "20.00011/4_Infraserv GmbH & Co. Höchst [GEOGRAPHIC_DATA] ([GEOGRAPHIC_DATA])" at bounding box center [250, 292] width 415 height 21
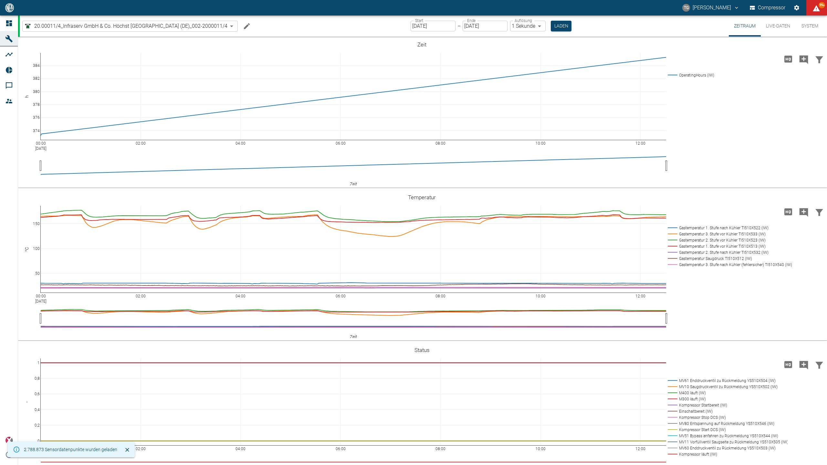
click at [438, 26] on input "16.09.2025" at bounding box center [433, 26] width 45 height 11
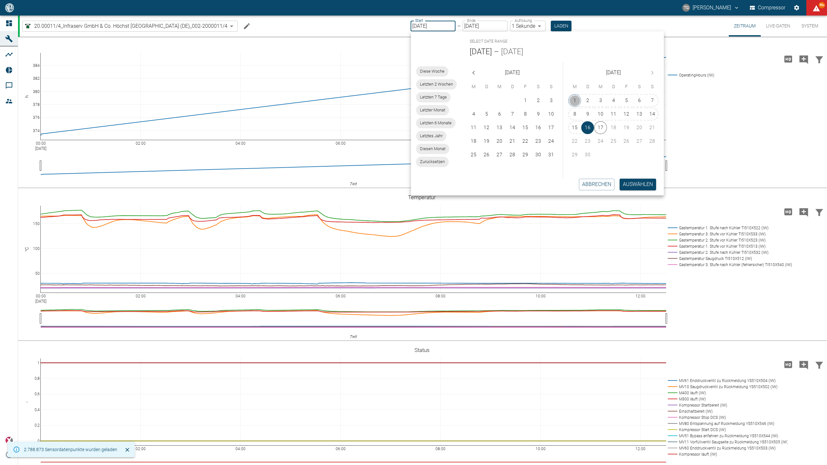
click at [574, 97] on button "1" at bounding box center [574, 100] width 13 height 13
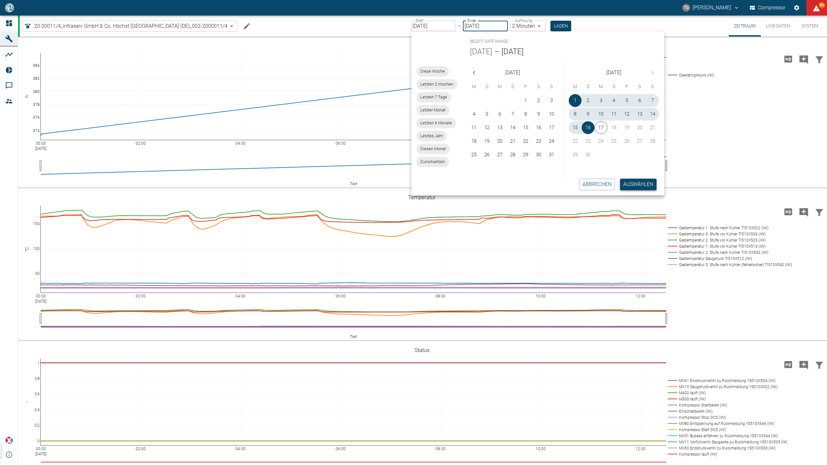
type input "[DATE]"
type input "2min"
click at [640, 186] on button "Auswählen" at bounding box center [638, 185] width 37 height 12
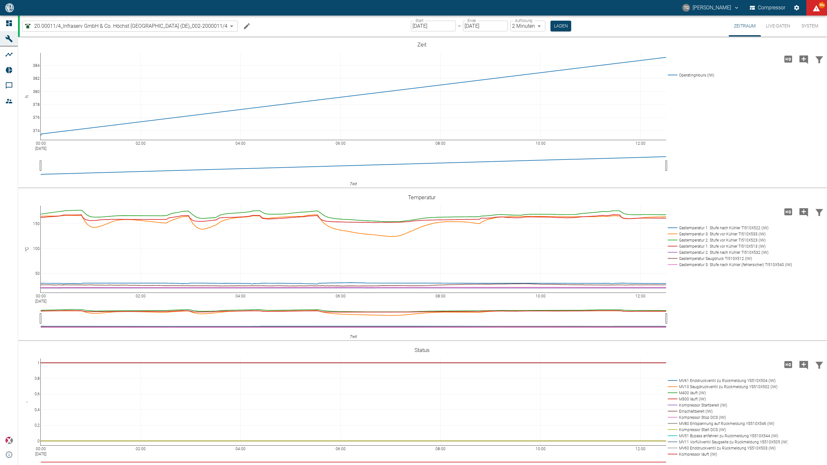
click at [562, 19] on div "Start 01.09.2025 Start – Ende 16.09.2025 Ende Auflösung 2 Minuten 2min Auflösun…" at bounding box center [491, 26] width 160 height 21
click at [564, 26] on button "Laden" at bounding box center [561, 26] width 21 height 11
click at [556, 25] on button "Laden" at bounding box center [561, 26] width 21 height 11
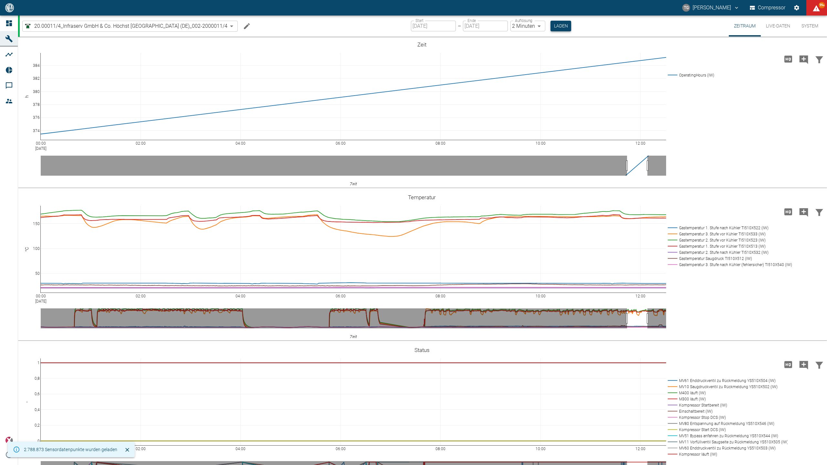
click at [558, 25] on button "Laden" at bounding box center [561, 26] width 21 height 11
click at [556, 28] on button "Laden" at bounding box center [561, 26] width 21 height 11
click at [564, 25] on button "Laden" at bounding box center [561, 26] width 21 height 11
click at [718, 286] on div "00:00 [DATE] 02:00 04:00 06:00 08:00 10:00 12:00 50 100 150 Gastemperatur 1. St…" at bounding box center [422, 265] width 808 height 145
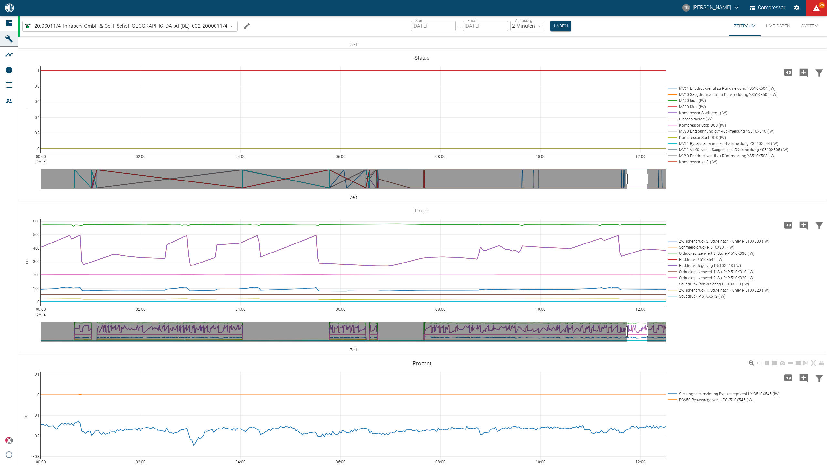
scroll to position [302, 0]
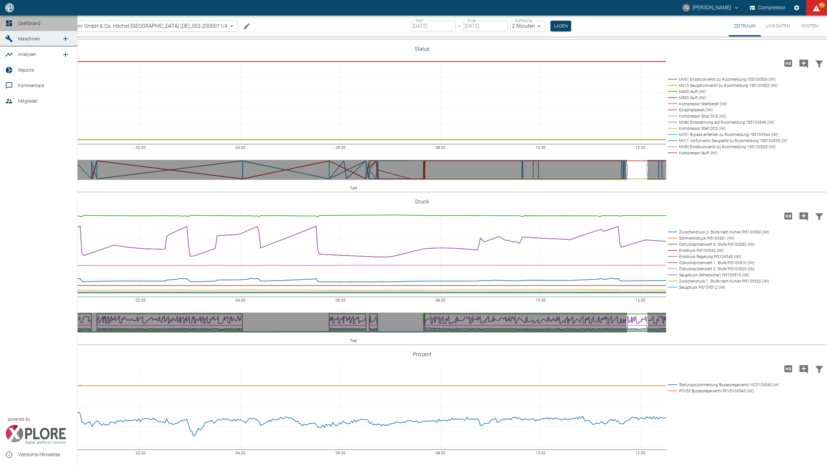
click at [11, 21] on icon at bounding box center [9, 23] width 6 height 6
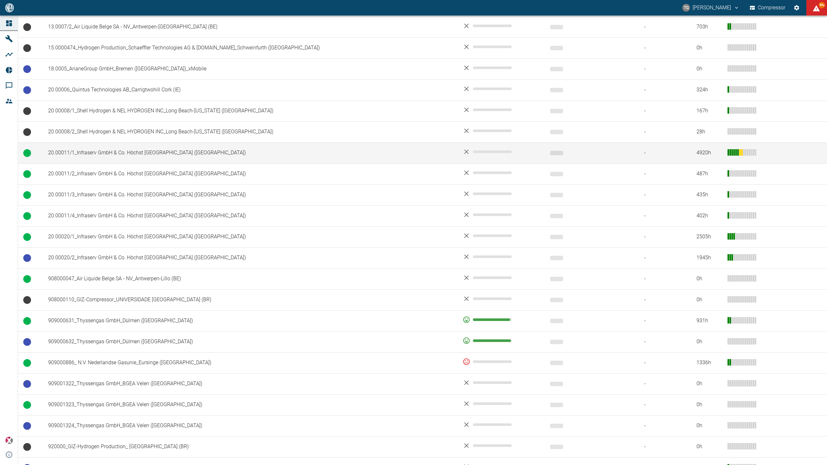
scroll to position [215, 0]
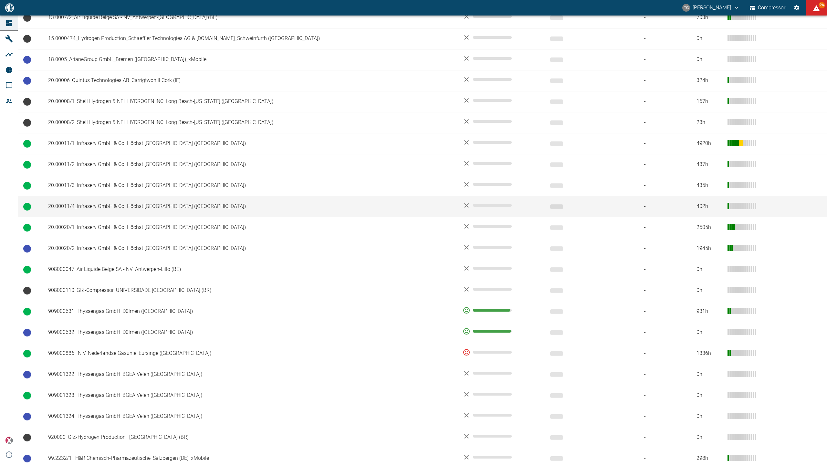
click at [92, 206] on td "20.00011/4_Infraserv GmbH & Co. Höchst [GEOGRAPHIC_DATA] ([GEOGRAPHIC_DATA])" at bounding box center [250, 206] width 415 height 21
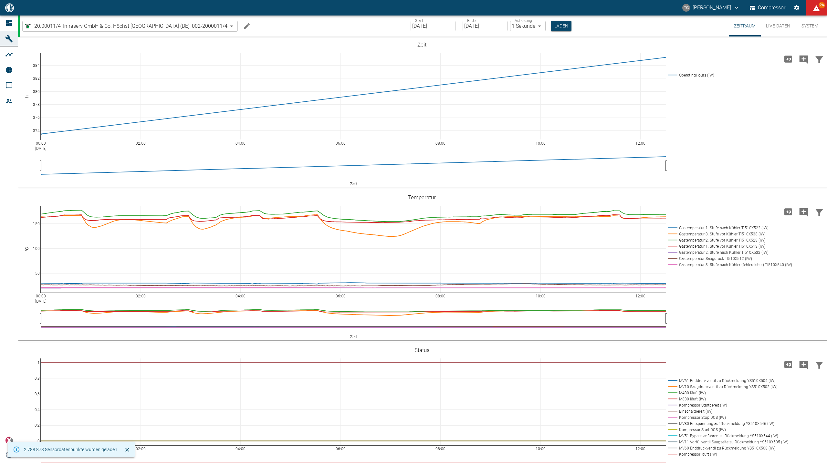
click at [474, 27] on input "[DATE]" at bounding box center [485, 26] width 45 height 11
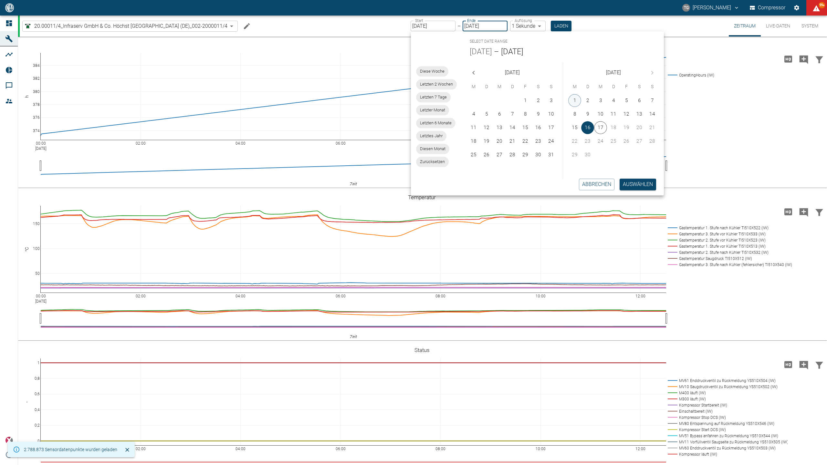
click at [578, 103] on button "1" at bounding box center [574, 100] width 13 height 13
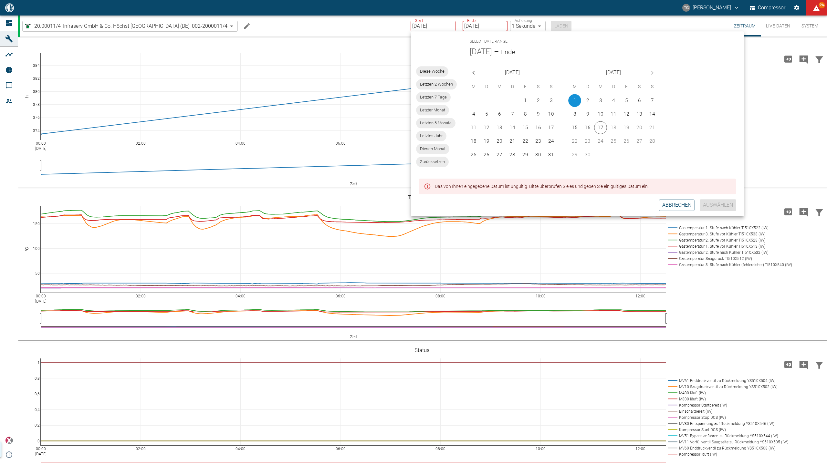
type input "[DATE]"
type input "2min"
click at [632, 187] on div "Das von Ihnen eingegebene Datum ist ungültig. Bitte überprüfen Sie es und geben…" at bounding box center [542, 187] width 214 height 12
click at [600, 127] on button "17" at bounding box center [601, 127] width 13 height 13
type input "[DATE]"
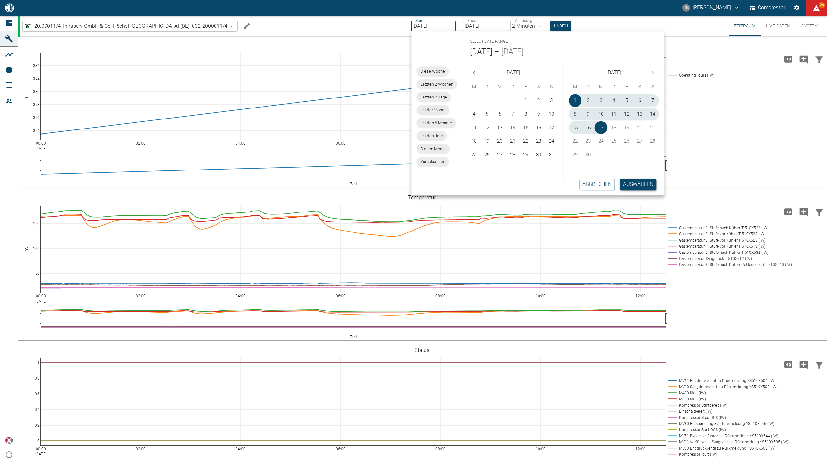
click at [628, 183] on button "Auswählen" at bounding box center [638, 185] width 37 height 12
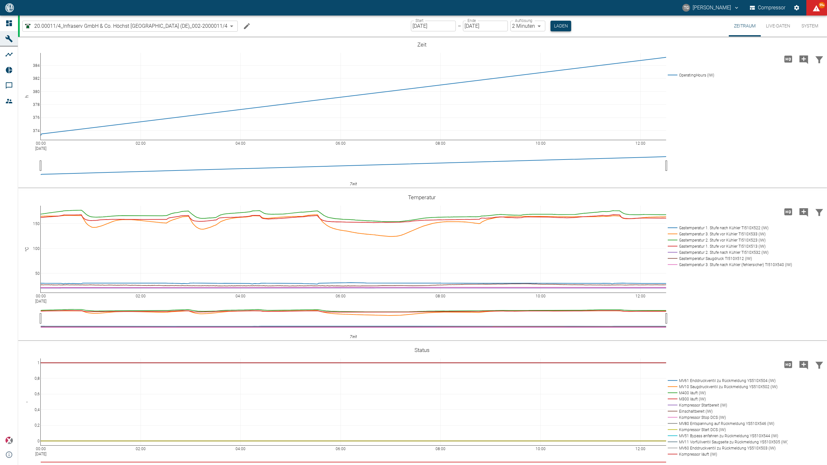
click at [566, 30] on button "Laden" at bounding box center [561, 26] width 21 height 11
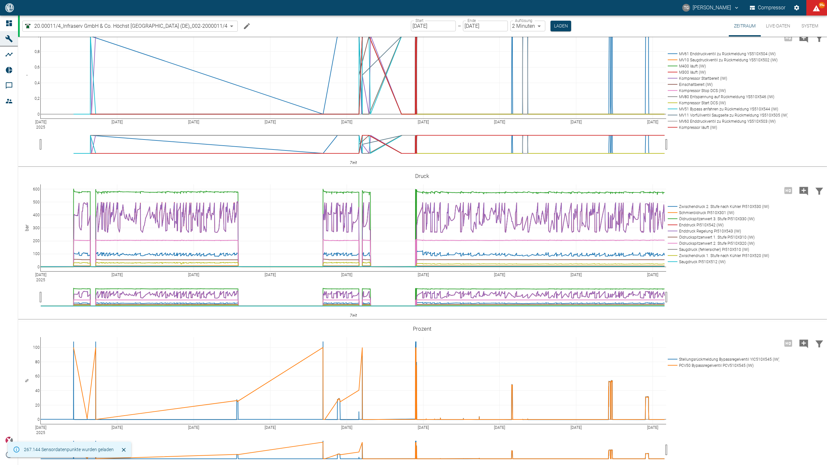
scroll to position [302, 0]
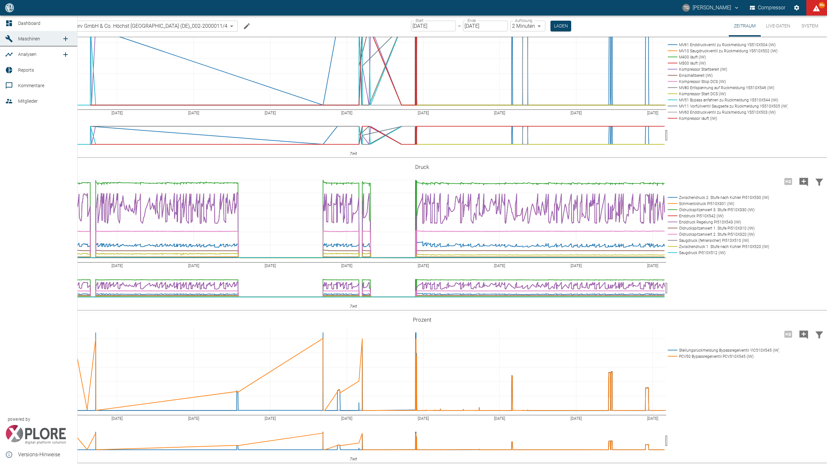
click at [20, 26] on span "Dashboard" at bounding box center [45, 23] width 54 height 8
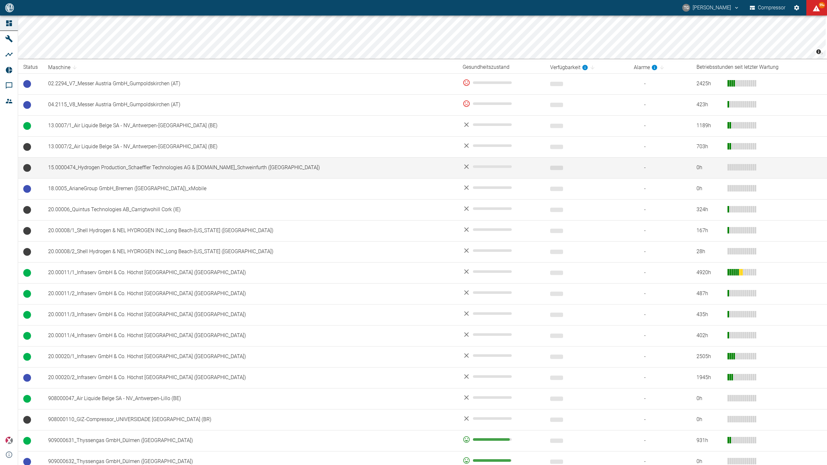
scroll to position [172, 0]
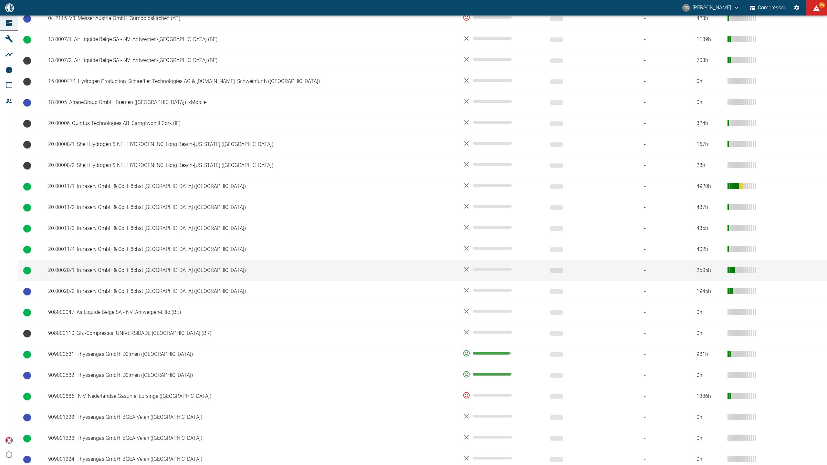
click at [96, 273] on td "20.00020/1_Infraserv GmbH & Co. Höchst [GEOGRAPHIC_DATA] ([GEOGRAPHIC_DATA])" at bounding box center [250, 270] width 415 height 21
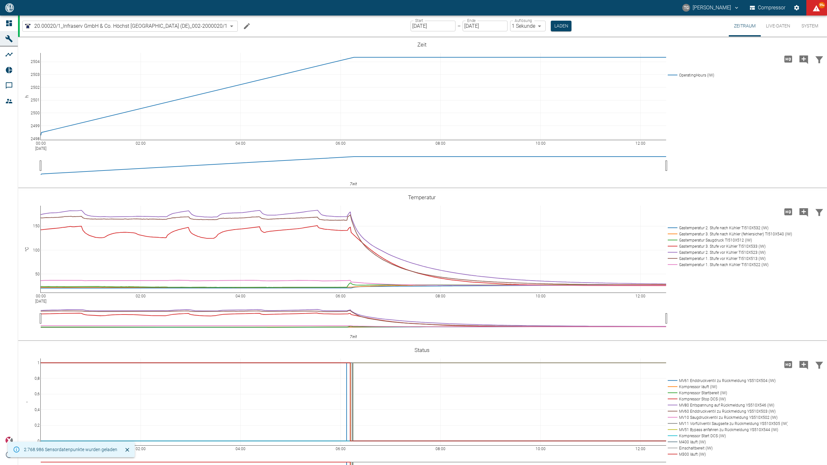
click at [427, 23] on input "16.09.2025" at bounding box center [433, 26] width 45 height 11
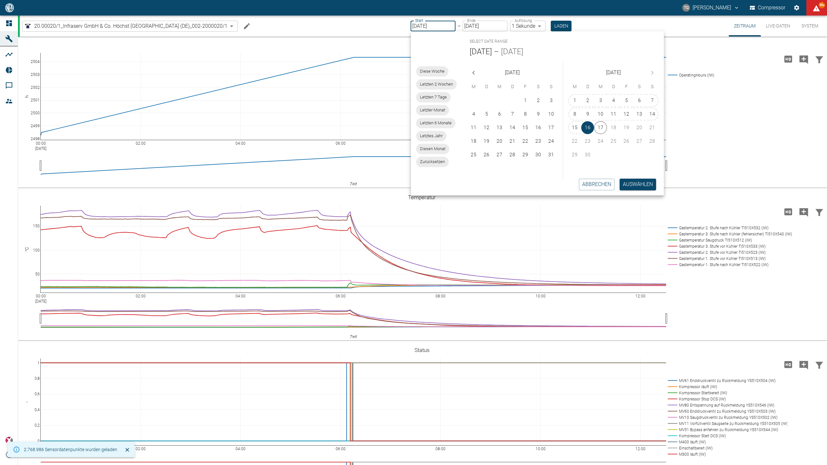
click at [580, 93] on div "1 2 3 4 5 6 7 8 9 10 11 12 13 14 15 16 17 18 19 20 21 22 23 24 25 26 27 28 29 30" at bounding box center [613, 127] width 101 height 69
click at [574, 101] on button "1" at bounding box center [574, 100] width 13 height 13
type input "[DATE]"
type input "2min"
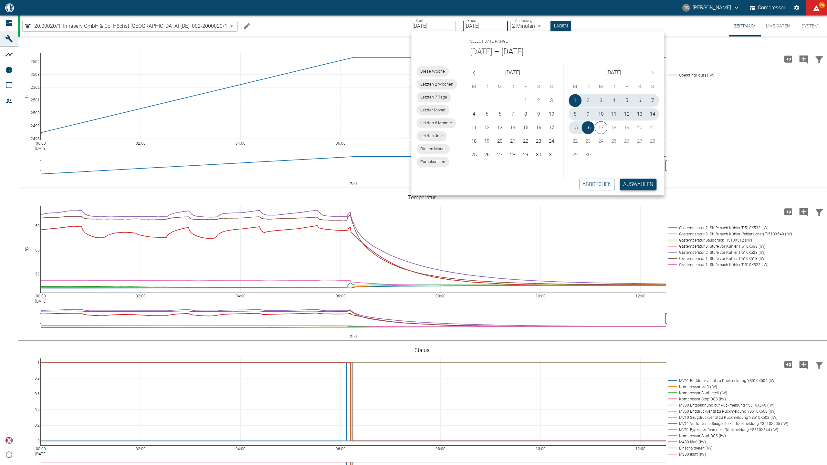
click at [630, 183] on button "Auswählen" at bounding box center [638, 185] width 37 height 12
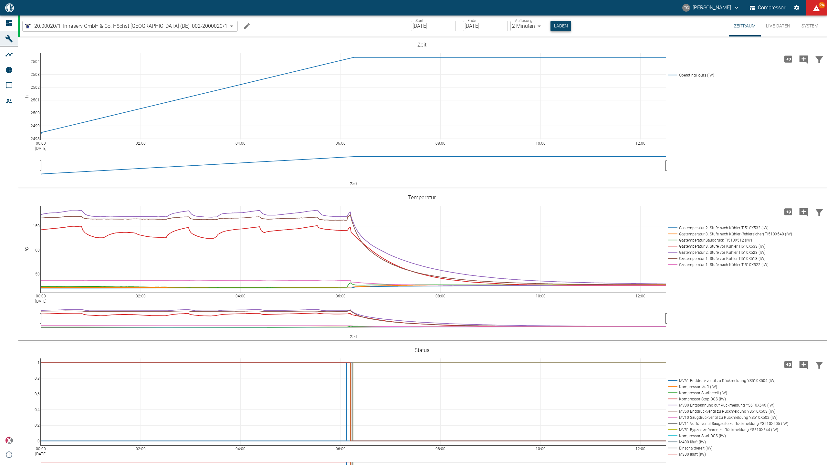
click at [562, 25] on button "Laden" at bounding box center [561, 26] width 21 height 11
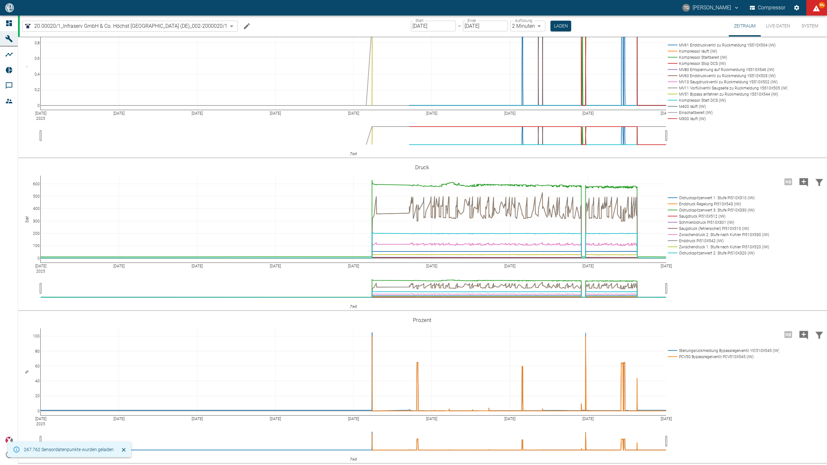
scroll to position [302, 0]
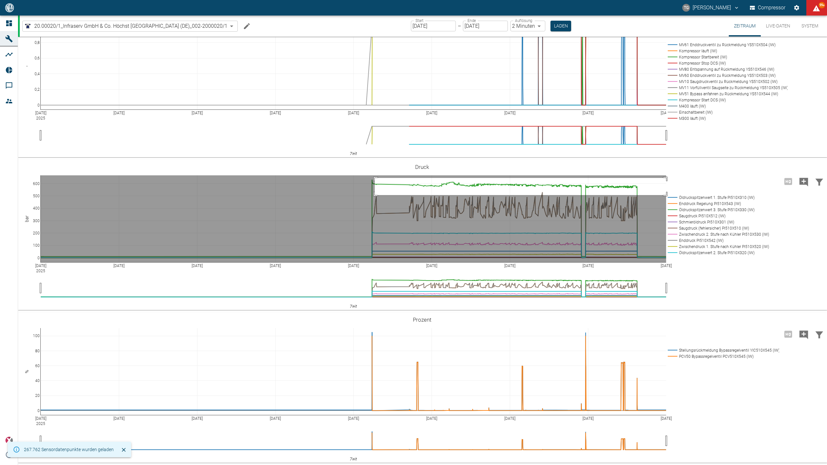
drag, startPoint x: 375, startPoint y: 212, endPoint x: 694, endPoint y: 229, distance: 319.7
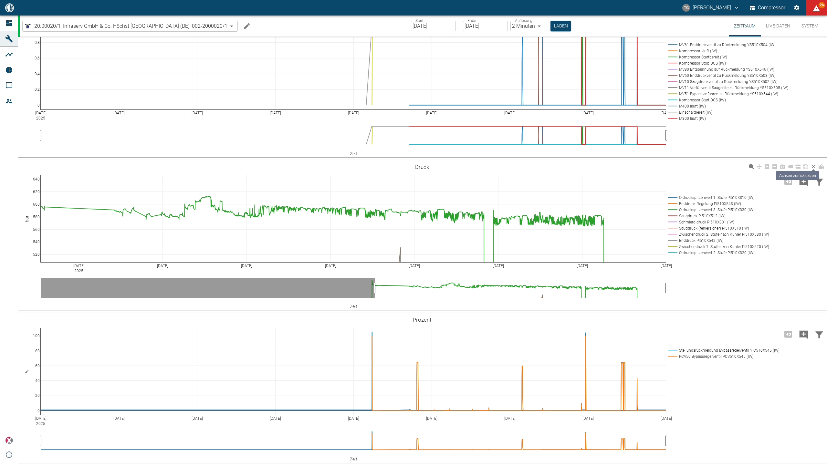
click at [815, 169] on icon at bounding box center [813, 166] width 5 height 5
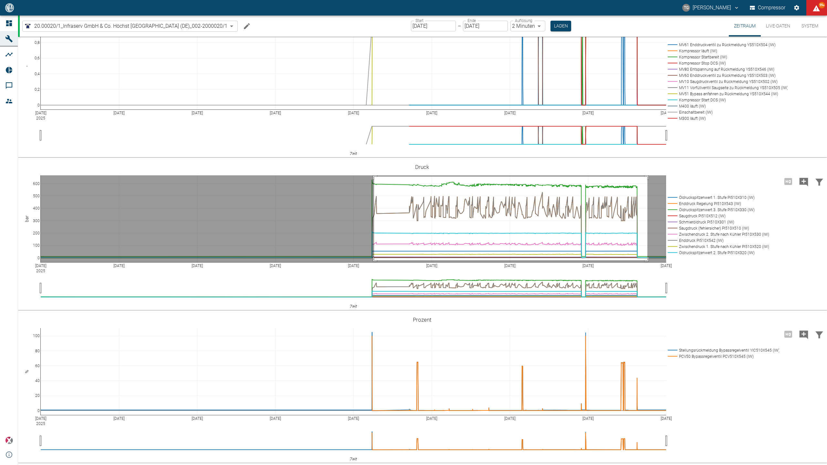
drag, startPoint x: 374, startPoint y: 211, endPoint x: 648, endPoint y: 295, distance: 285.9
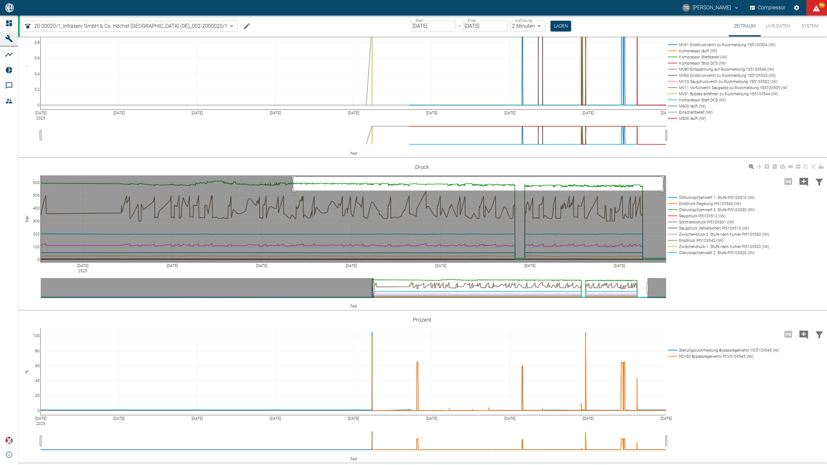
drag, startPoint x: 293, startPoint y: 211, endPoint x: 664, endPoint y: 229, distance: 370.8
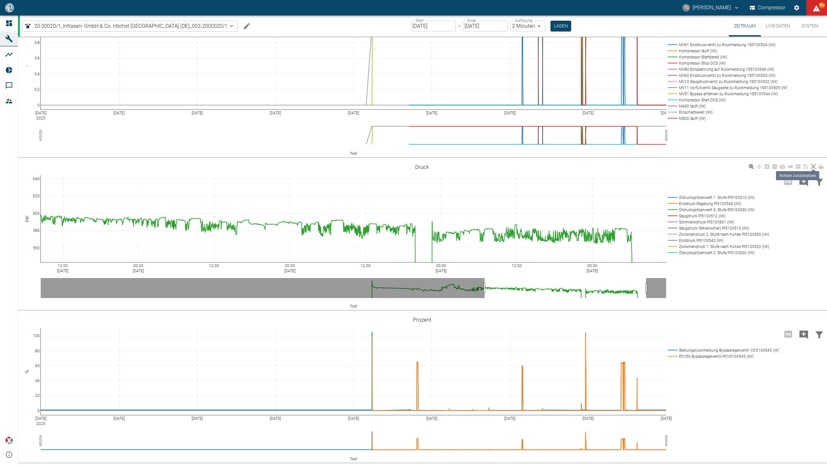
click at [812, 169] on icon at bounding box center [813, 166] width 5 height 5
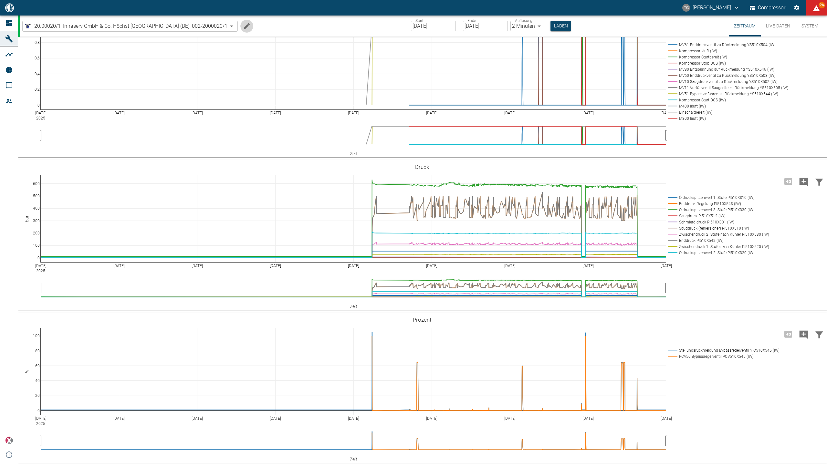
click at [249, 23] on icon "Machine bearbeiten" at bounding box center [247, 26] width 8 height 8
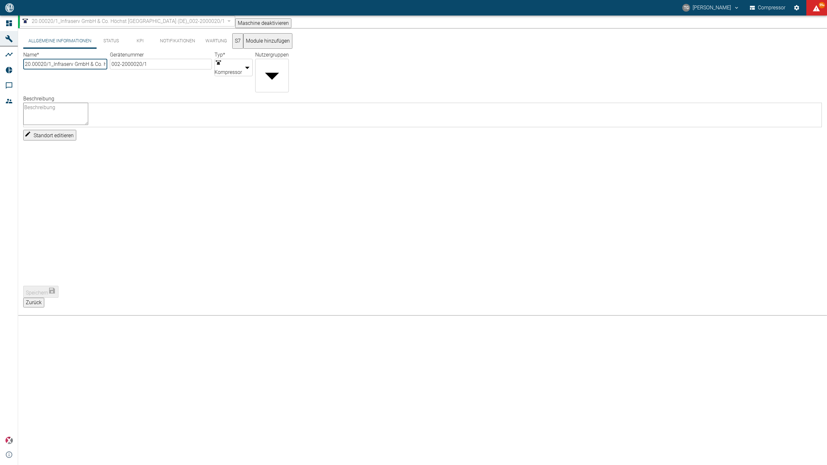
scroll to position [0, 0]
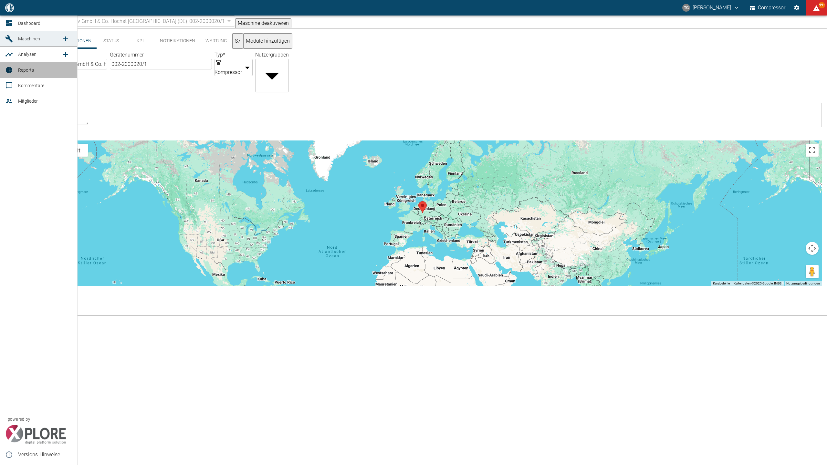
click at [25, 66] on span "Reports" at bounding box center [45, 70] width 54 height 8
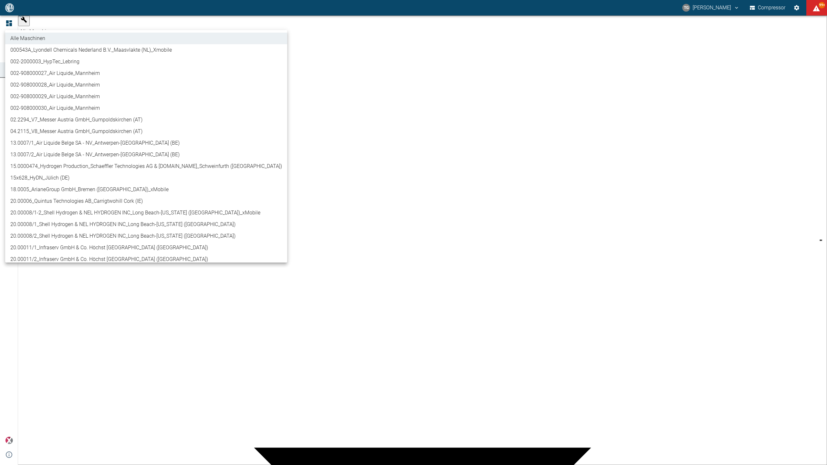
click at [75, 25] on body "TG Thomas Gregoir Compressor 99+ Dashboard Maschinen Analysen Reports Kommentar…" at bounding box center [413, 232] width 827 height 465
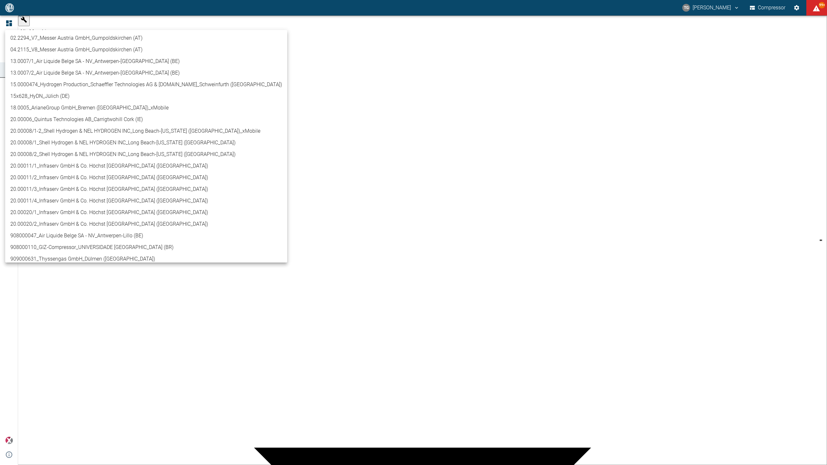
scroll to position [86, 0]
click at [42, 162] on li "20.00011/1_Infraserv GmbH & Co. Höchst KG_Frankfurt am Main (DE)" at bounding box center [146, 162] width 282 height 12
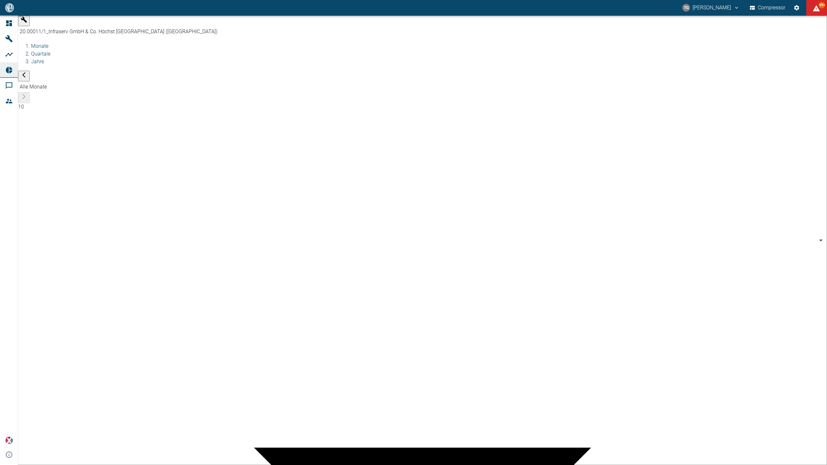
click at [84, 24] on body "TG Thomas Gregoir Compressor 99+ Dashboard Maschinen Analysen Reports Kommentar…" at bounding box center [413, 232] width 827 height 465
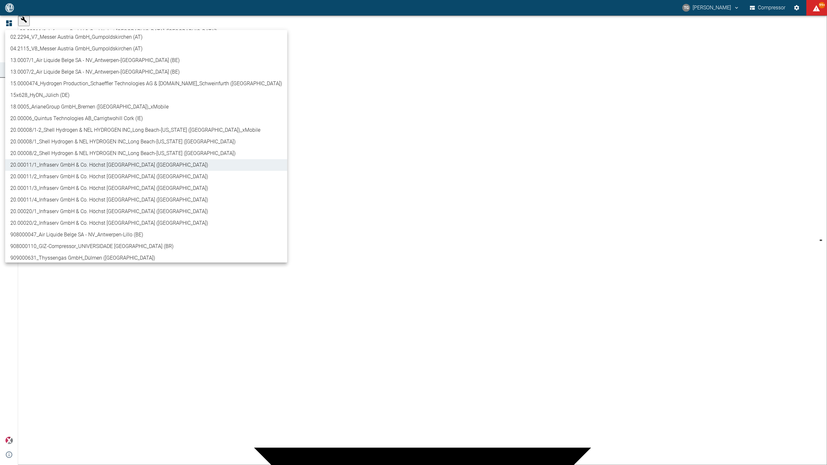
scroll to position [86, 0]
click at [61, 210] on li "20.00020/1_Infraserv GmbH & Co. Höchst KG_Frankfurt am Main (DE)" at bounding box center [146, 209] width 282 height 12
type input "922cb54b-5a94-4e02-915d-f22678aae9da"
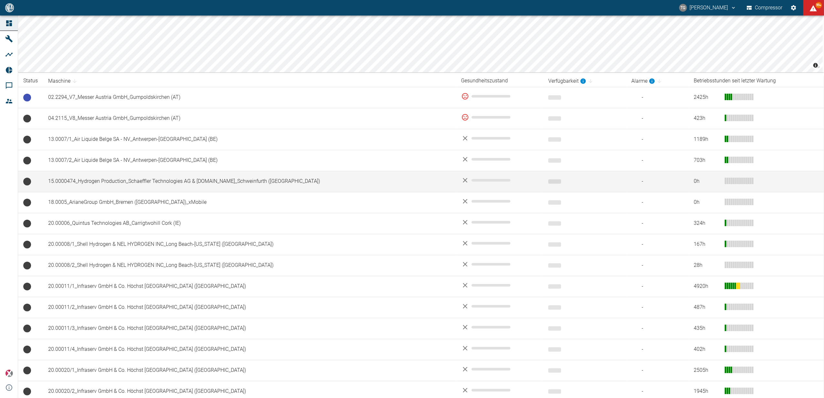
scroll to position [115, 0]
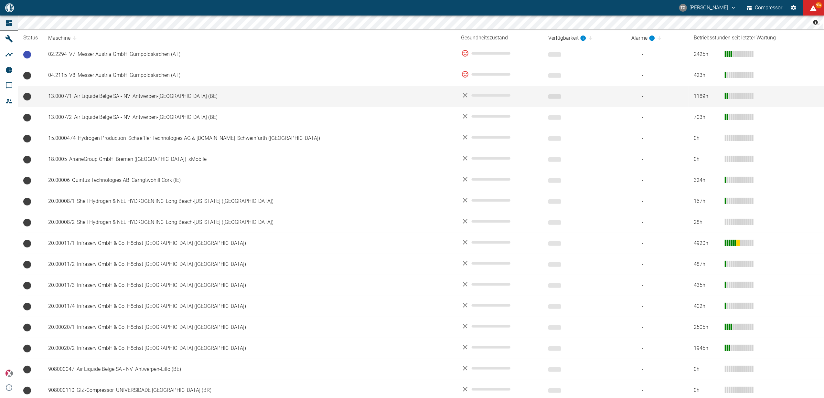
click at [80, 89] on td "13.0007/1_Air Liquide Belge SA - NV_Antwerpen-[GEOGRAPHIC_DATA] (BE)" at bounding box center [249, 96] width 413 height 21
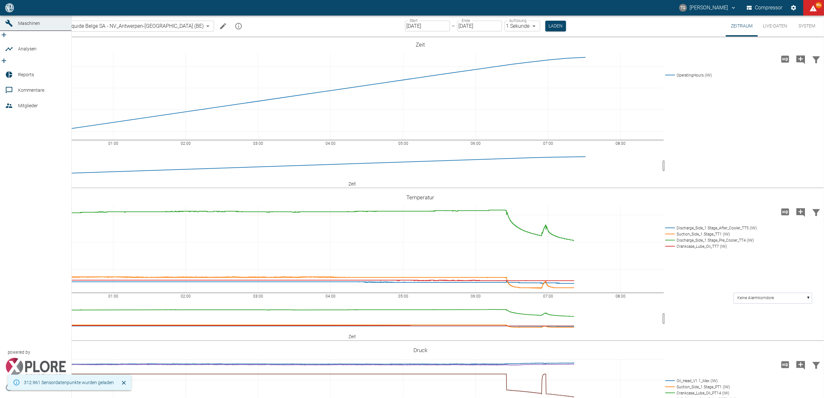
click at [10, 11] on icon at bounding box center [9, 8] width 6 height 6
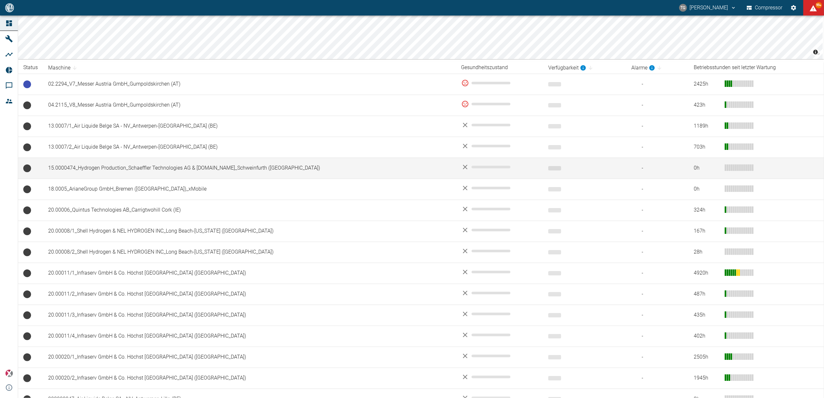
scroll to position [86, 0]
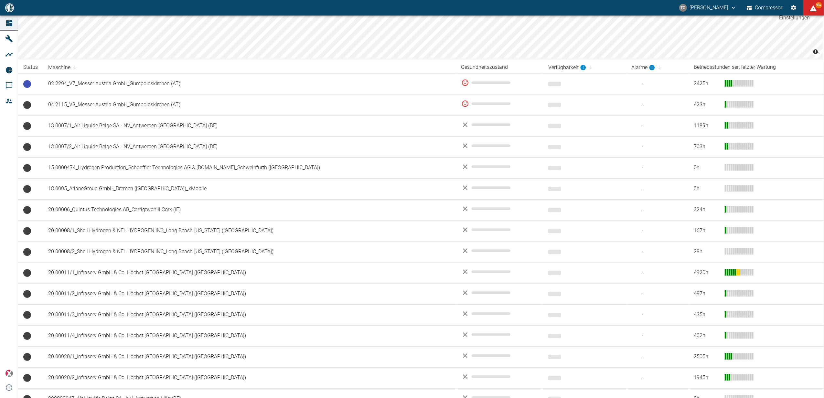
click at [796, 6] on icon "Einstellungen" at bounding box center [793, 8] width 6 height 6
drag, startPoint x: 492, startPoint y: 277, endPoint x: 501, endPoint y: 286, distance: 12.4
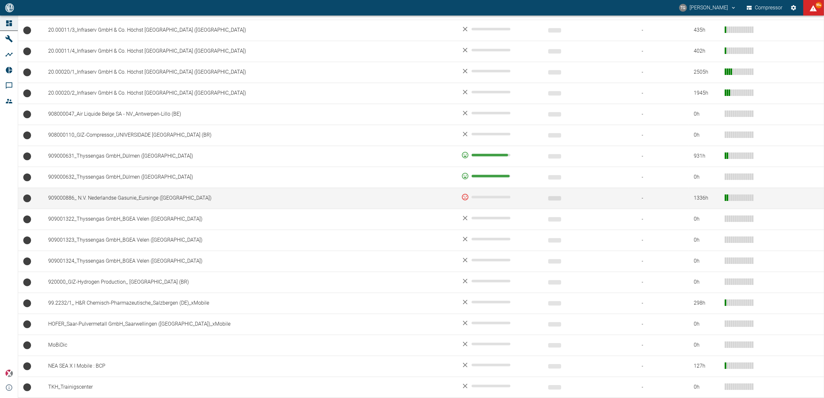
scroll to position [374, 0]
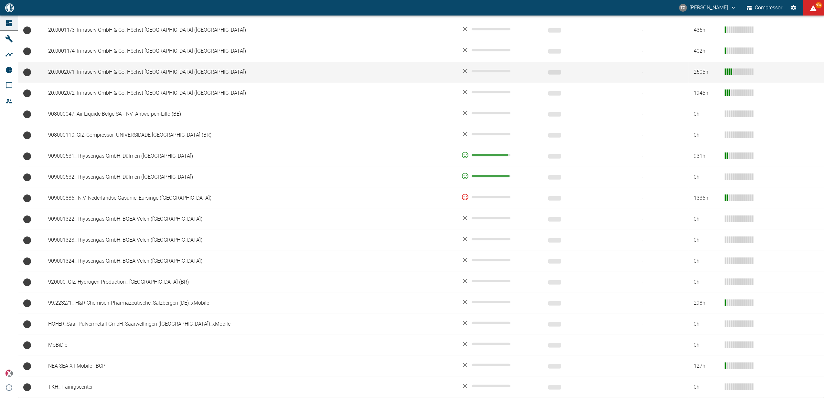
click at [103, 75] on td "20.00020/1_Infraserv GmbH & Co. Höchst [GEOGRAPHIC_DATA] ([GEOGRAPHIC_DATA])" at bounding box center [249, 72] width 413 height 21
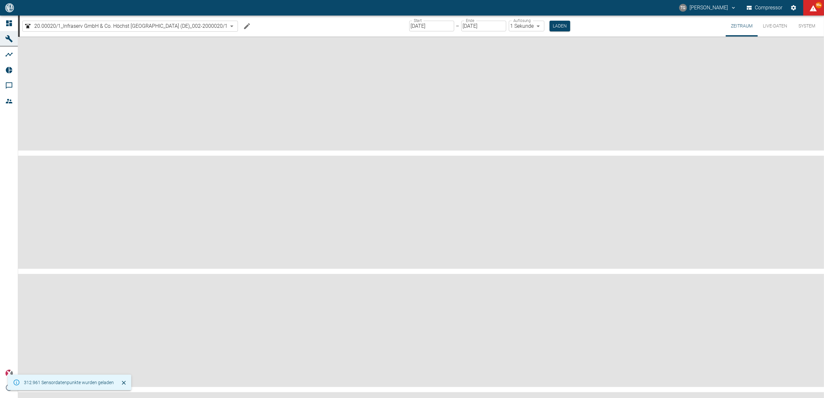
click at [433, 25] on input "[DATE]" at bounding box center [431, 26] width 45 height 11
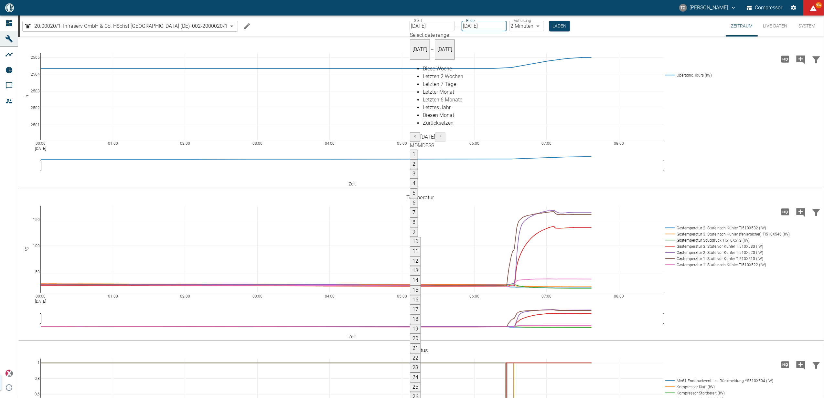
type input "[DATE]"
type input "2min"
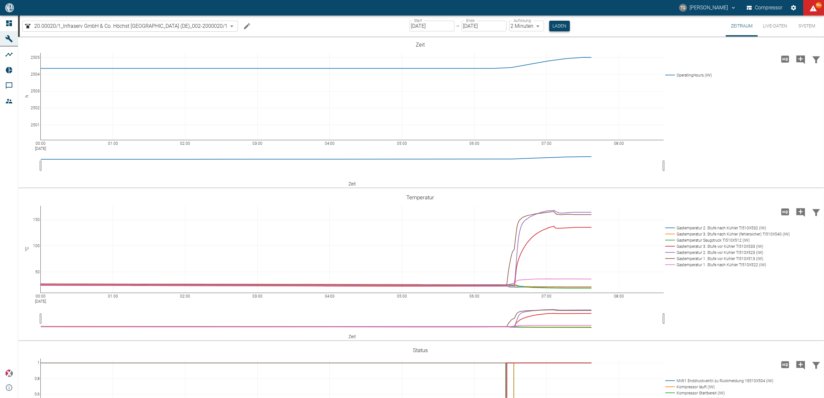
click at [558, 26] on button "Laden" at bounding box center [559, 26] width 21 height 11
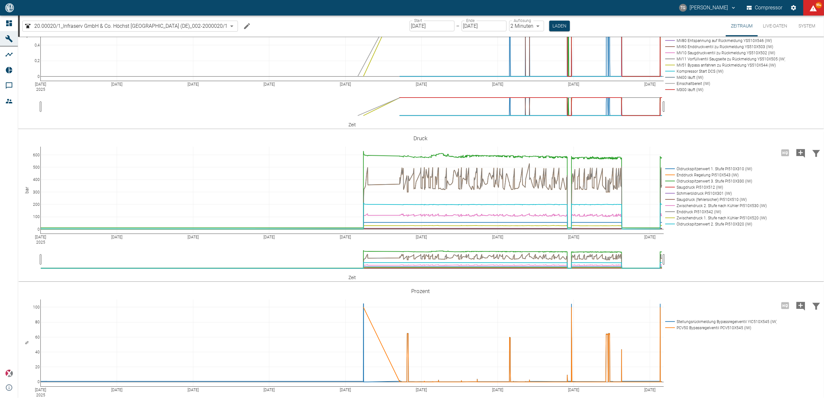
scroll to position [344, 0]
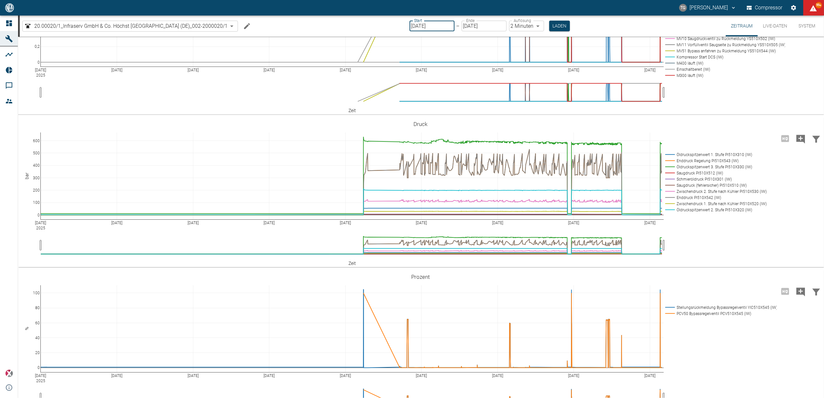
click at [438, 28] on input "[DATE]" at bounding box center [431, 26] width 45 height 11
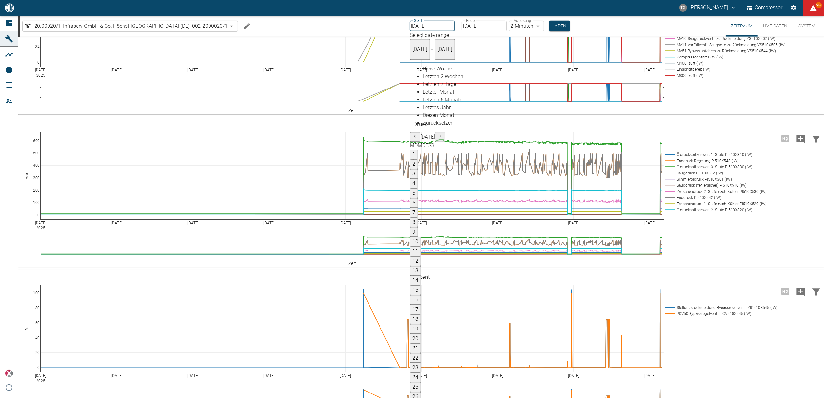
type input "[DATE]"
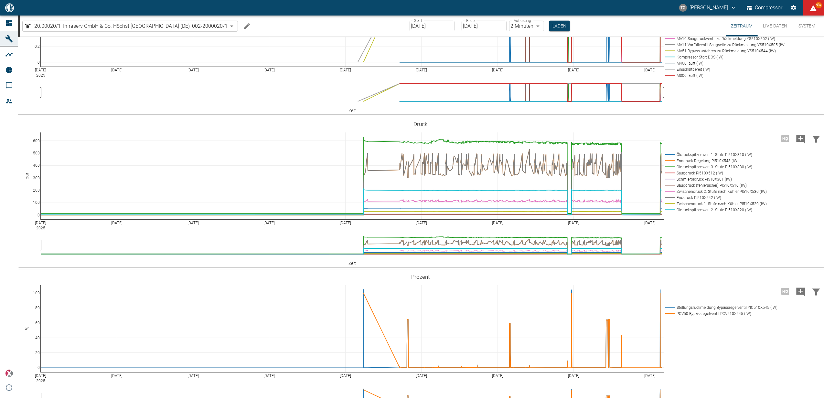
click at [562, 26] on button "Laden" at bounding box center [559, 26] width 21 height 11
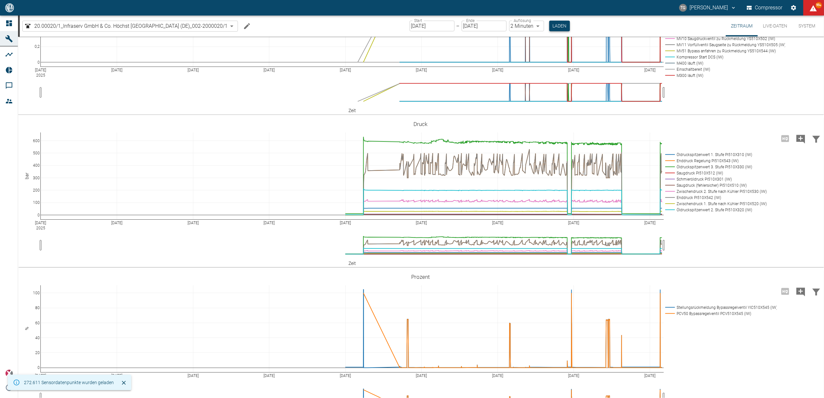
click at [552, 25] on button "Laden" at bounding box center [559, 26] width 21 height 11
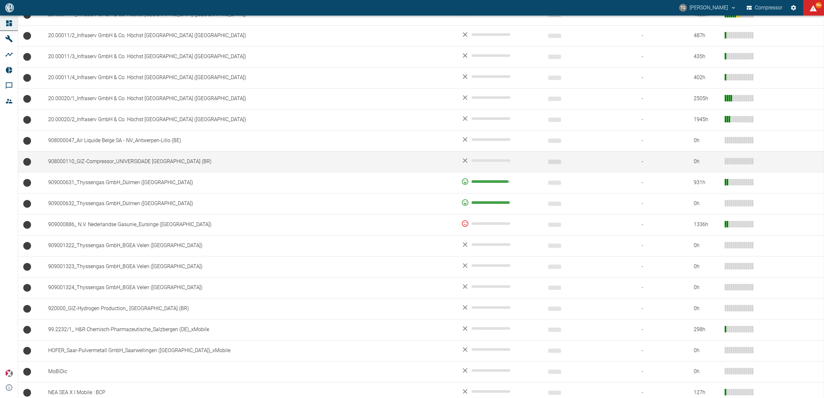
scroll to position [331, 0]
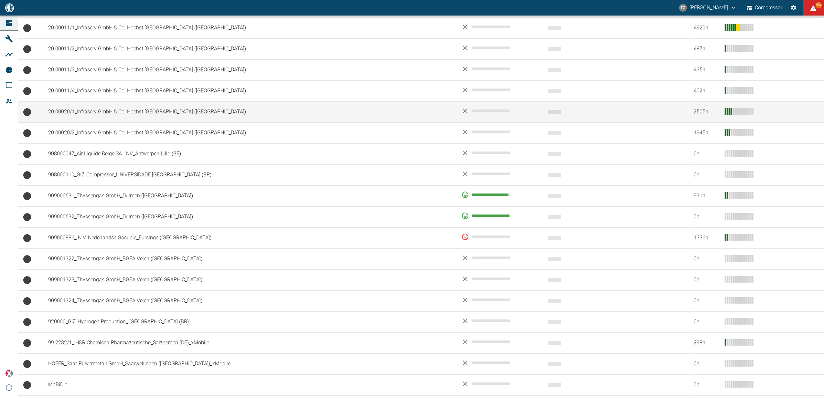
click at [104, 116] on td "20.00020/1_Infraserv GmbH & Co. Höchst [GEOGRAPHIC_DATA] ([GEOGRAPHIC_DATA])" at bounding box center [249, 111] width 413 height 21
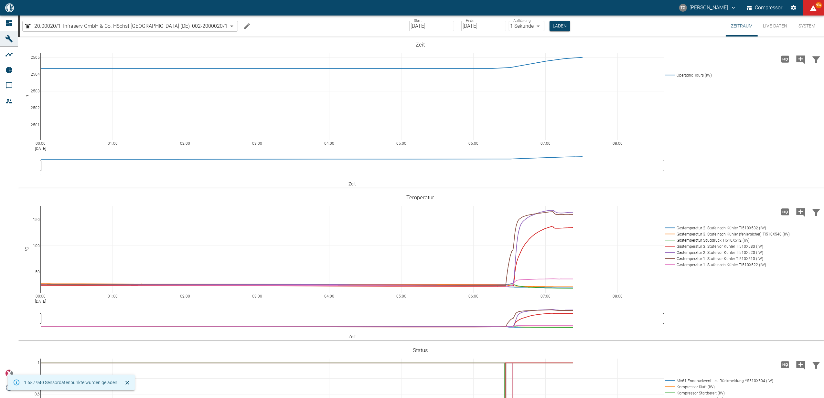
click at [421, 22] on label "Start" at bounding box center [418, 20] width 8 height 5
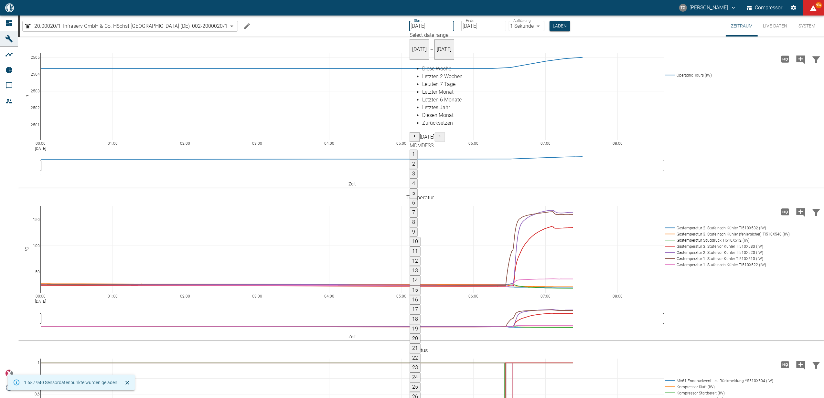
type input "[DATE]"
type input "2min"
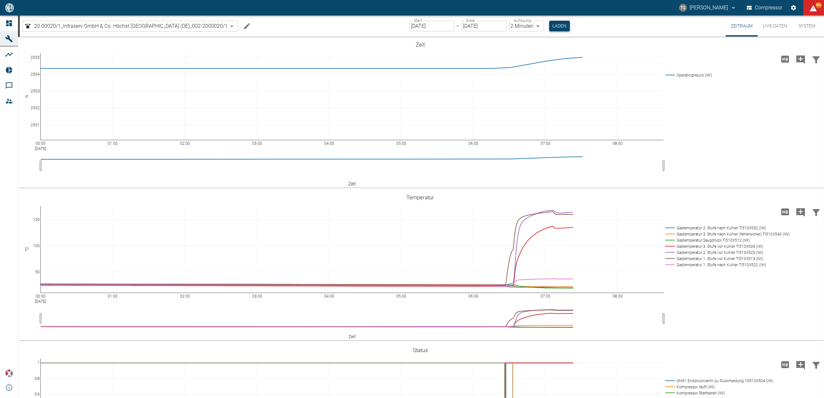
click at [556, 26] on button "Laden" at bounding box center [559, 26] width 21 height 11
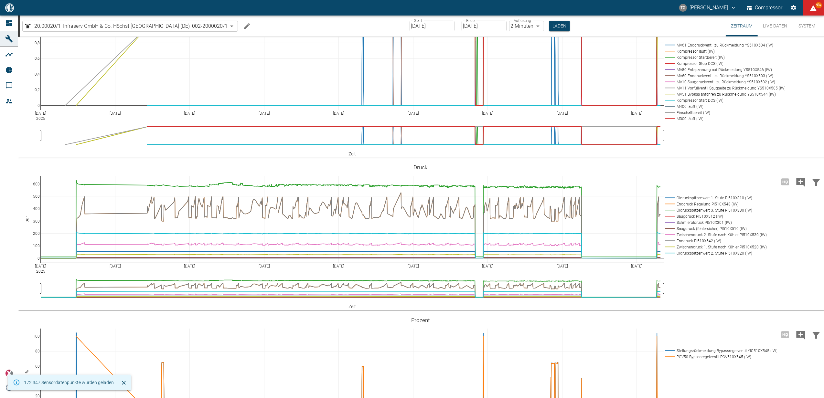
scroll to position [302, 0]
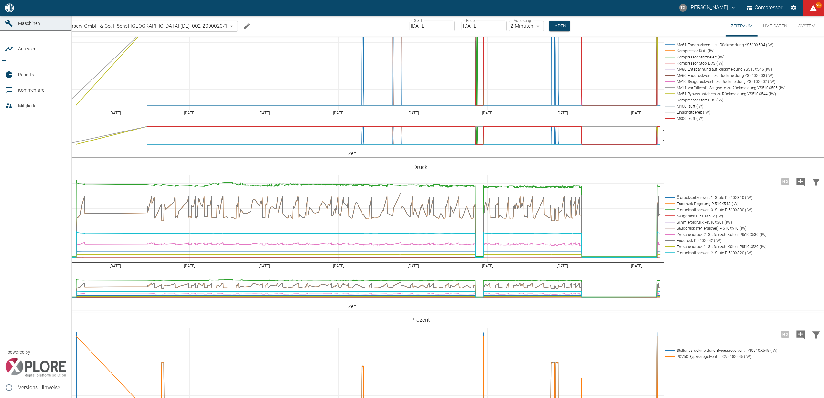
click at [11, 11] on icon at bounding box center [9, 8] width 6 height 6
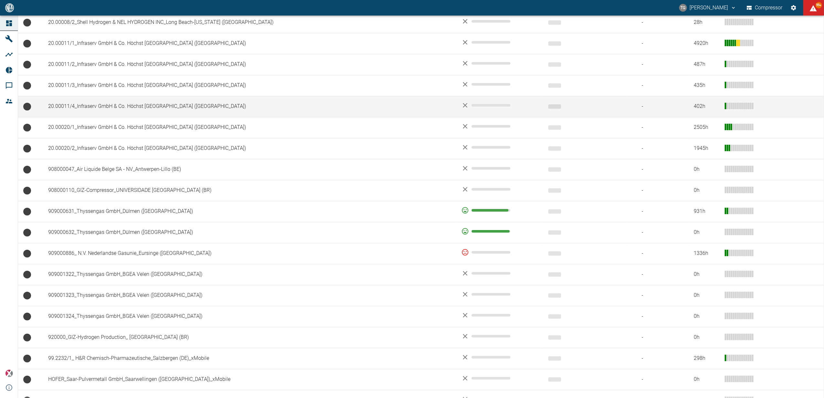
scroll to position [344, 0]
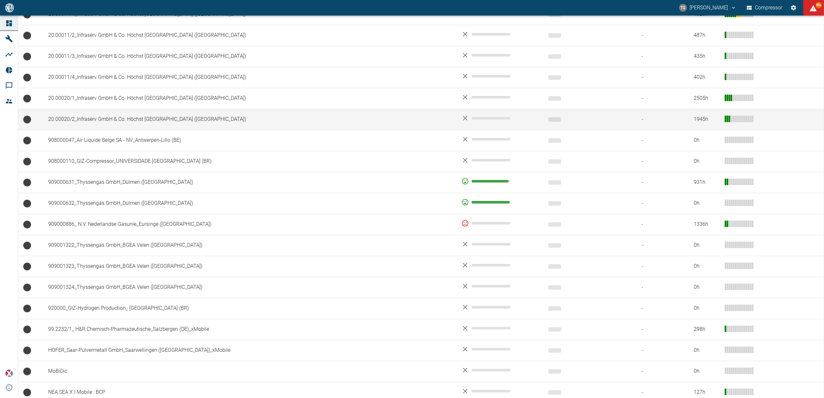
click at [92, 122] on td "20.00020/2_Infraserv GmbH & Co. Höchst [GEOGRAPHIC_DATA] ([GEOGRAPHIC_DATA])" at bounding box center [249, 119] width 413 height 21
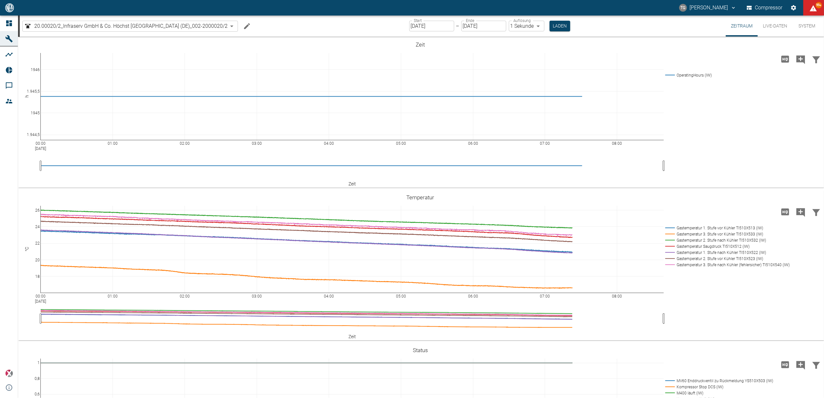
click at [440, 24] on input "[DATE]" at bounding box center [431, 26] width 45 height 11
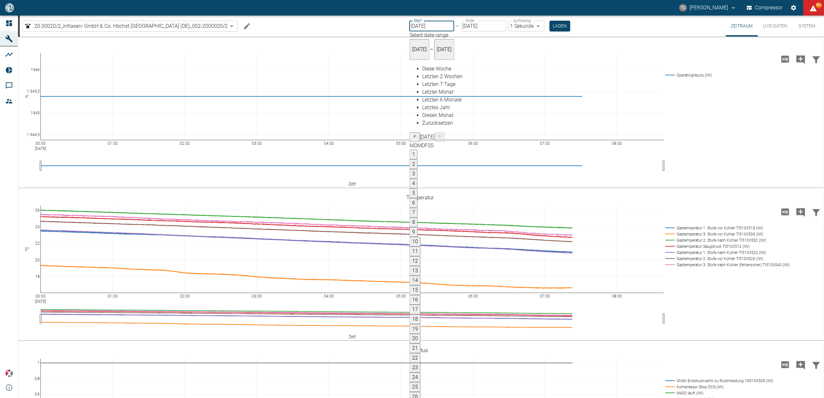
type input "[DATE]"
type input "2min"
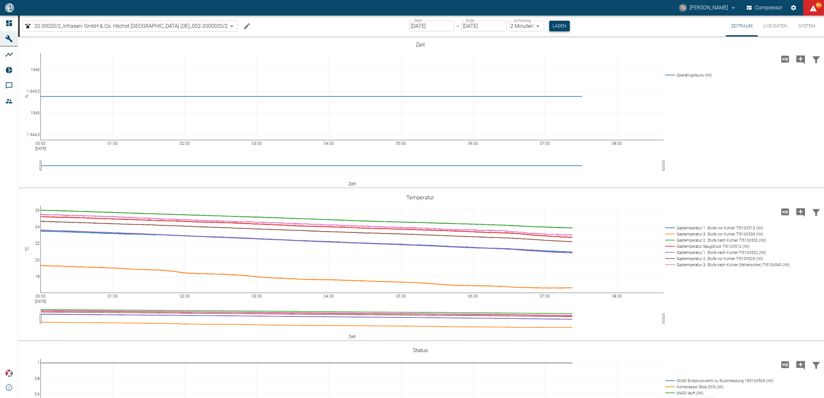
click at [558, 26] on button "Laden" at bounding box center [559, 26] width 21 height 11
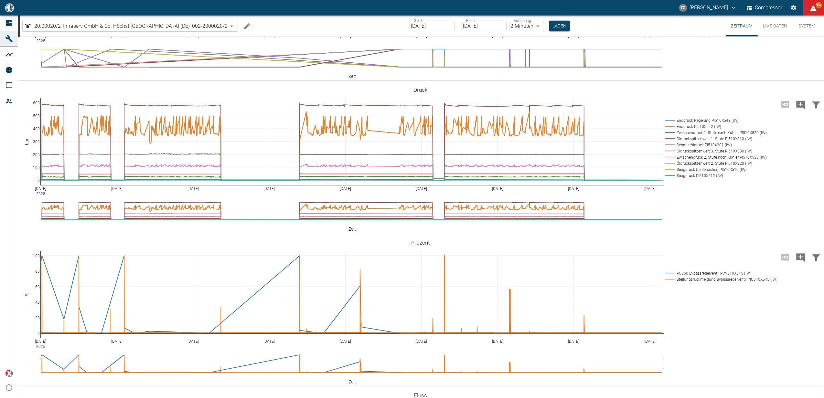
scroll to position [344, 0]
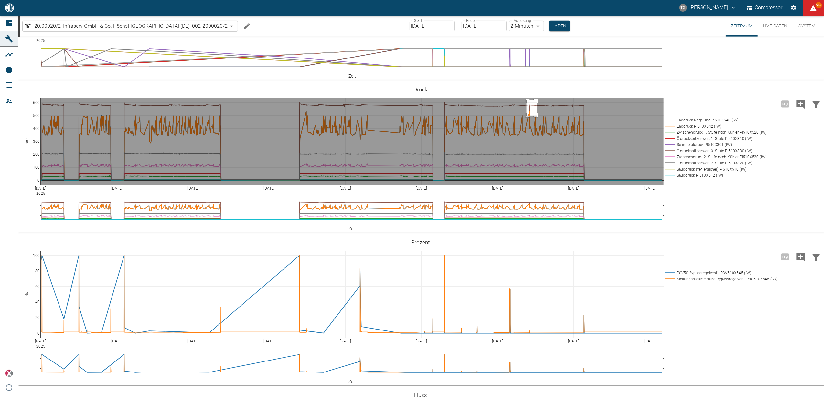
drag, startPoint x: 526, startPoint y: 169, endPoint x: 537, endPoint y: 185, distance: 19.2
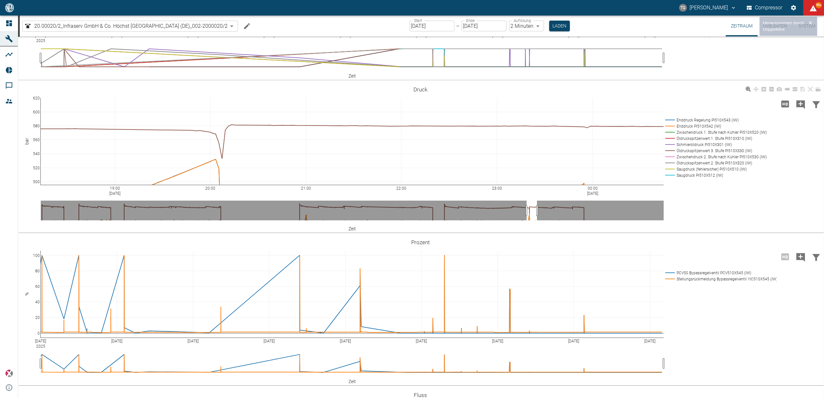
click at [697, 230] on div "19:00 Sep 13, 2025 20:00 21:00 22:00 23:00 00:00 Sep 14, 2025 500 520 540 560 5…" at bounding box center [420, 157] width 804 height 145
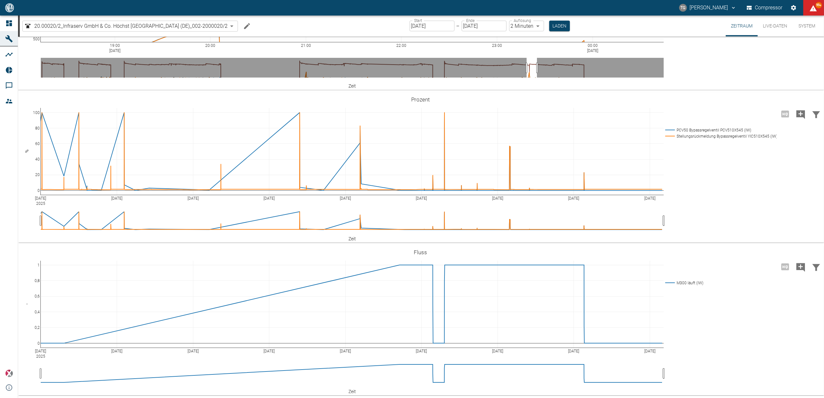
scroll to position [556, 0]
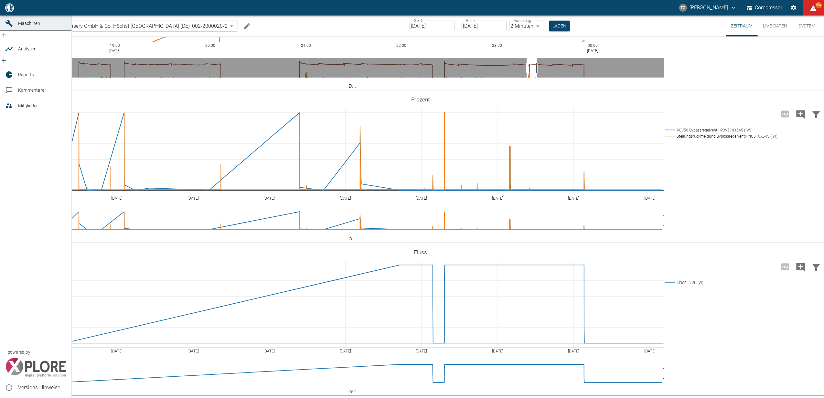
click at [7, 16] on link "Dashboard" at bounding box center [35, 8] width 71 height 16
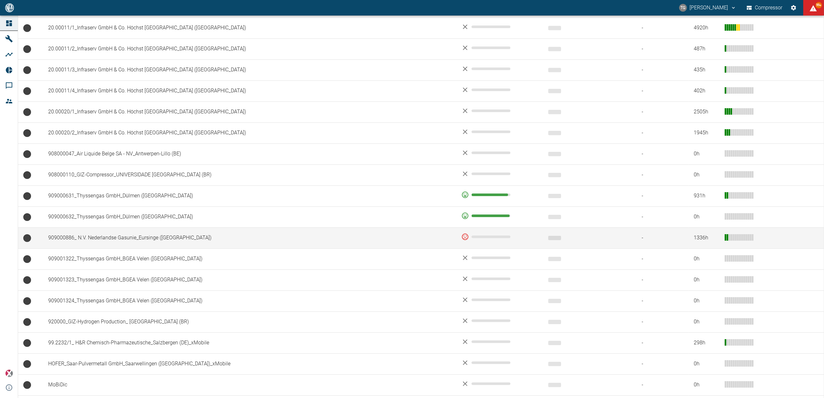
scroll to position [344, 0]
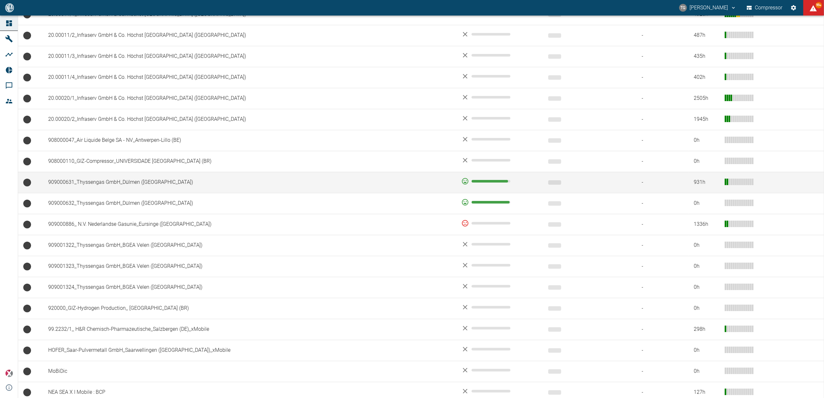
click at [129, 183] on td "909000631_Thyssengas GmbH_Dülmen (DE)" at bounding box center [249, 182] width 413 height 21
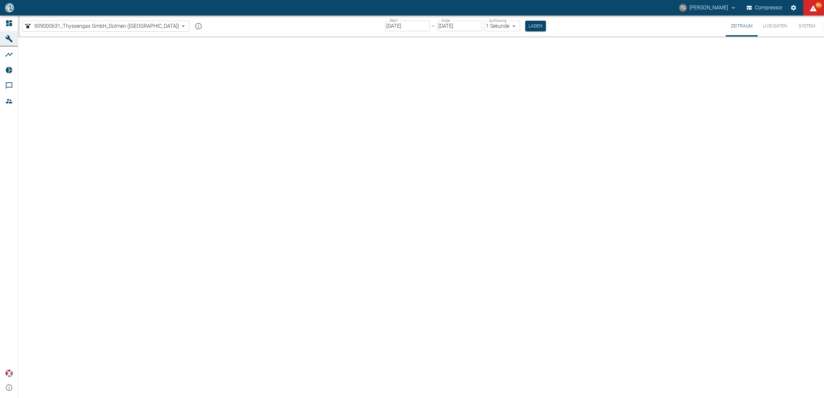
type input "2min"
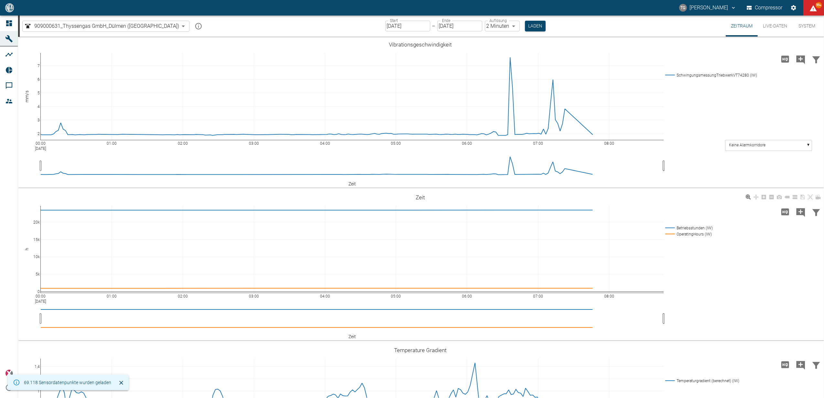
scroll to position [129, 0]
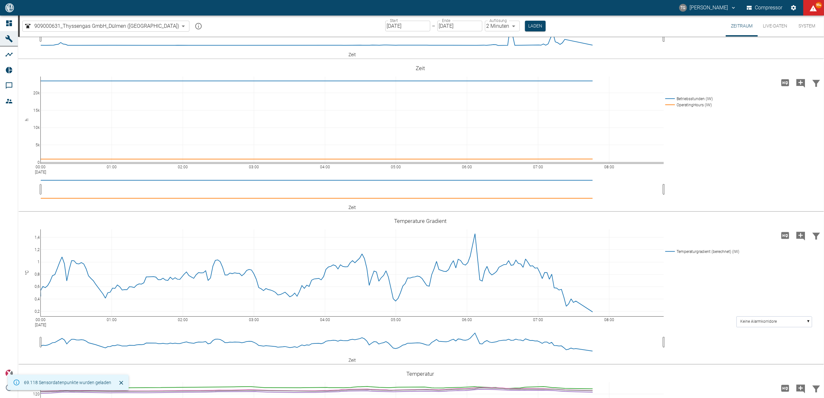
click at [767, 25] on button "Live-Daten" at bounding box center [774, 26] width 35 height 21
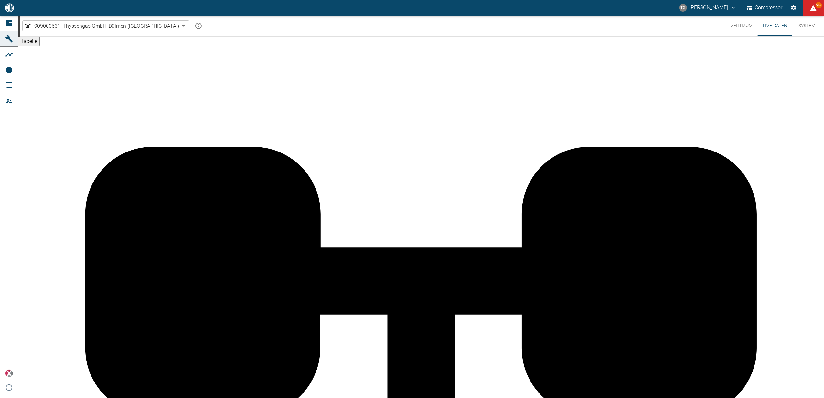
click at [745, 26] on button "Zeitraum" at bounding box center [741, 26] width 32 height 21
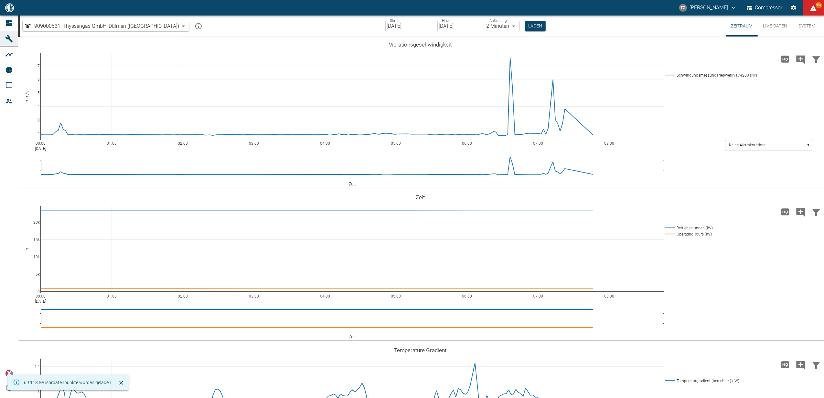
click at [385, 25] on input "[DATE]" at bounding box center [407, 26] width 45 height 11
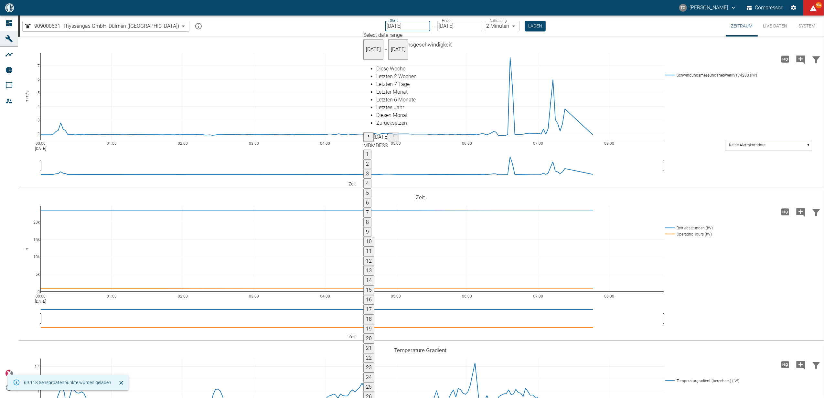
type input "[DATE]"
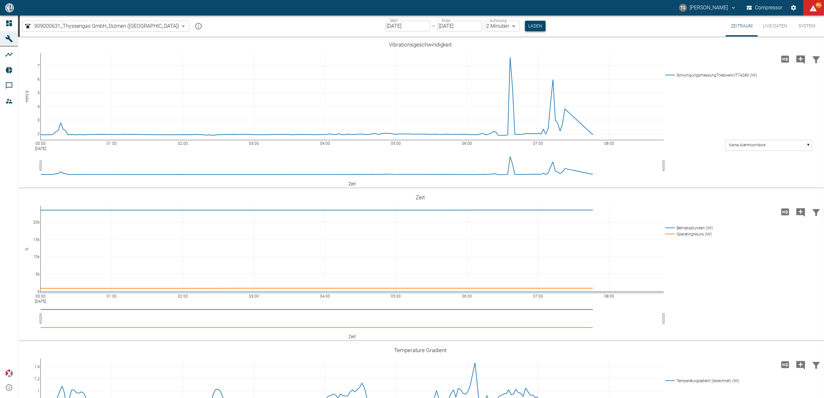
click at [525, 26] on button "Laden" at bounding box center [535, 26] width 21 height 11
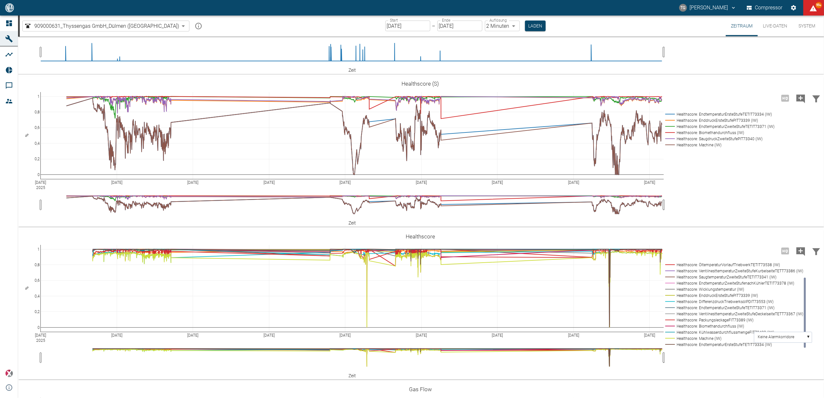
scroll to position [1135, 0]
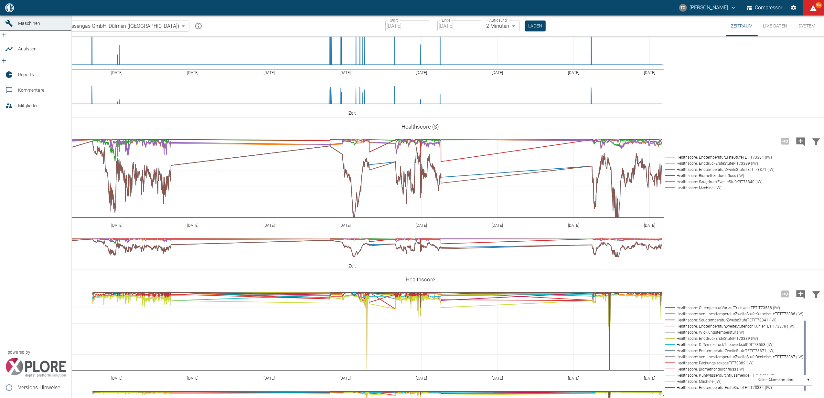
click at [6, 12] on icon at bounding box center [9, 8] width 8 height 8
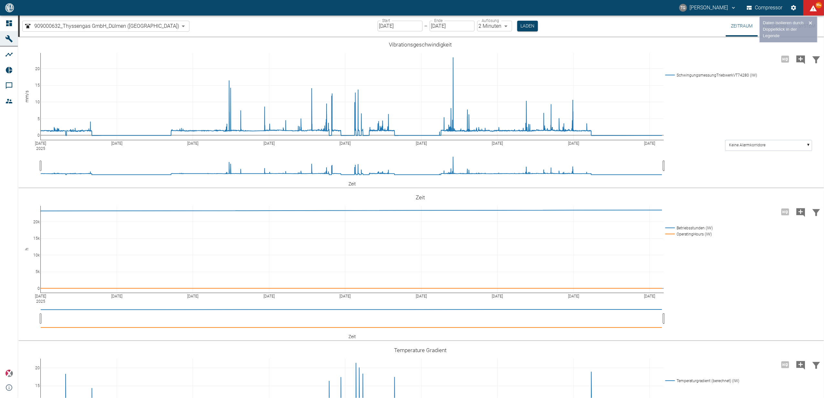
scroll to position [1551, 0]
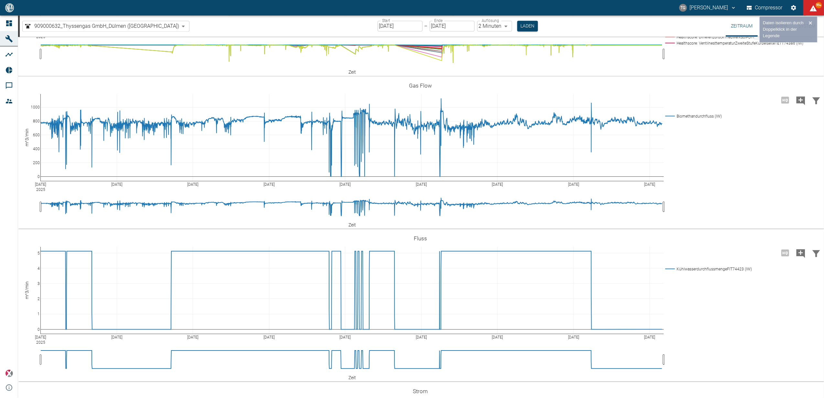
click at [671, 22] on rect at bounding box center [732, 19] width 138 height 6
click at [671, 28] on rect at bounding box center [732, 25] width 138 height 6
click at [670, 34] on rect at bounding box center [732, 31] width 138 height 6
click at [670, 40] on rect at bounding box center [732, 37] width 138 height 6
click at [671, 46] on rect at bounding box center [732, 43] width 138 height 6
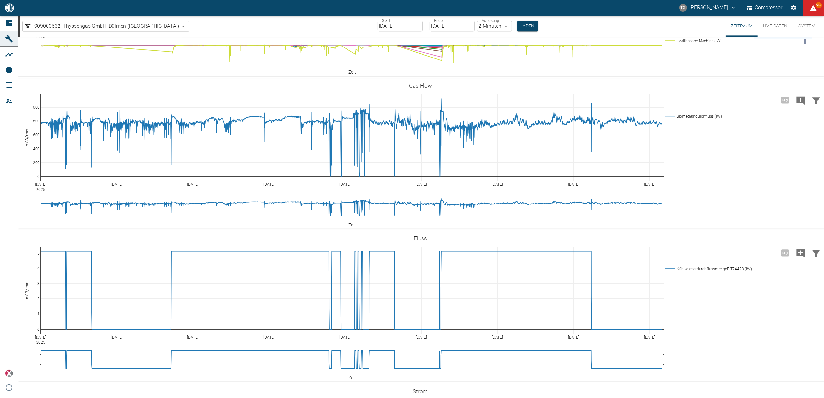
drag, startPoint x: 805, startPoint y: 233, endPoint x: 797, endPoint y: 274, distance: 42.5
click at [797, 74] on icon "Healthscore: EndtemperaturErsteStufeTETIT74334 (IW) Healthscore: EndtemperaturZ…" at bounding box center [420, 0] width 804 height 145
click at [691, 44] on rect at bounding box center [732, 41] width 138 height 6
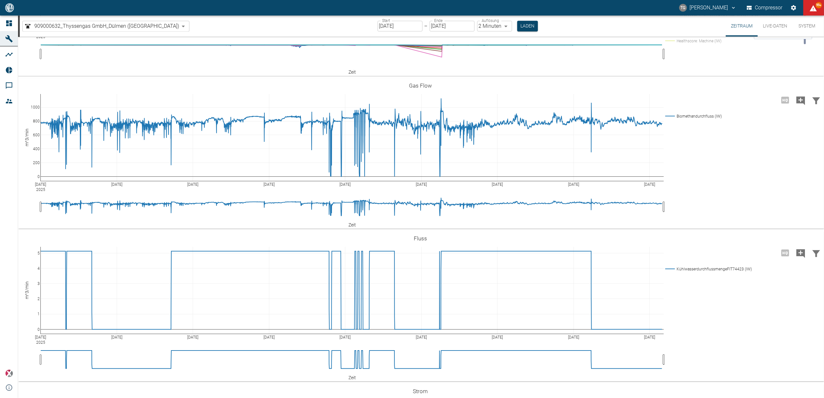
click at [684, 32] on rect at bounding box center [732, 29] width 138 height 6
click at [686, 32] on rect at bounding box center [732, 29] width 138 height 6
click at [685, 26] on rect at bounding box center [732, 22] width 138 height 6
click at [685, 19] on rect at bounding box center [732, 16] width 138 height 6
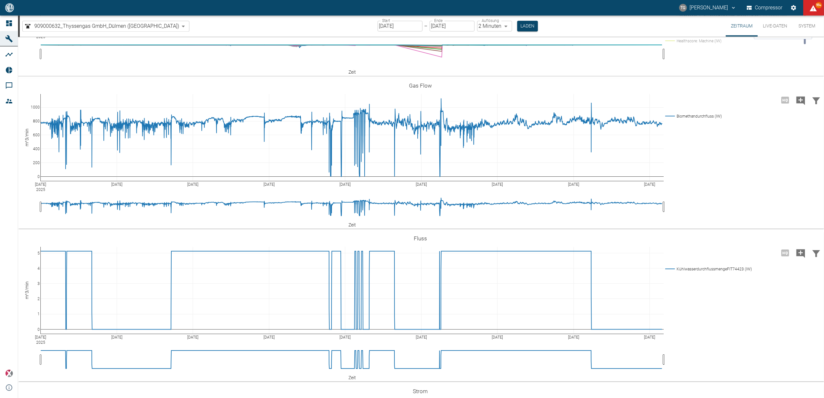
click at [685, 19] on rect at bounding box center [732, 16] width 138 height 6
click at [688, 13] on rect at bounding box center [732, 10] width 138 height 6
click at [696, 7] on rect at bounding box center [732, 4] width 138 height 6
click at [708, 7] on rect at bounding box center [732, 4] width 138 height 6
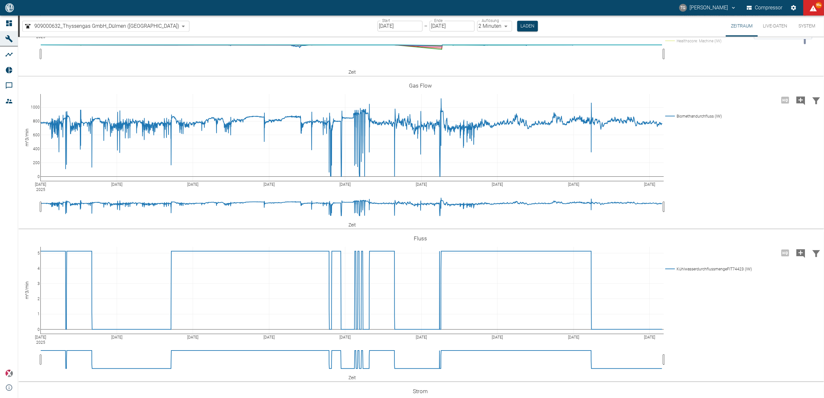
click at [708, 19] on rect at bounding box center [732, 16] width 138 height 6
click at [709, 19] on rect at bounding box center [732, 16] width 138 height 6
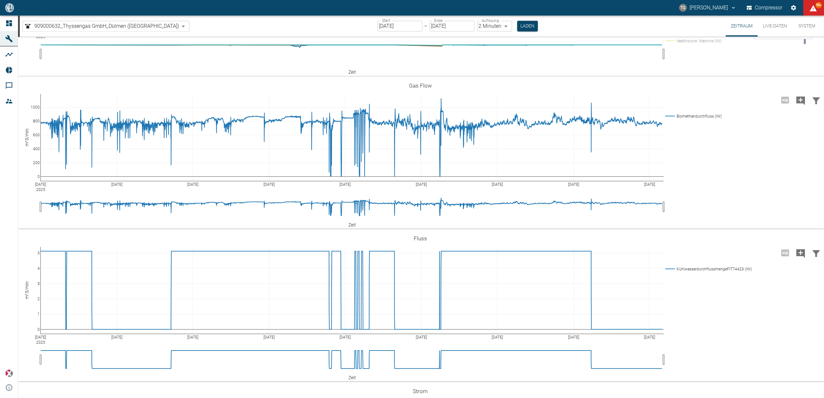
click at [710, 13] on rect at bounding box center [732, 10] width 138 height 6
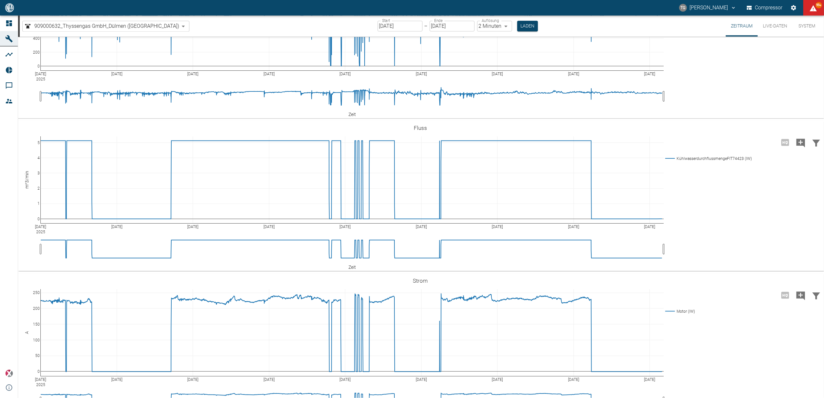
scroll to position [1680, 0]
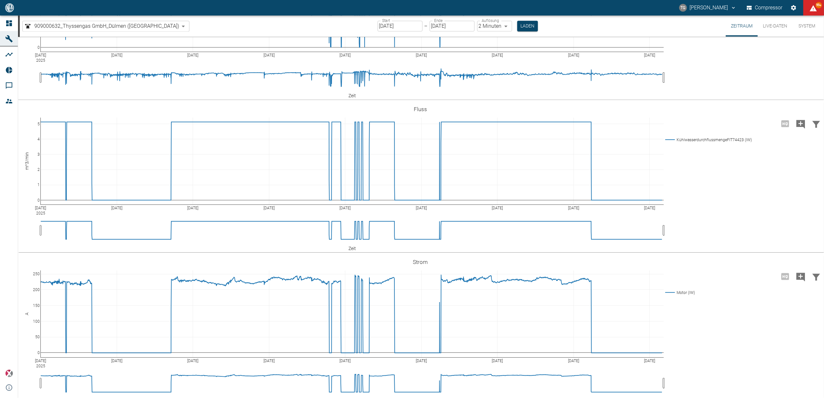
drag, startPoint x: 803, startPoint y: 107, endPoint x: 804, endPoint y: 78, distance: 29.4
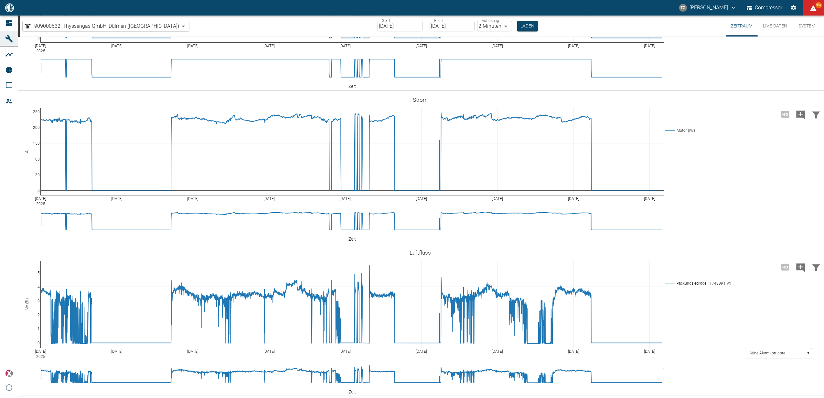
scroll to position [1868, 0]
click at [377, 30] on input "01.09.2025" at bounding box center [399, 26] width 45 height 11
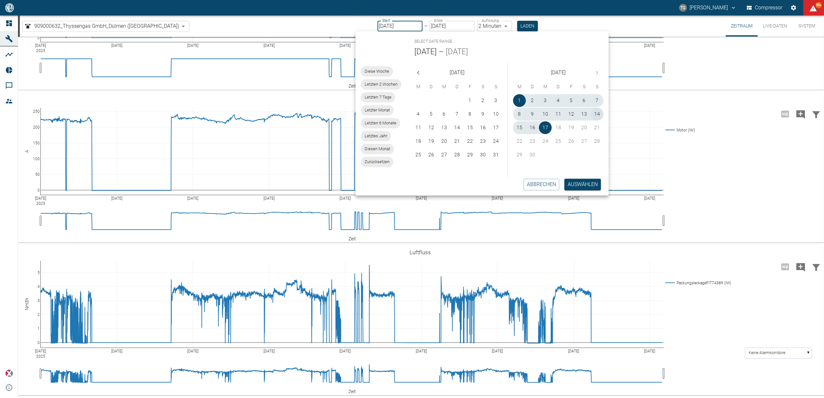
click at [595, 114] on button "14" at bounding box center [596, 114] width 13 height 13
type input "14.09.2025"
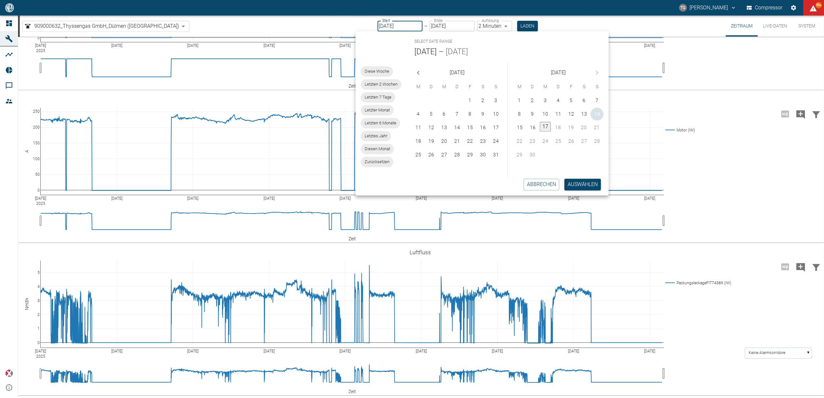
type input "14.09.2025"
click at [584, 180] on button "Auswählen" at bounding box center [582, 185] width 37 height 12
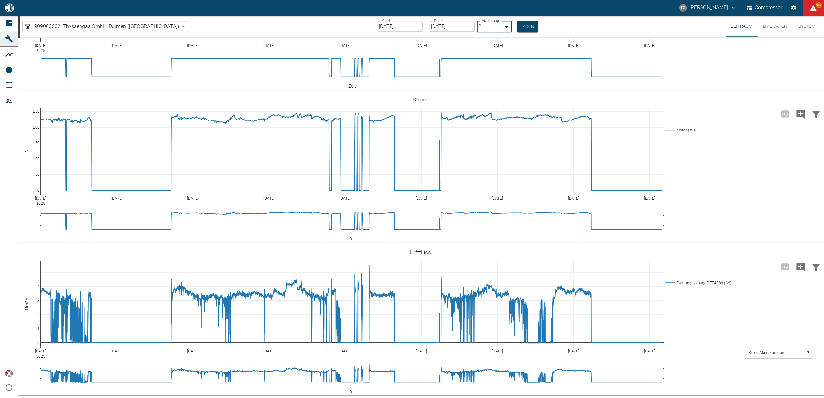
click at [465, 26] on body "TG Thomas Gregoir Compressor 99+ Dashboard Maschinen Analysen Reports Kommentar…" at bounding box center [412, 199] width 824 height 398
type input "1sec"
click at [517, 25] on button "Laden" at bounding box center [527, 26] width 21 height 11
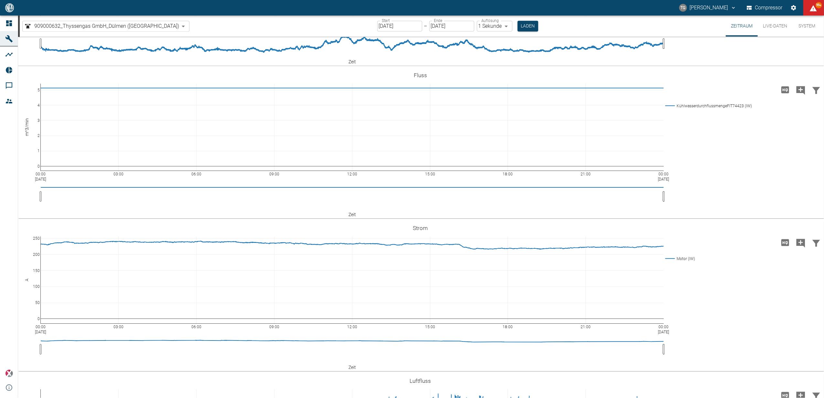
scroll to position [1810, 0]
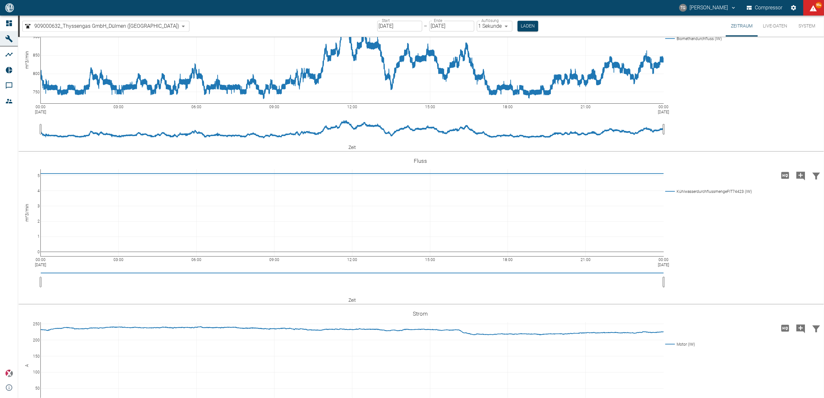
scroll to position [1637, 0]
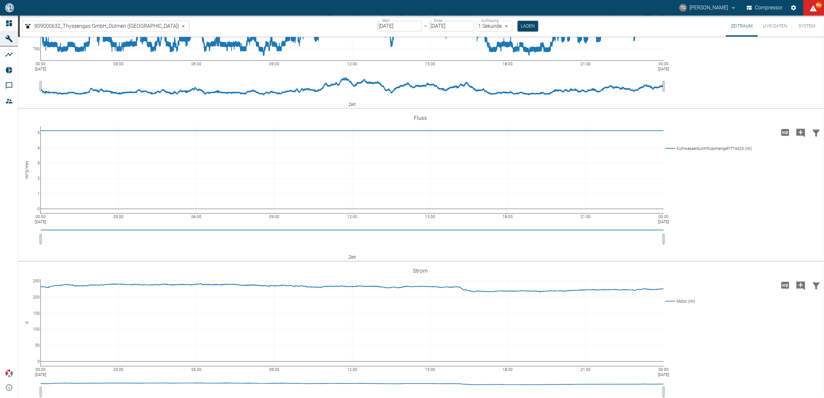
drag, startPoint x: 805, startPoint y: 157, endPoint x: 797, endPoint y: 141, distance: 17.9
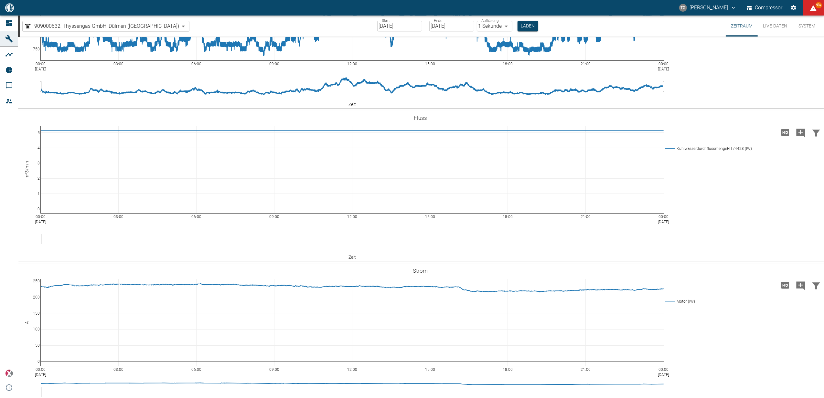
drag, startPoint x: 803, startPoint y: 151, endPoint x: 798, endPoint y: 180, distance: 29.5
drag, startPoint x: 805, startPoint y: 167, endPoint x: 799, endPoint y: 153, distance: 15.8
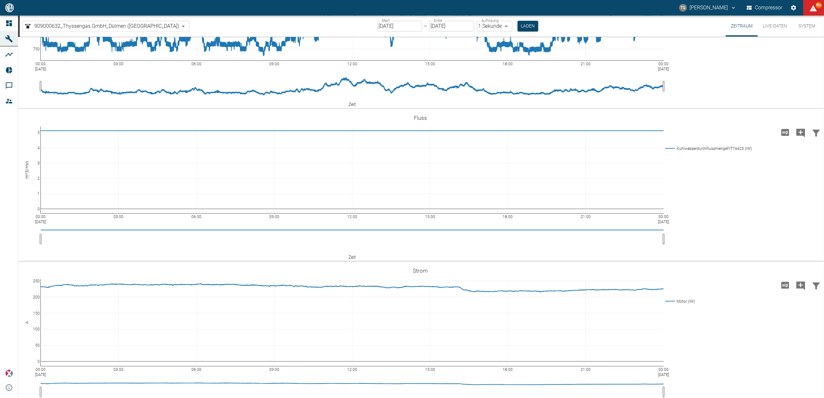
drag, startPoint x: 804, startPoint y: 150, endPoint x: 721, endPoint y: 203, distance: 98.5
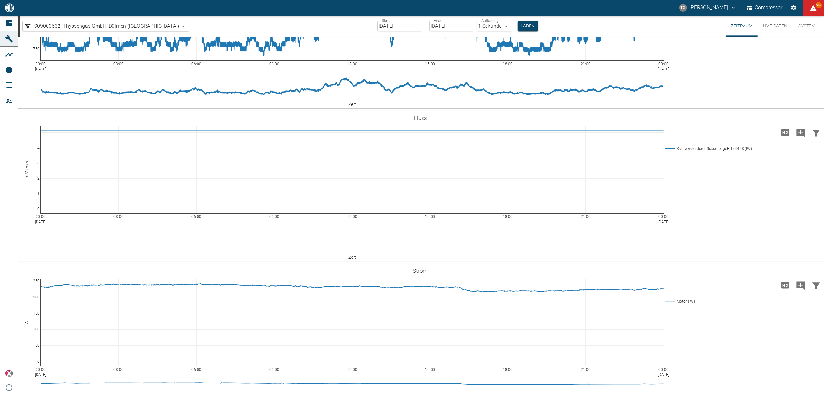
drag, startPoint x: 805, startPoint y: 160, endPoint x: 804, endPoint y: 127, distance: 33.6
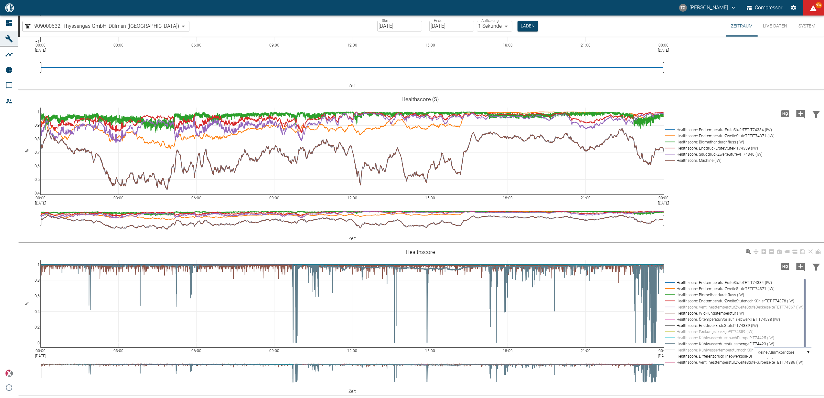
scroll to position [1293, 0]
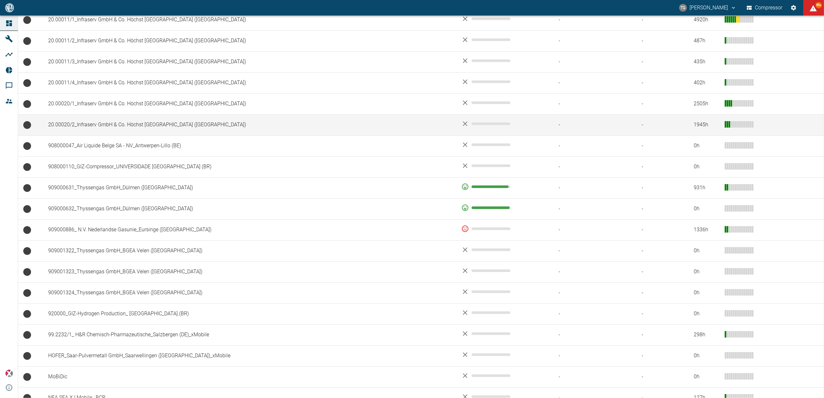
scroll to position [374, 0]
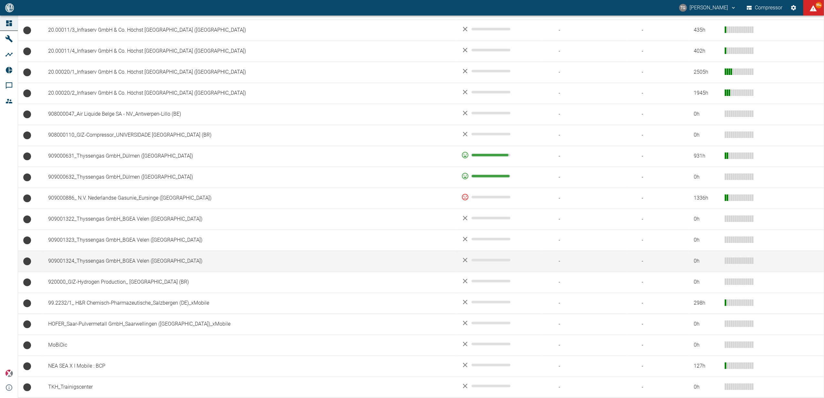
click at [110, 261] on td "909001324_Thyssengas GmbH_BGEA Velen ([GEOGRAPHIC_DATA])" at bounding box center [249, 261] width 413 height 21
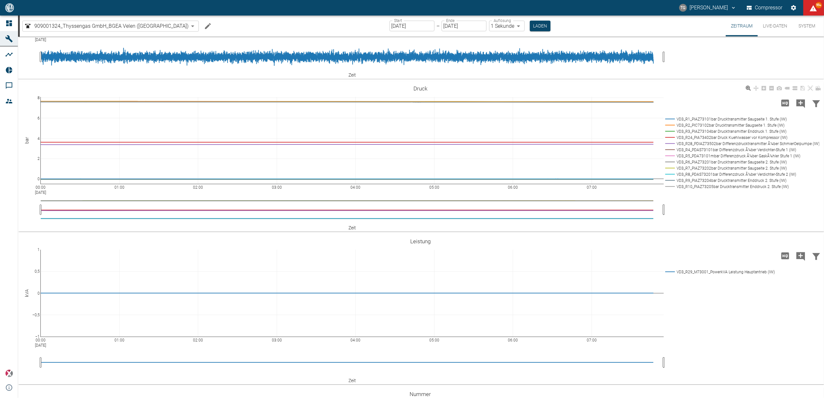
scroll to position [603, 0]
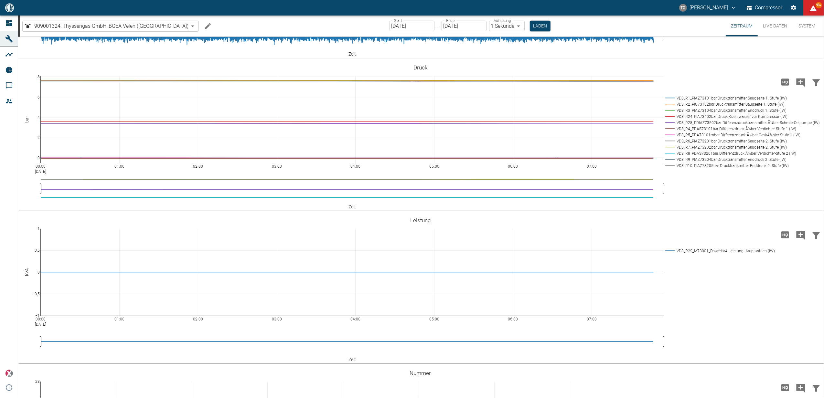
click at [777, 25] on button "Live-Daten" at bounding box center [774, 26] width 35 height 21
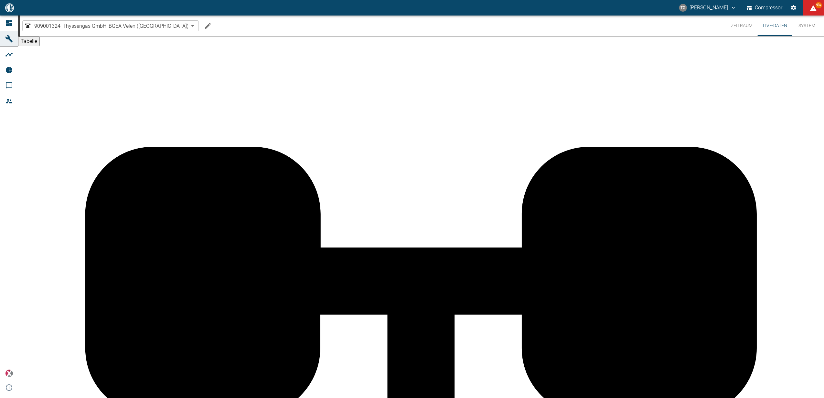
scroll to position [344, 0]
drag, startPoint x: 736, startPoint y: 25, endPoint x: 776, endPoint y: 33, distance: 40.2
click at [736, 25] on button "Zeitraum" at bounding box center [741, 26] width 32 height 21
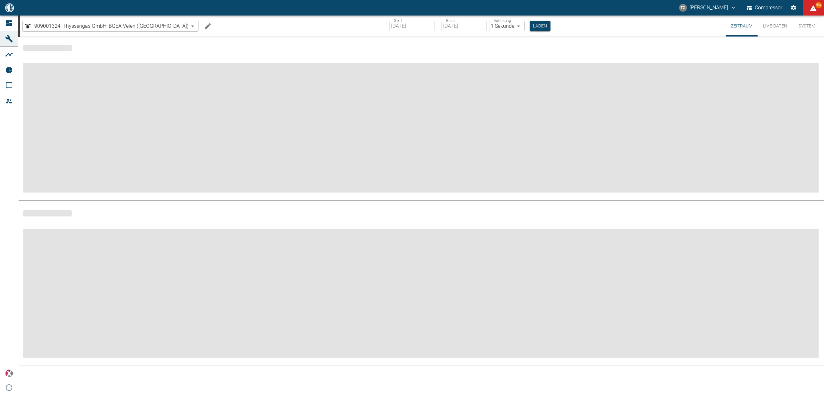
click at [770, 28] on button "Live-Daten" at bounding box center [774, 26] width 35 height 21
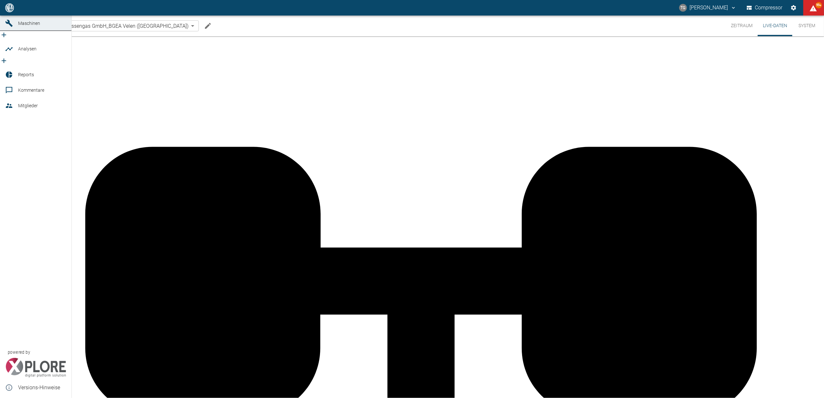
click at [8, 12] on icon at bounding box center [9, 8] width 8 height 8
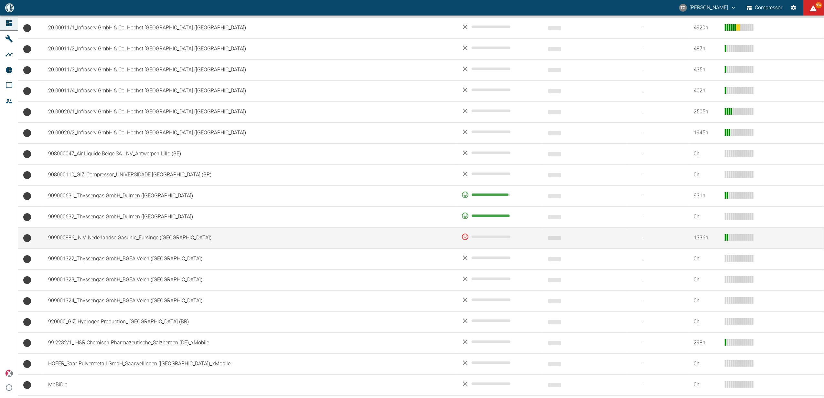
scroll to position [374, 0]
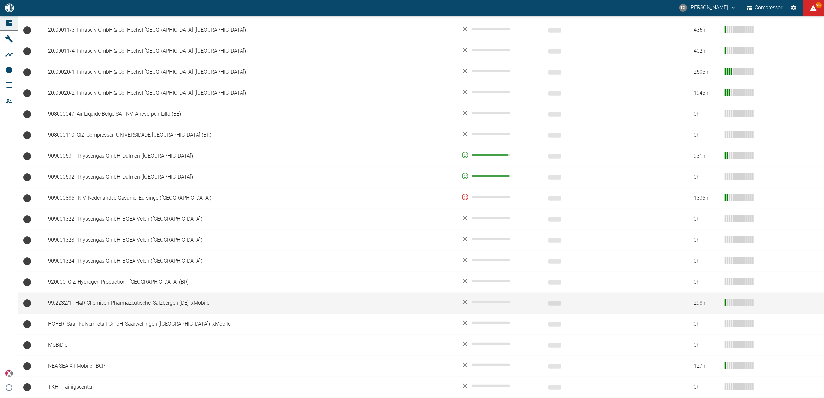
click at [150, 306] on td "99.2232/1_ H&R Chemisch-Pharmazeutische_Salzbergen (DE)_xMobile" at bounding box center [249, 303] width 413 height 21
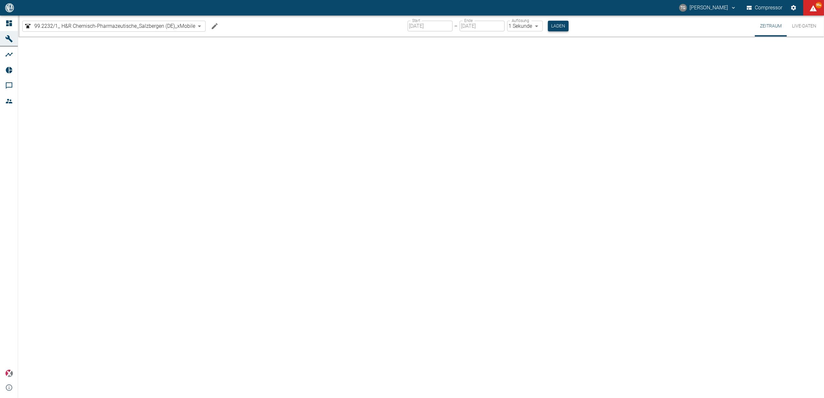
click at [554, 25] on button "Laden" at bounding box center [558, 26] width 21 height 11
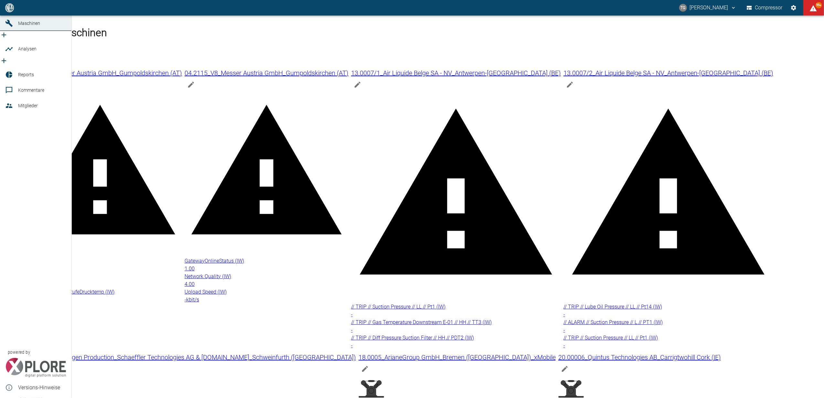
click at [0, 16] on link "Dashboard" at bounding box center [35, 8] width 71 height 16
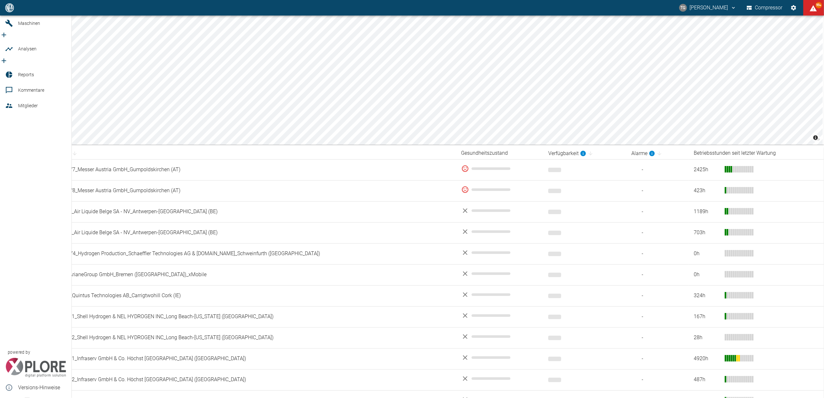
click at [14, 12] on div at bounding box center [10, 8] width 10 height 8
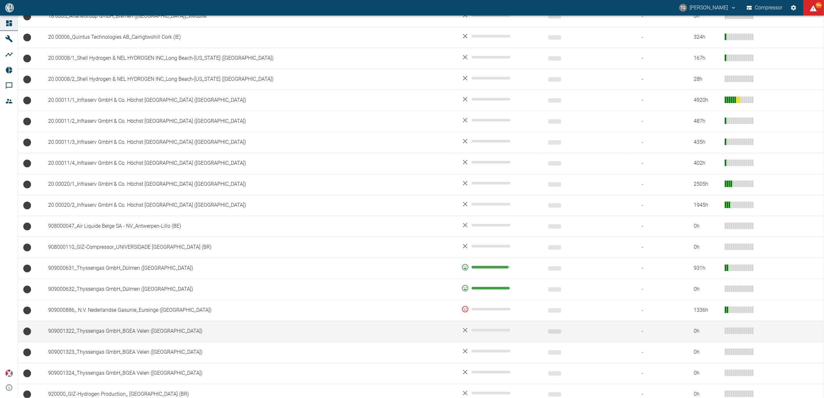
scroll to position [374, 0]
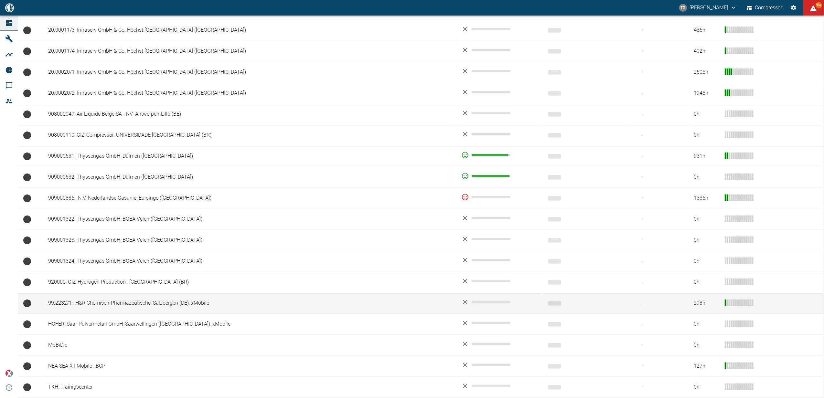
click at [102, 303] on td "99.2232/1_ H&R Chemisch-Pharmazeutische_Salzbergen (DE)_xMobile" at bounding box center [249, 303] width 413 height 21
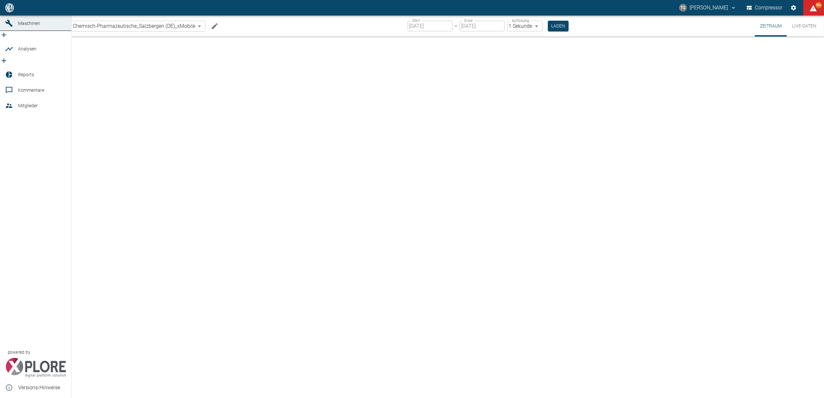
click at [7, 11] on icon at bounding box center [9, 8] width 6 height 6
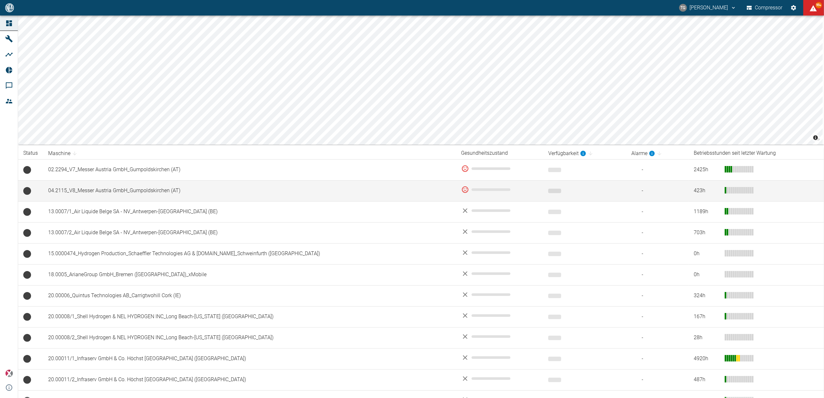
click at [79, 187] on td "04.2115_V8_Messer Austria GmbH_Gumpoldskirchen (AT)" at bounding box center [249, 190] width 413 height 21
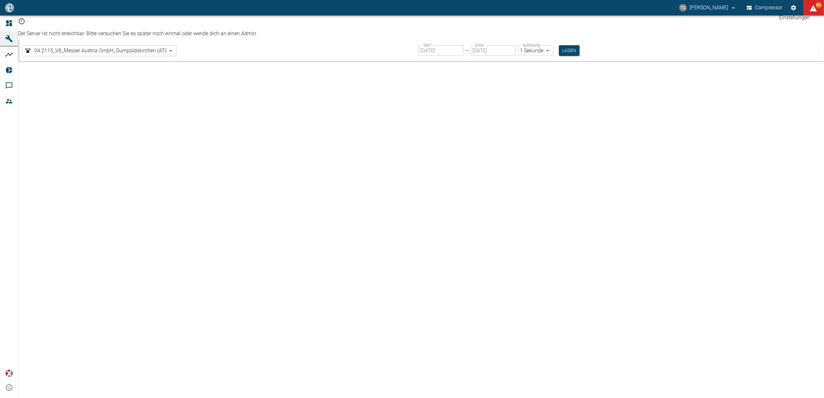
click at [792, 7] on icon "Einstellungen" at bounding box center [793, 7] width 5 height 5
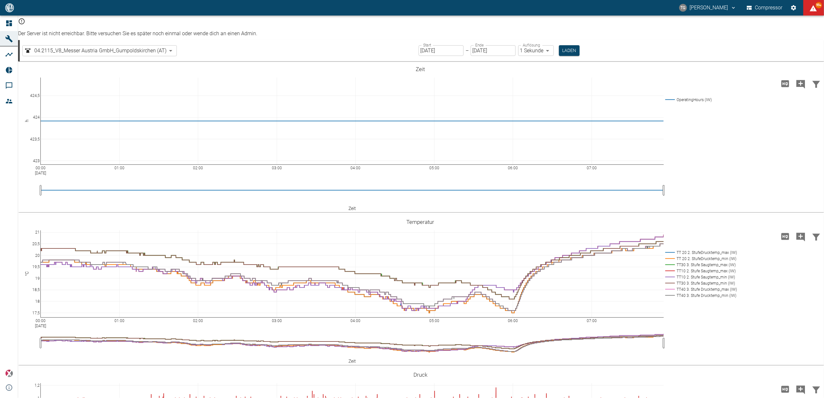
drag, startPoint x: 490, startPoint y: 280, endPoint x: 486, endPoint y: 312, distance: 32.9
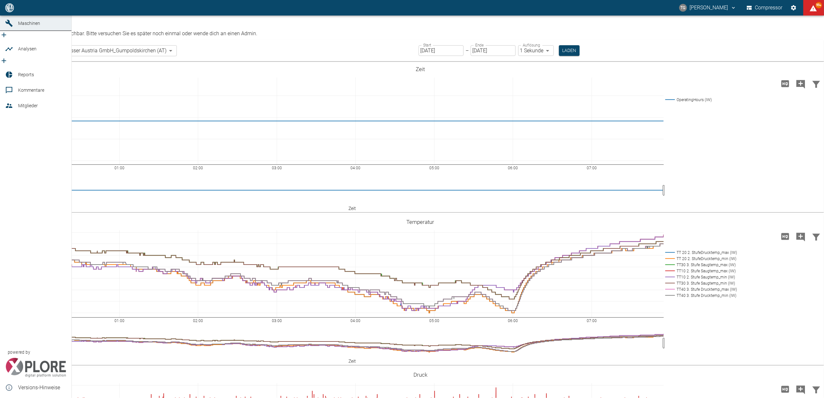
click at [13, 16] on link "Dashboard" at bounding box center [35, 8] width 71 height 16
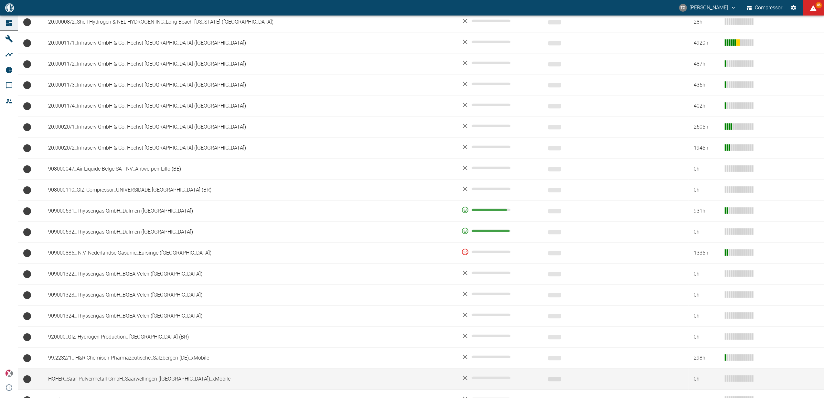
scroll to position [389, 0]
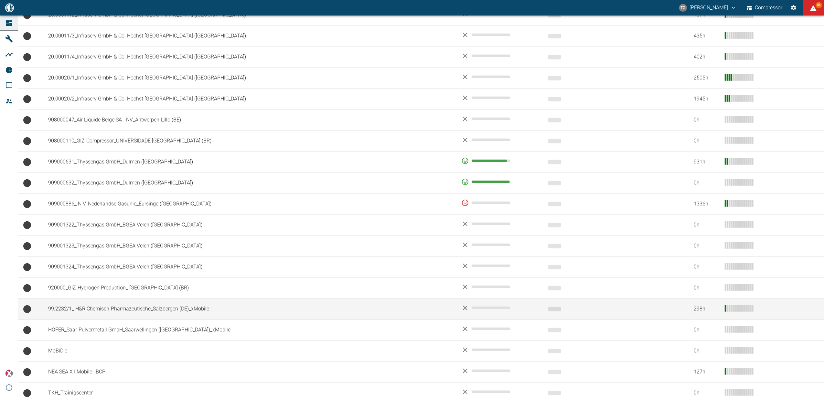
click at [90, 304] on td "99.2232/1_ H&R Chemisch-Pharmazeutische_Salzbergen (DE)_xMobile" at bounding box center [249, 309] width 413 height 21
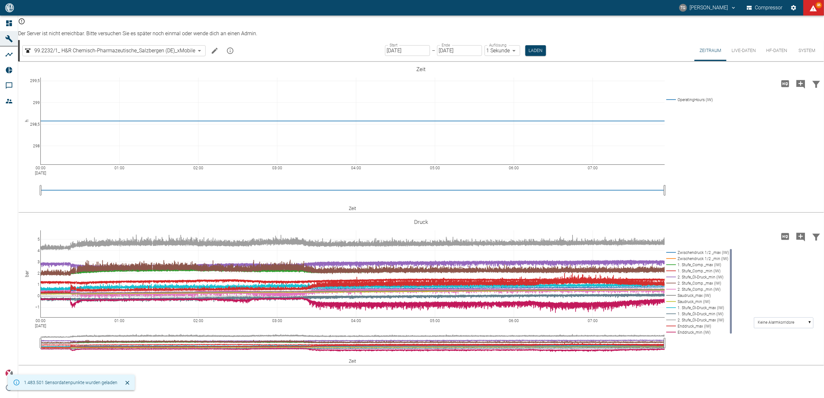
click at [404, 45] on input "17.09.2025" at bounding box center [407, 50] width 45 height 11
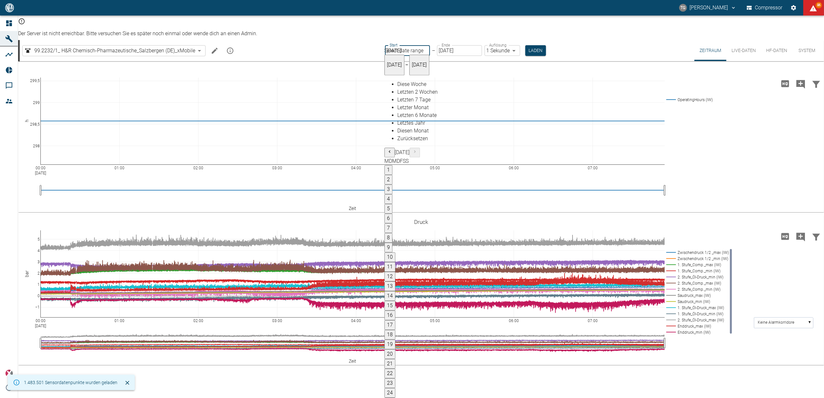
type input "[DATE]"
type input "2min"
type input "15.09.2025"
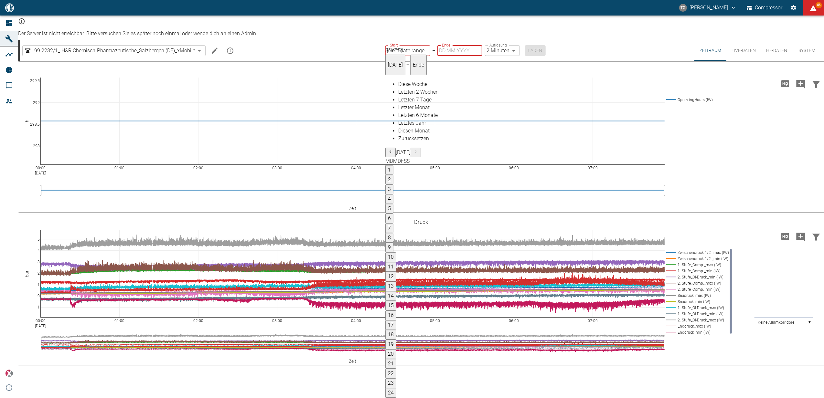
type input "17.09.2025"
type input "15.09.2025"
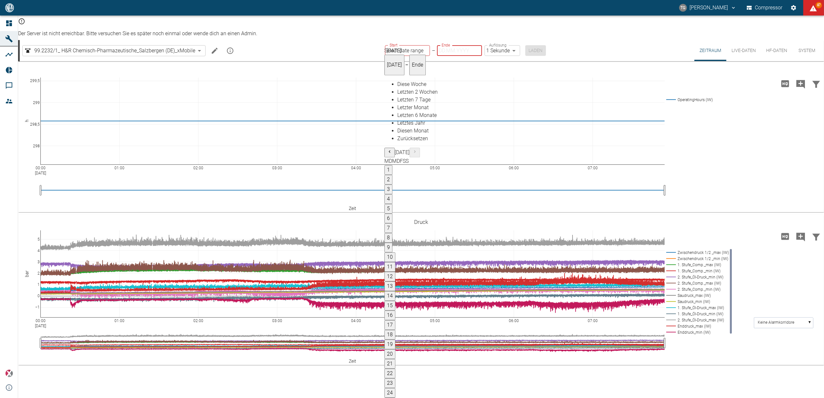
type input "15.09.2025"
type input "1sec"
type input "16.09.2025"
type input "DD.MM.YYYY"
type input "2min"
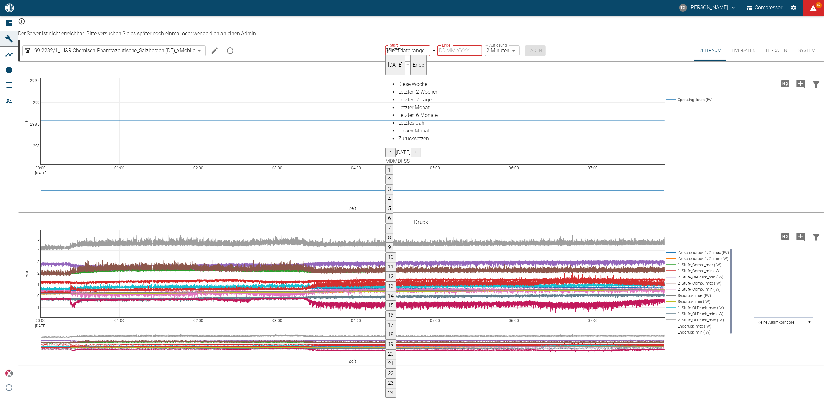
type input "15.09.2025"
type input "16.09.2025"
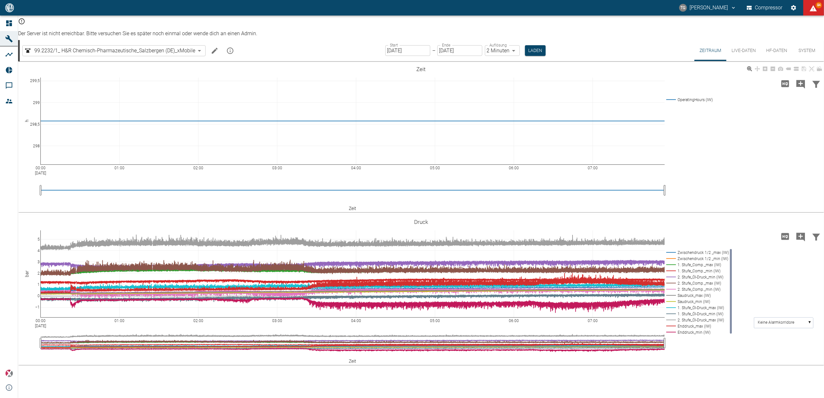
click at [735, 170] on div "00:00 Sep 17, 2025 01:00 02:00 03:00 04:00 05:00 06:00 07:00 298 298,5 299 299,…" at bounding box center [421, 137] width 806 height 145
click at [533, 45] on button "Laden" at bounding box center [535, 50] width 21 height 11
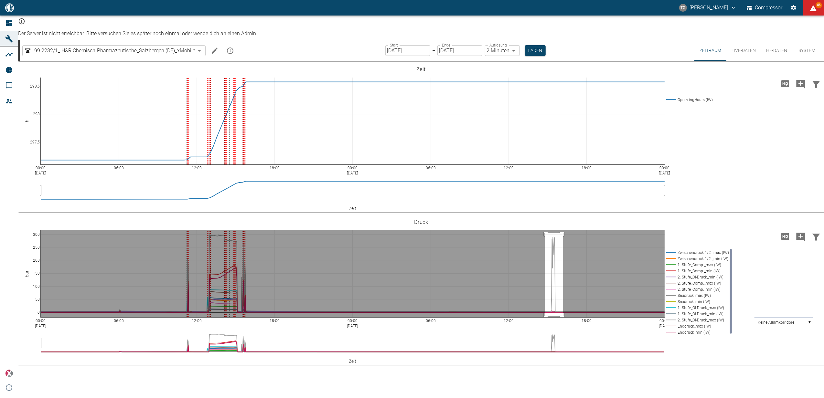
drag, startPoint x: 545, startPoint y: 224, endPoint x: 563, endPoint y: 307, distance: 84.7
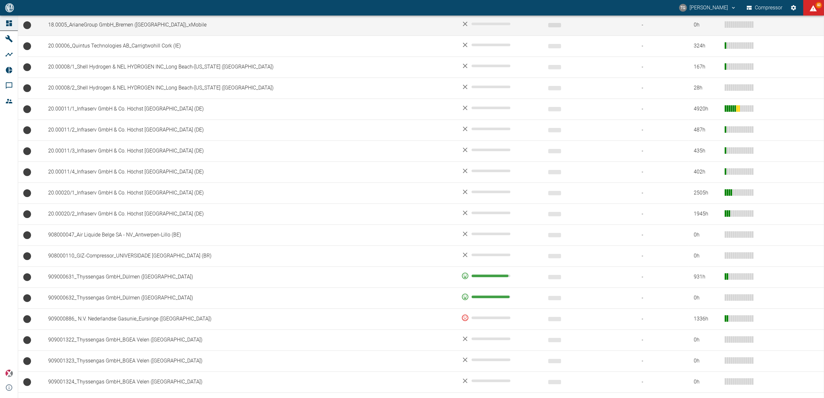
scroll to position [374, 0]
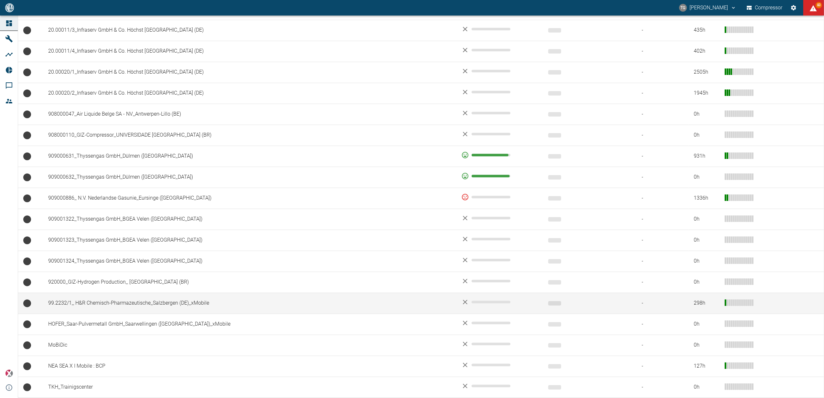
click at [86, 306] on td "99.2232/1_ H&R Chemisch-Pharmazeutische_Salzbergen (DE)_xMobile" at bounding box center [249, 303] width 413 height 21
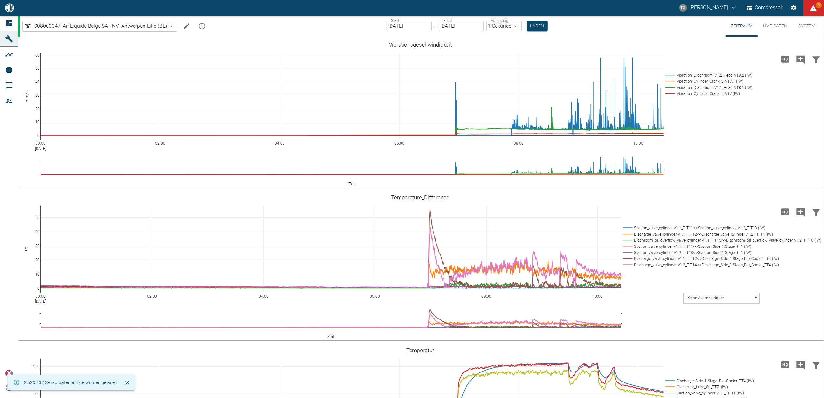
scroll to position [259, 0]
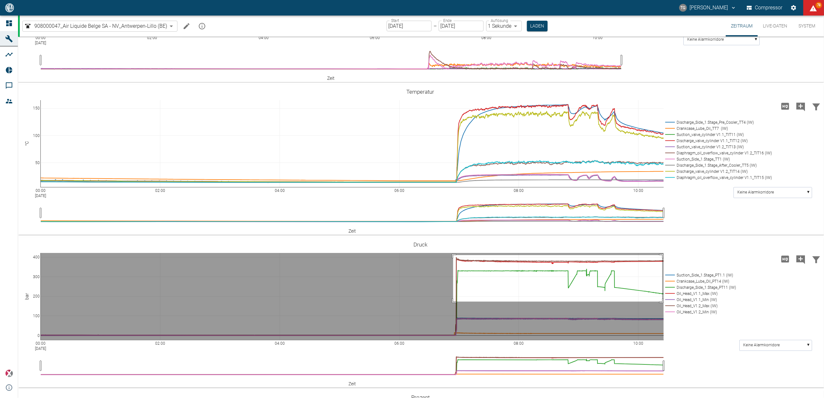
drag, startPoint x: 453, startPoint y: 255, endPoint x: 662, endPoint y: 302, distance: 214.2
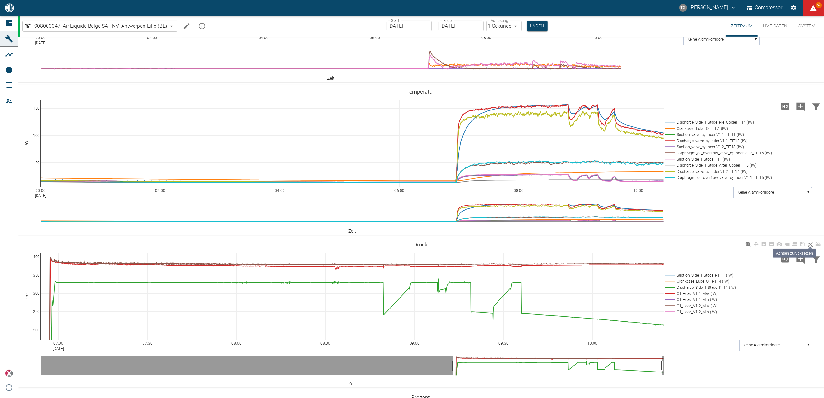
click at [812, 242] on icon at bounding box center [810, 244] width 5 height 5
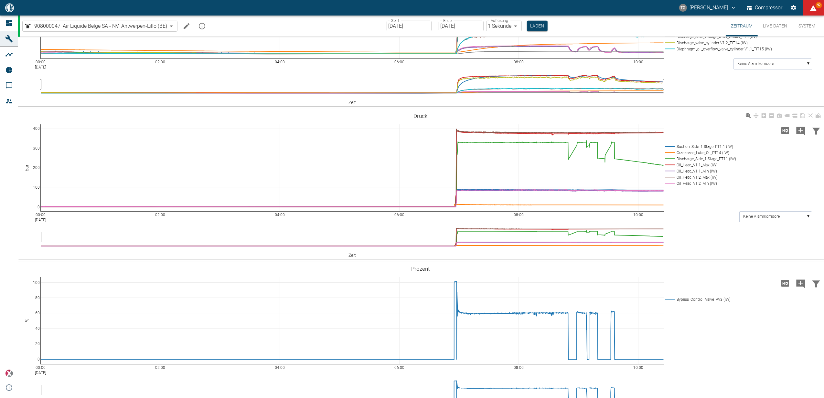
scroll to position [388, 0]
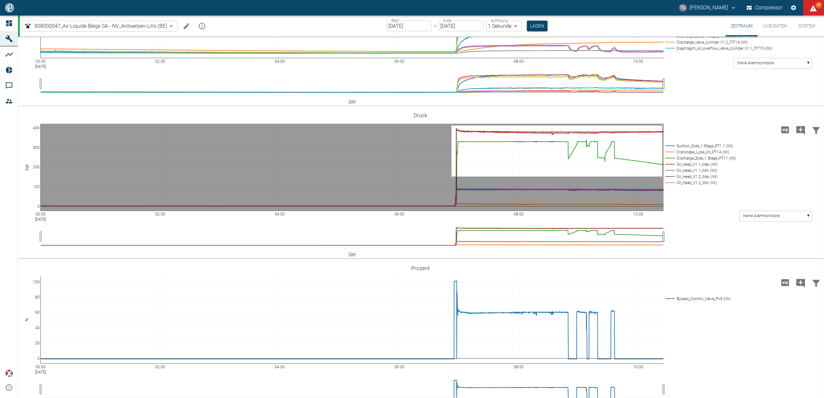
drag, startPoint x: 451, startPoint y: 125, endPoint x: 662, endPoint y: 176, distance: 216.8
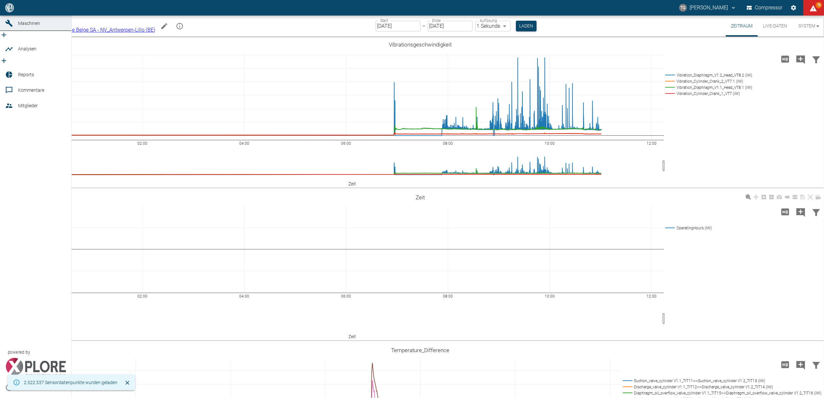
drag, startPoint x: 11, startPoint y: 21, endPoint x: 281, endPoint y: 264, distance: 362.9
click at [11, 11] on icon at bounding box center [9, 8] width 6 height 6
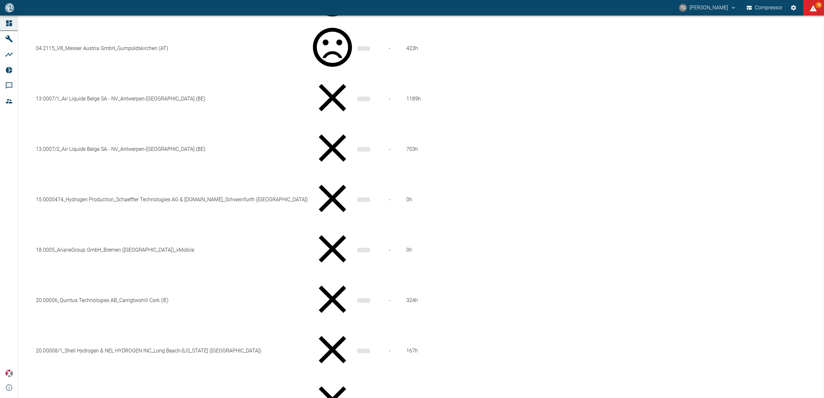
scroll to position [344, 0]
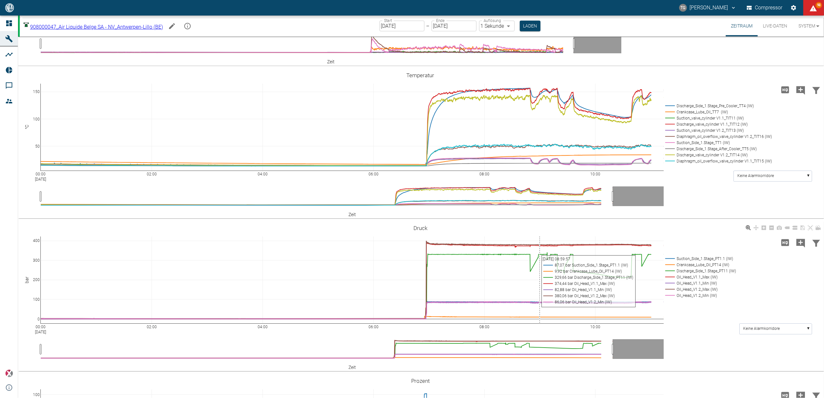
scroll to position [431, 0]
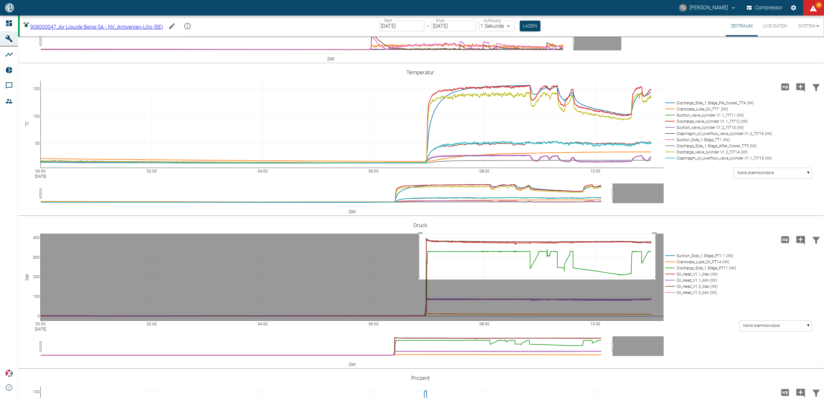
drag, startPoint x: 419, startPoint y: 233, endPoint x: 656, endPoint y: 279, distance: 241.0
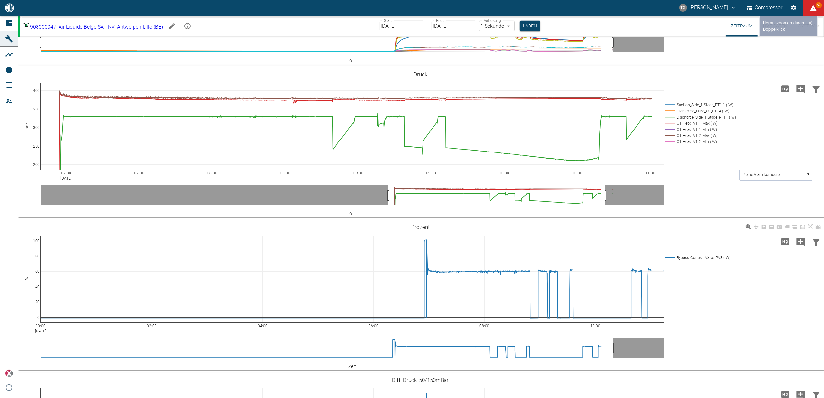
scroll to position [560, 0]
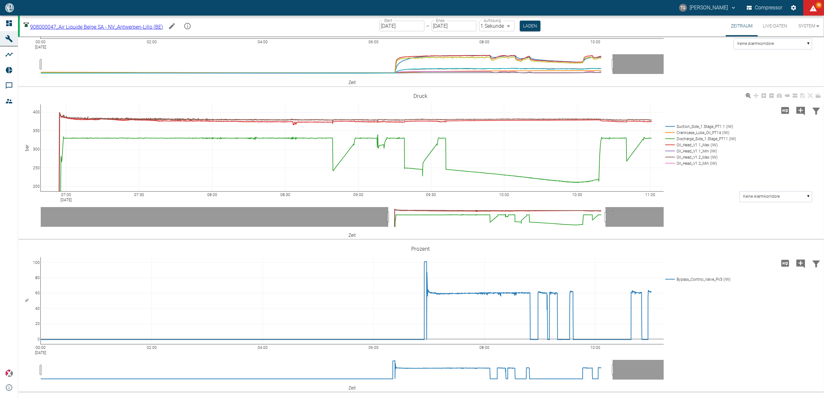
click at [812, 93] on icon at bounding box center [810, 95] width 5 height 5
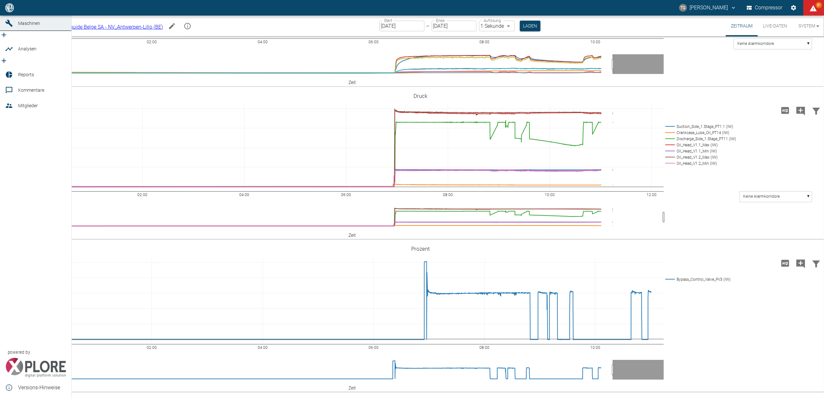
drag, startPoint x: 0, startPoint y: 58, endPoint x: 5, endPoint y: 58, distance: 4.9
click at [0, 57] on link "Analysen" at bounding box center [35, 49] width 71 height 16
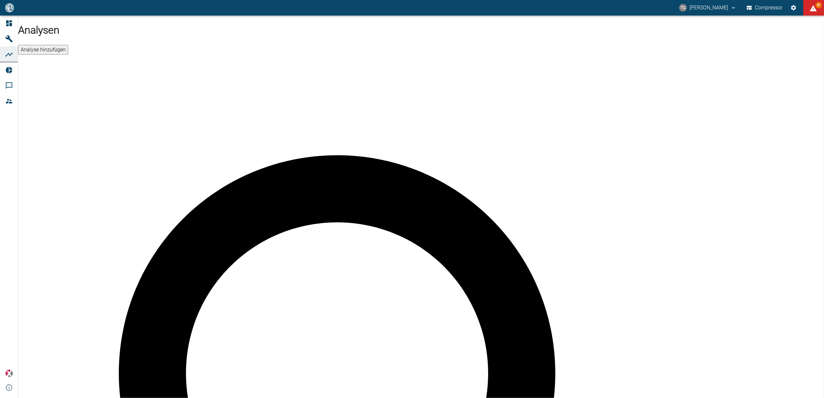
click at [68, 45] on button "Analyse hinzufügen" at bounding box center [43, 50] width 50 height 10
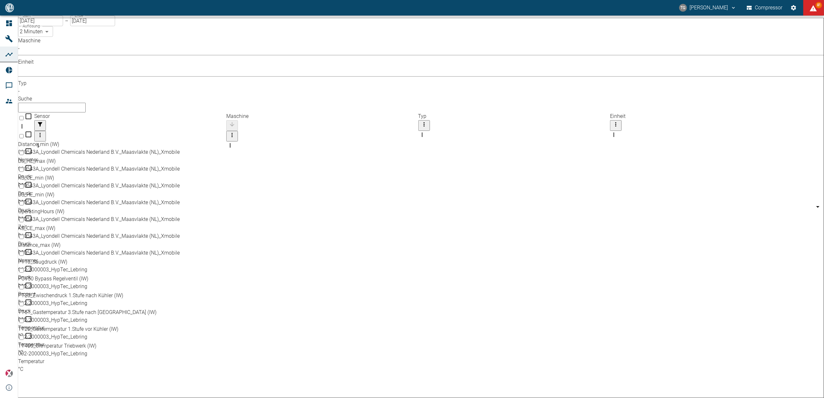
click at [78, 56] on body "TG Thomas Gregoir Compressor 81 Dashboard Maschinen Analysen Reports Kommentare…" at bounding box center [412, 199] width 824 height 398
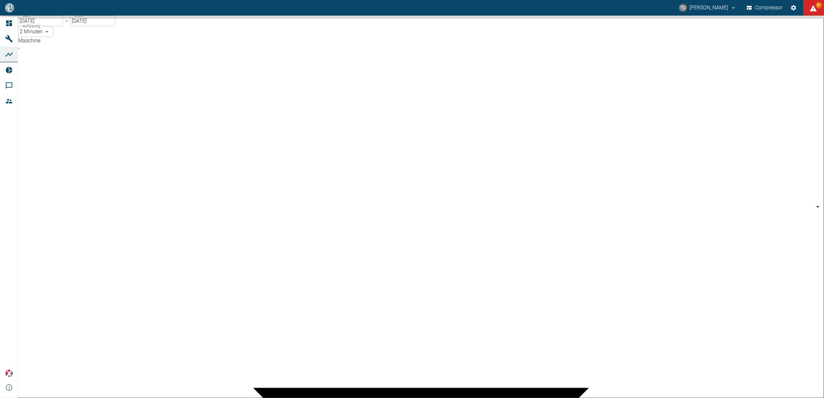
scroll to position [208, 0]
type input "53812aab-fb54-4a57-a574-01c3305aa274"
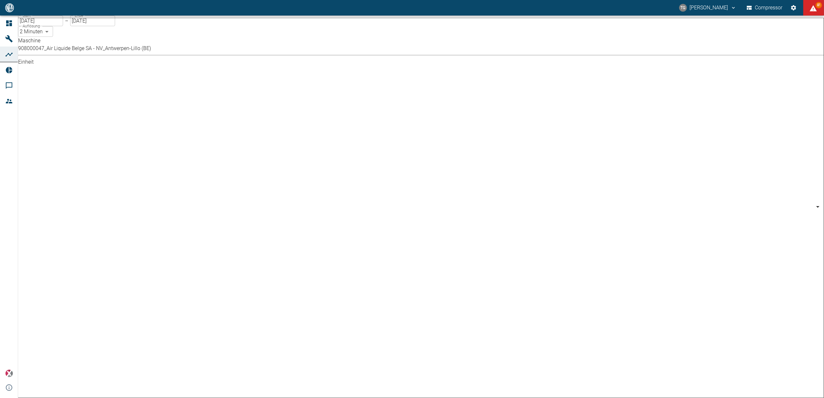
click at [148, 59] on body "TG Thomas Gregoir Compressor 81 Dashboard Maschinen Analysen Reports Kommentare…" at bounding box center [412, 199] width 824 height 398
type input "%"
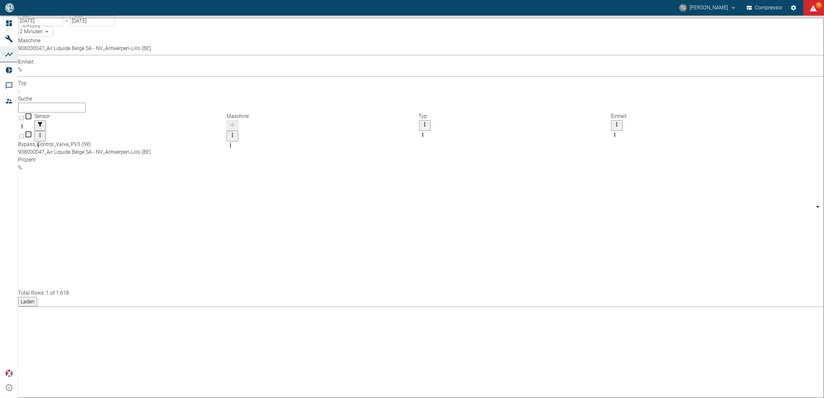
click at [24, 134] on input "Select row" at bounding box center [21, 136] width 4 height 4
checkbox input "false"
checkbox input "true"
click at [147, 56] on body "TG Thomas Gregoir Compressor 79 Dashboard Maschinen Analysen Reports Kommentare…" at bounding box center [412, 199] width 824 height 398
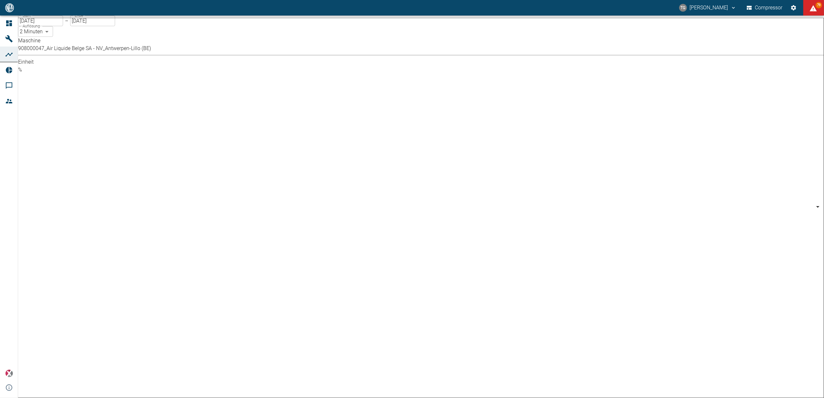
type input "bar"
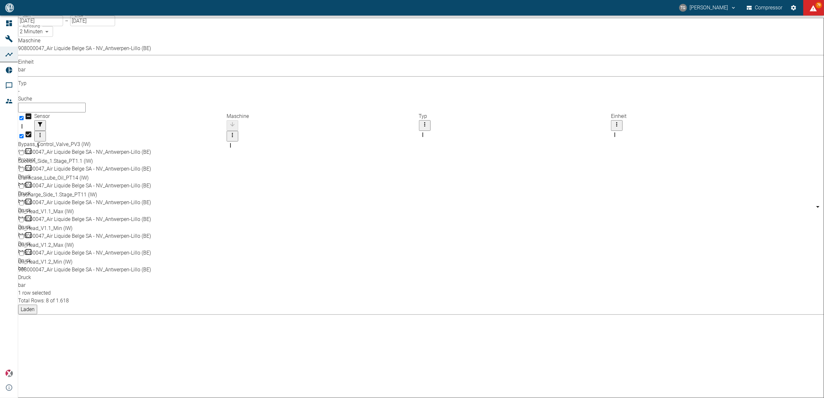
click at [62, 208] on div "Oil_Head_V1.1_Max (IW)" at bounding box center [410, 212] width 785 height 8
checkbox input "true"
click at [55, 225] on div "Oil_Head_V1.1_Min (IW)" at bounding box center [410, 229] width 785 height 8
checkbox input "true"
click at [56, 241] on div "Oil_Head_V1.2_Max (IW)" at bounding box center [410, 245] width 785 height 8
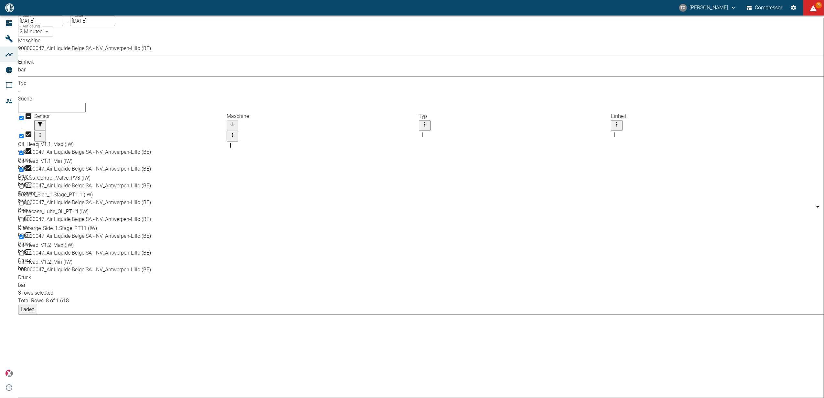
checkbox input "true"
click at [61, 258] on div "Oil_Head_V1.2_Min (IW)" at bounding box center [410, 262] width 785 height 8
checkbox input "true"
click at [24, 252] on input "Select row" at bounding box center [21, 254] width 4 height 4
checkbox input "true"
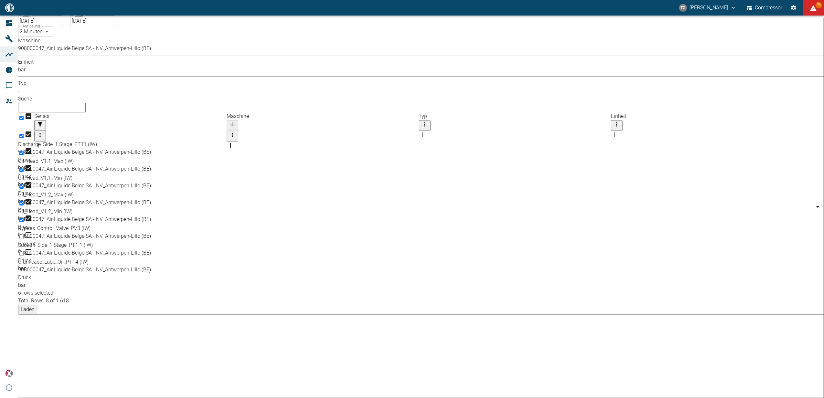
click at [122, 31] on body "TG Thomas Gregoir Compressor 79 Dashboard Maschinen Analysen Reports Kommentare…" at bounding box center [412, 199] width 824 height 398
type input "1sec"
click at [37, 305] on button "Laden" at bounding box center [27, 310] width 19 height 10
